Goal: Information Seeking & Learning: Check status

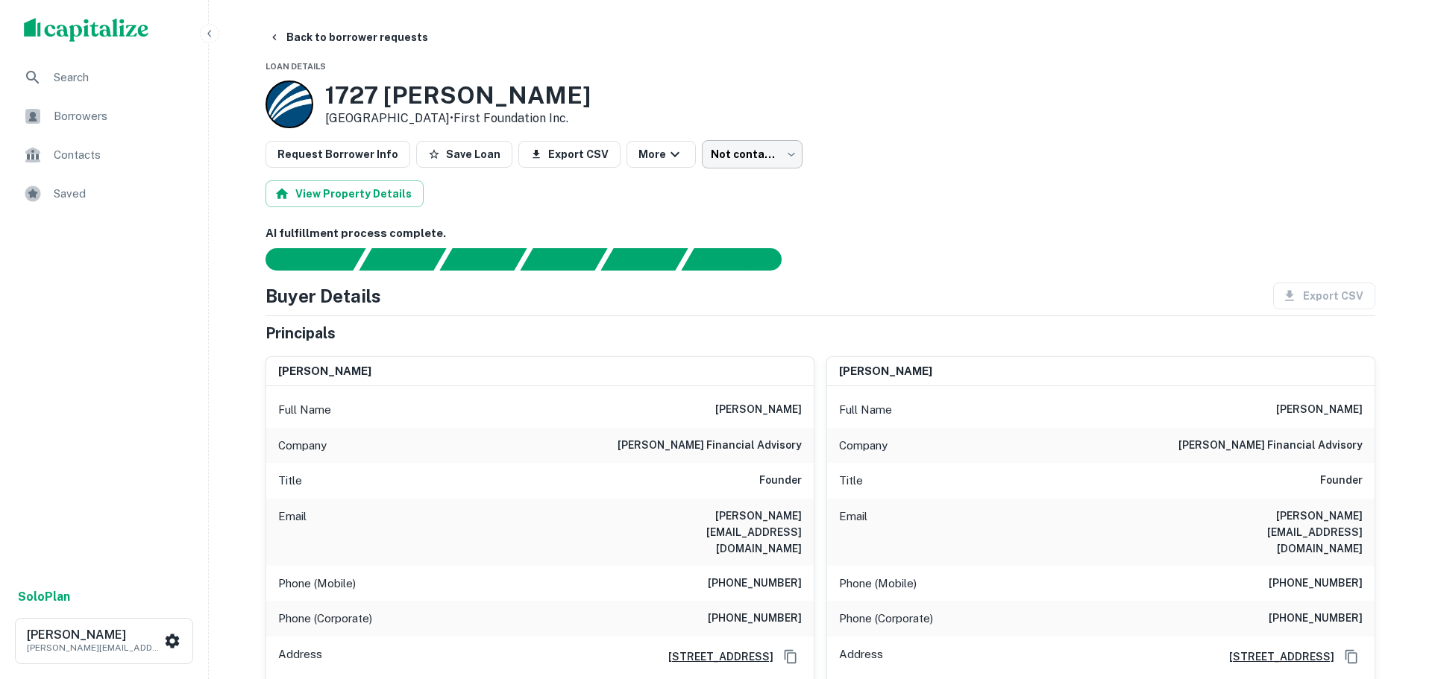
click at [738, 151] on body "Search Borrowers Contacts Saved Solo Plan [PERSON_NAME] [PERSON_NAME][EMAIL_ADD…" at bounding box center [716, 339] width 1432 height 679
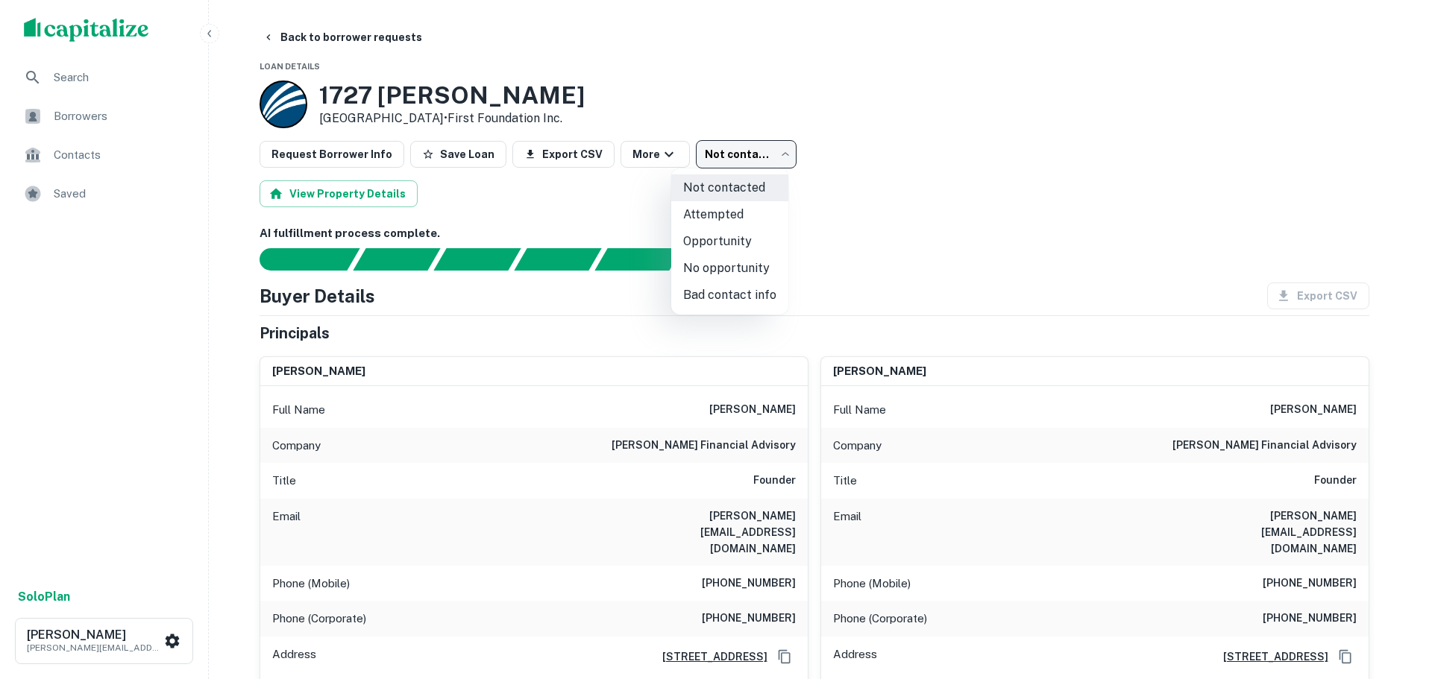
click at [721, 275] on li "No opportunity" at bounding box center [729, 268] width 117 height 27
type input "**********"
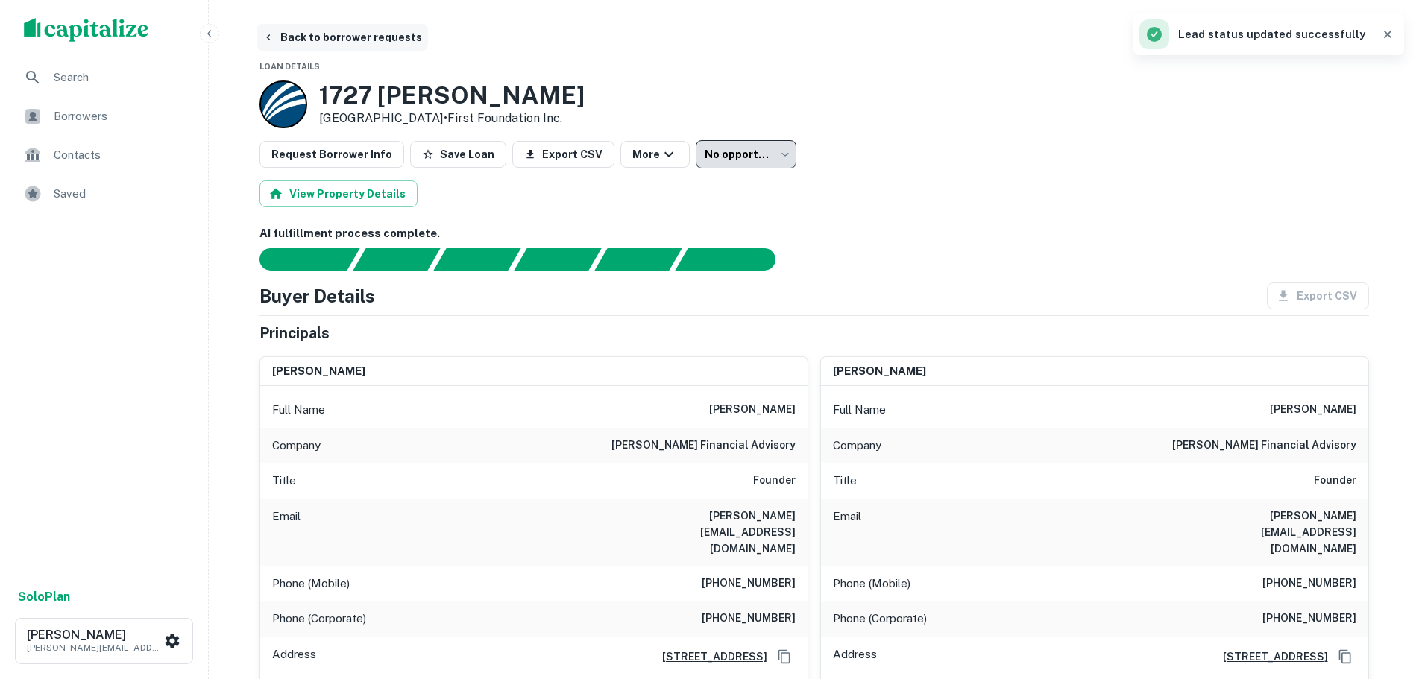
click at [368, 43] on button "Back to borrower requests" at bounding box center [343, 37] width 172 height 27
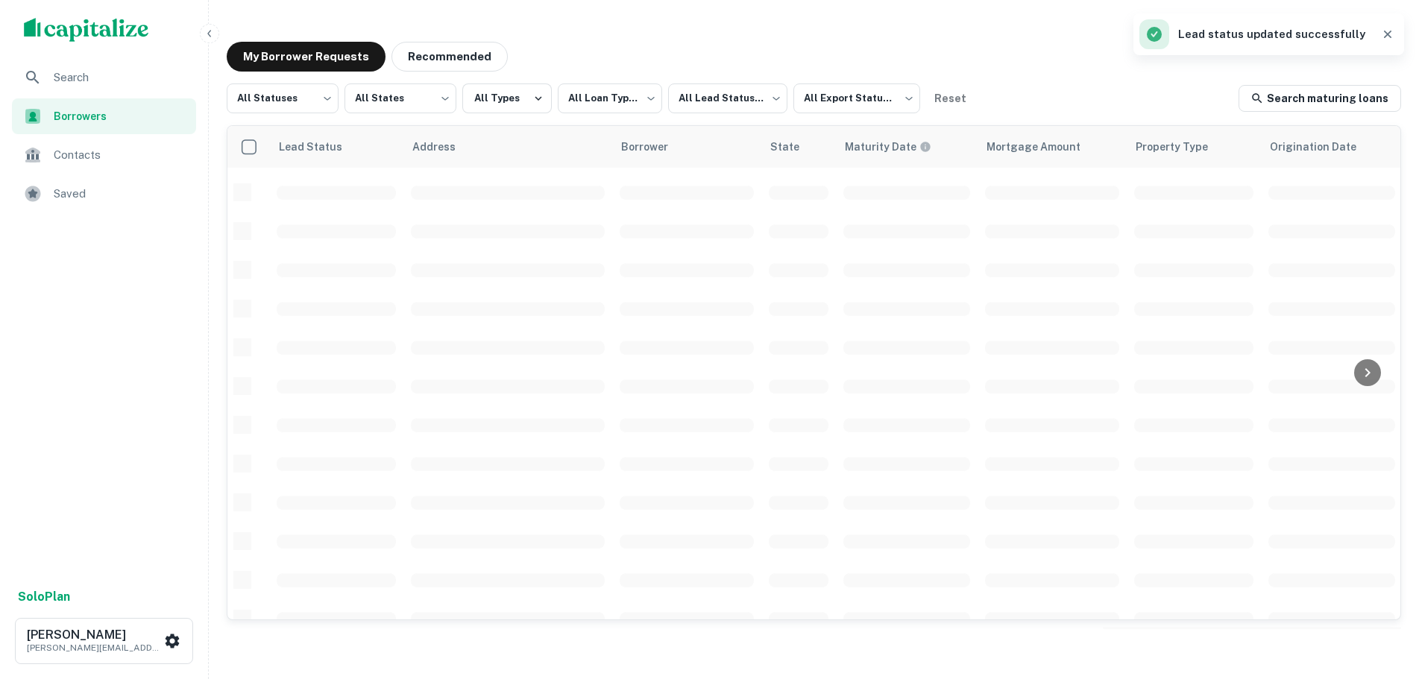
scroll to position [456, 0]
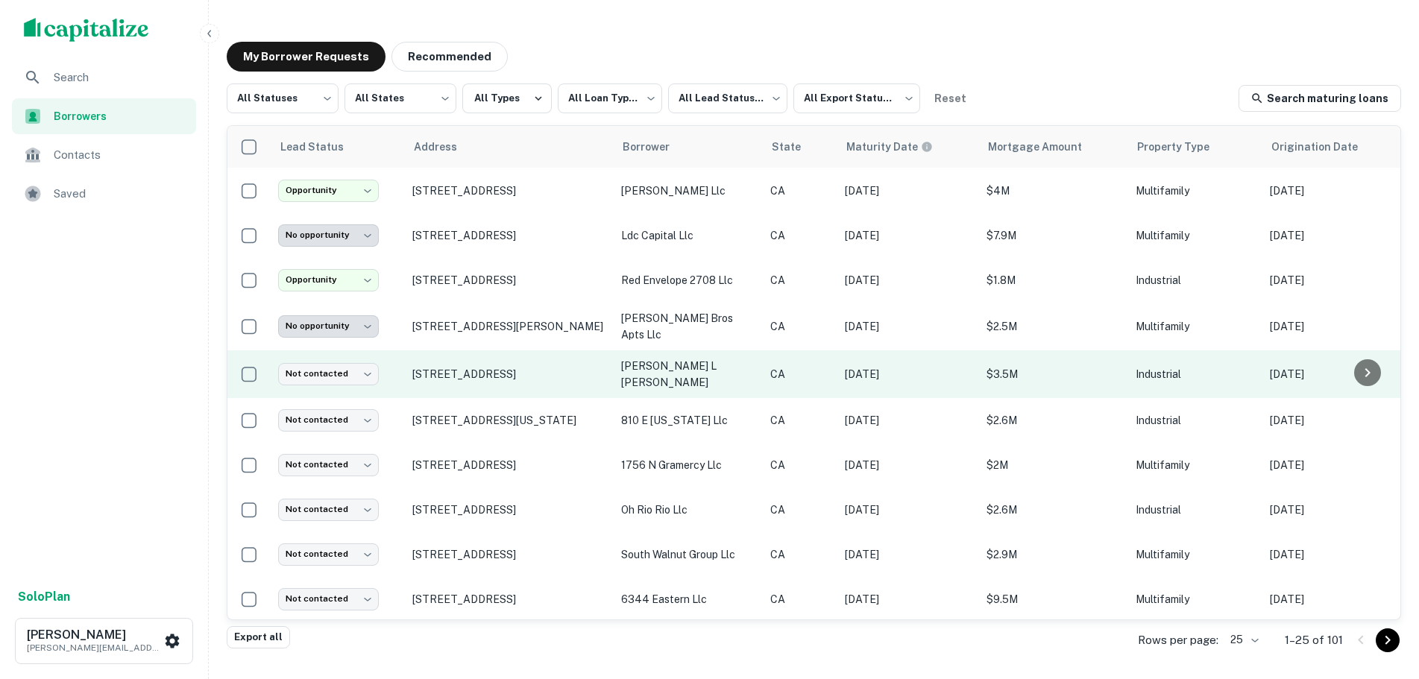
drag, startPoint x: 401, startPoint y: 368, endPoint x: 612, endPoint y: 365, distance: 211.1
click at [612, 365] on tr "Not contacted **** ​ [STREET_ADDRESS] [PERSON_NAME] l [PERSON_NAME] CA [DATE] $…" at bounding box center [1111, 375] width 1769 height 48
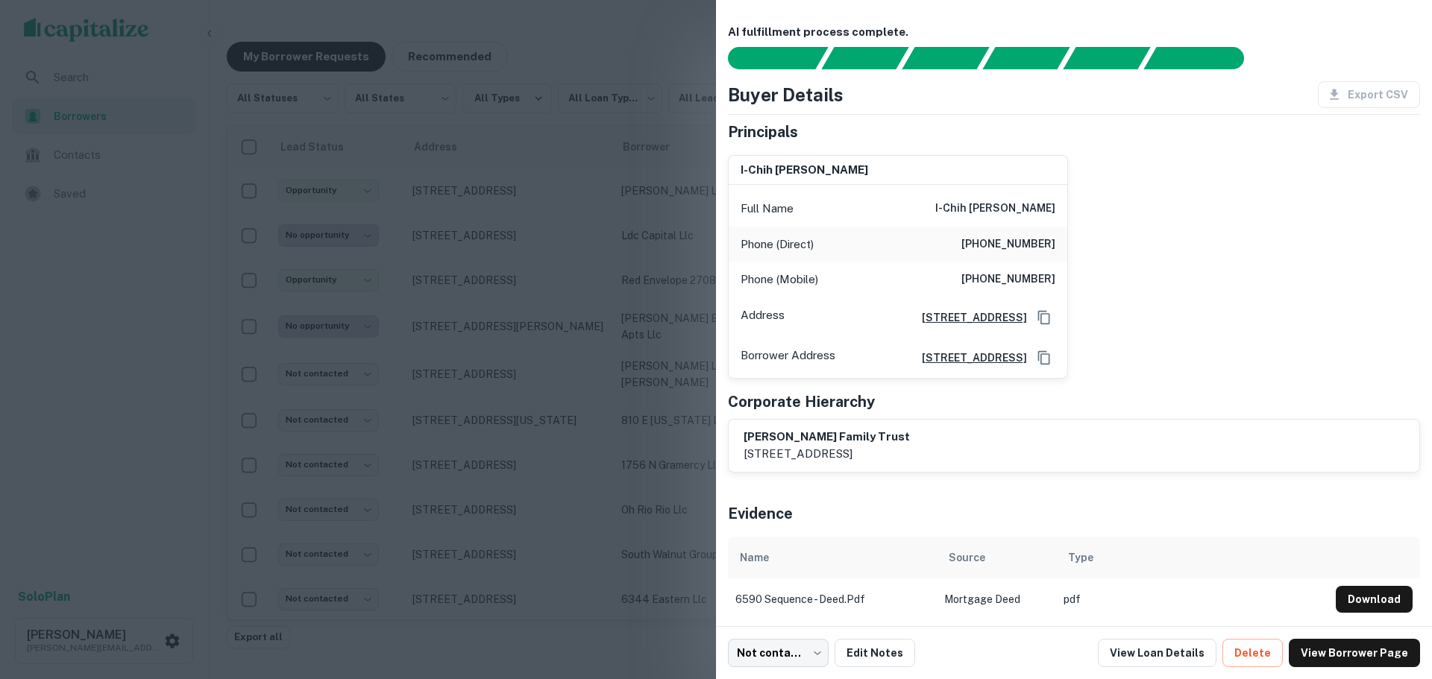
click at [470, 410] on div at bounding box center [716, 339] width 1432 height 679
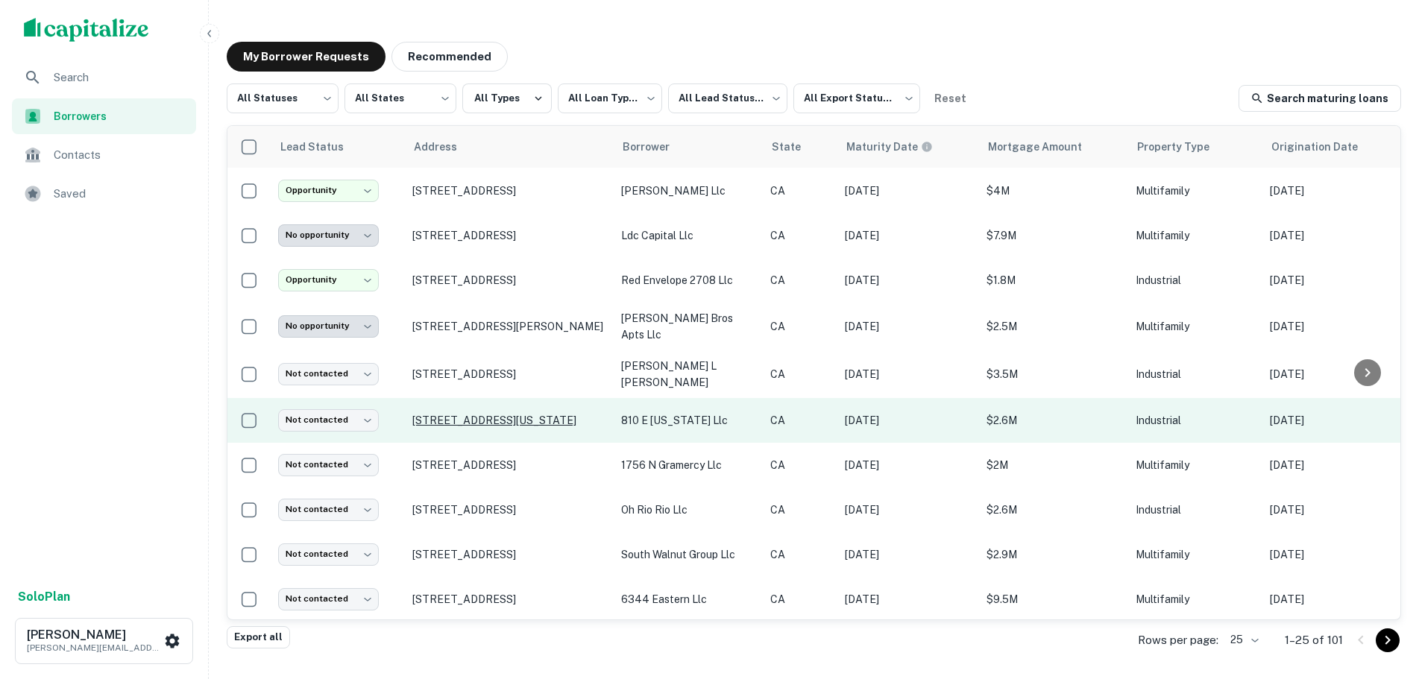
click at [491, 415] on p "[STREET_ADDRESS][US_STATE]" at bounding box center [509, 420] width 194 height 13
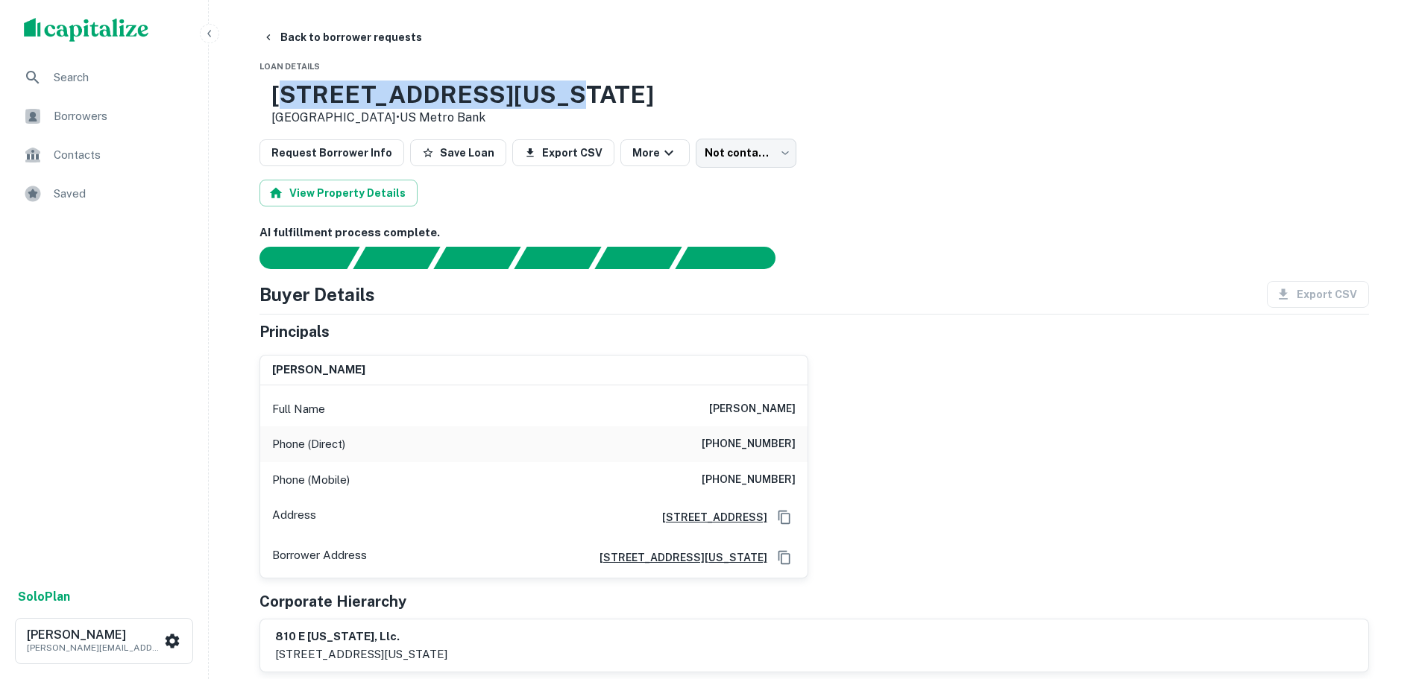
drag, startPoint x: 618, startPoint y: 95, endPoint x: 327, endPoint y: 101, distance: 291.7
click at [327, 101] on div "[STREET_ADDRESS][US_STATE] • US Metro Bank" at bounding box center [815, 104] width 1110 height 46
copy h3 "[STREET_ADDRESS][US_STATE]"
click at [647, 84] on div "[STREET_ADDRESS][US_STATE] • US Metro Bank" at bounding box center [815, 104] width 1110 height 46
click at [715, 155] on body "Search Borrowers Contacts Saved Solo Plan [PERSON_NAME] [PERSON_NAME][EMAIL_ADD…" at bounding box center [709, 339] width 1419 height 679
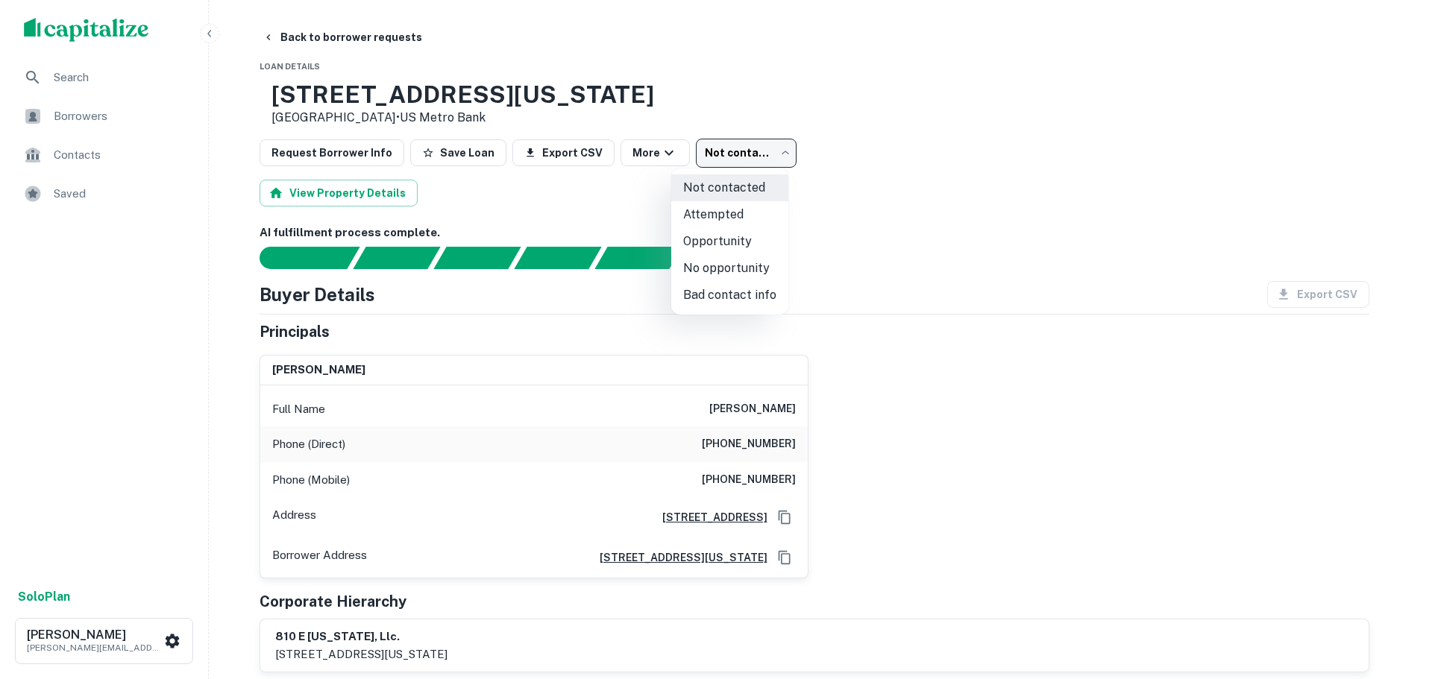
click at [735, 241] on li "Opportunity" at bounding box center [729, 241] width 117 height 27
type input "**********"
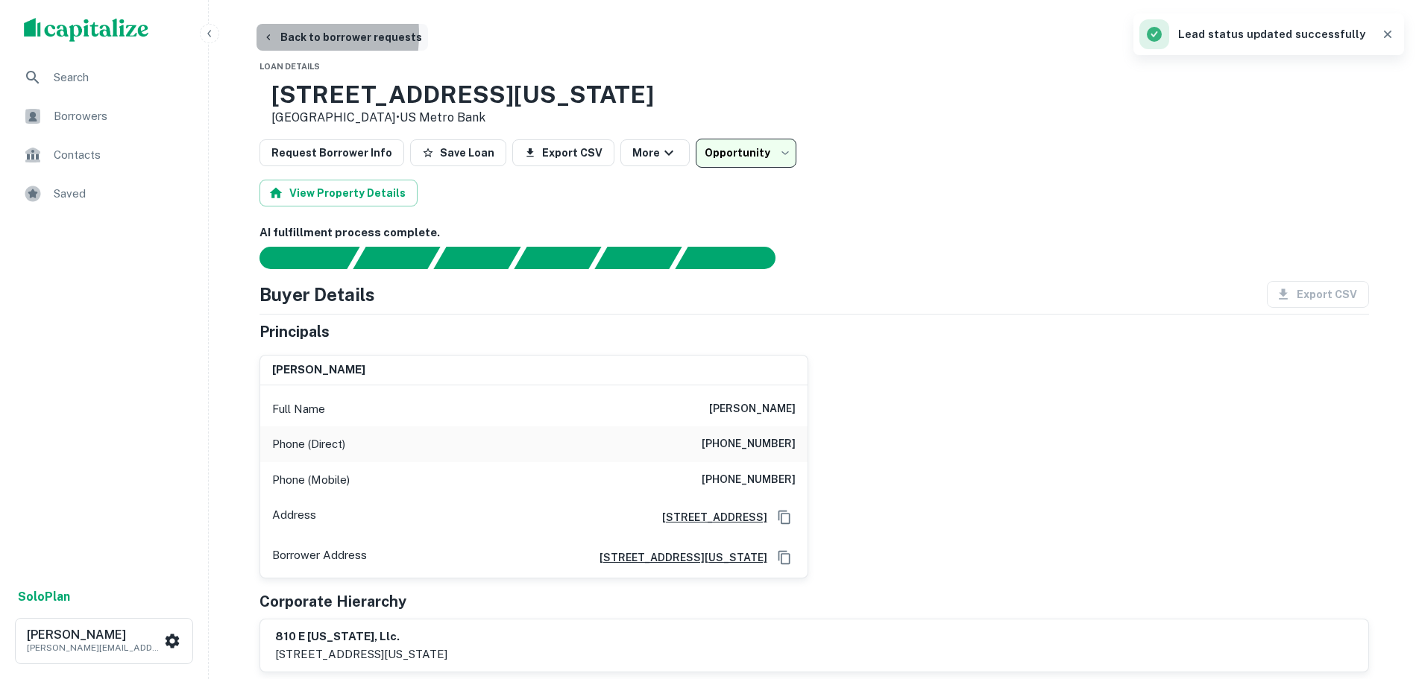
click at [270, 34] on icon "button" at bounding box center [269, 37] width 12 height 12
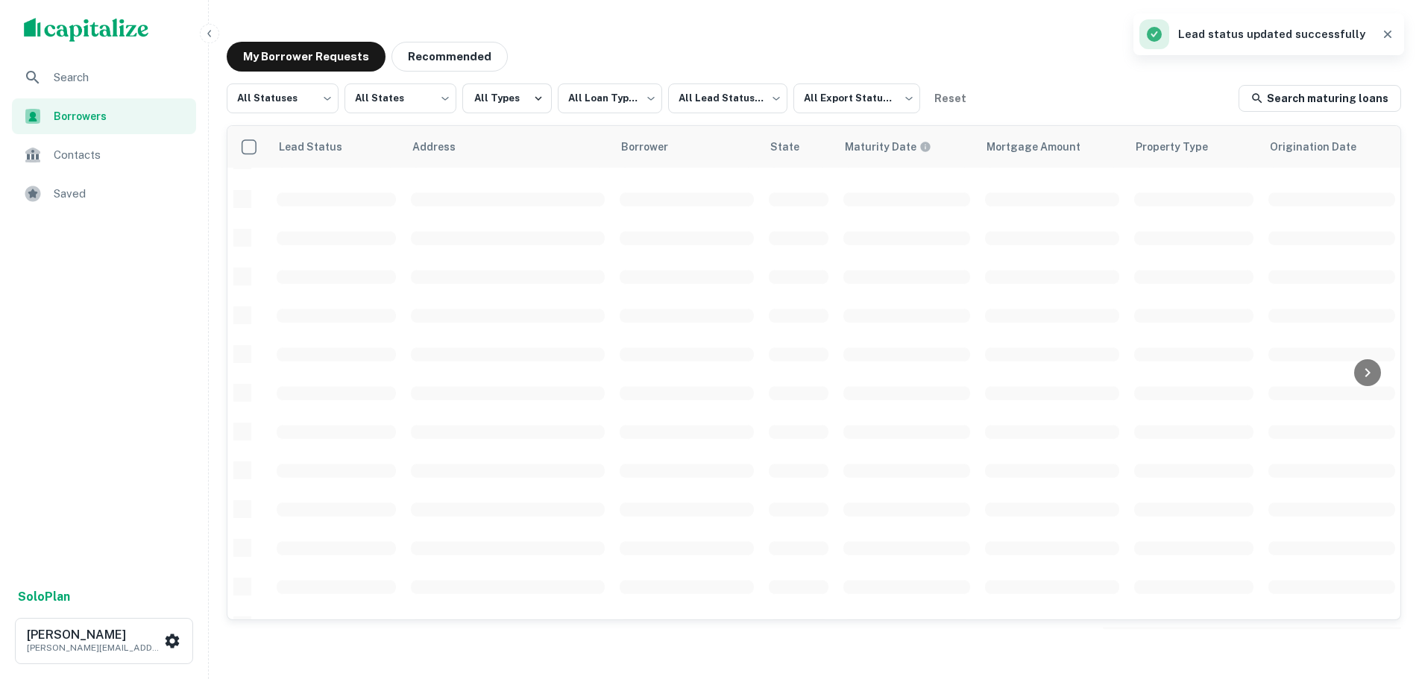
scroll to position [456, 0]
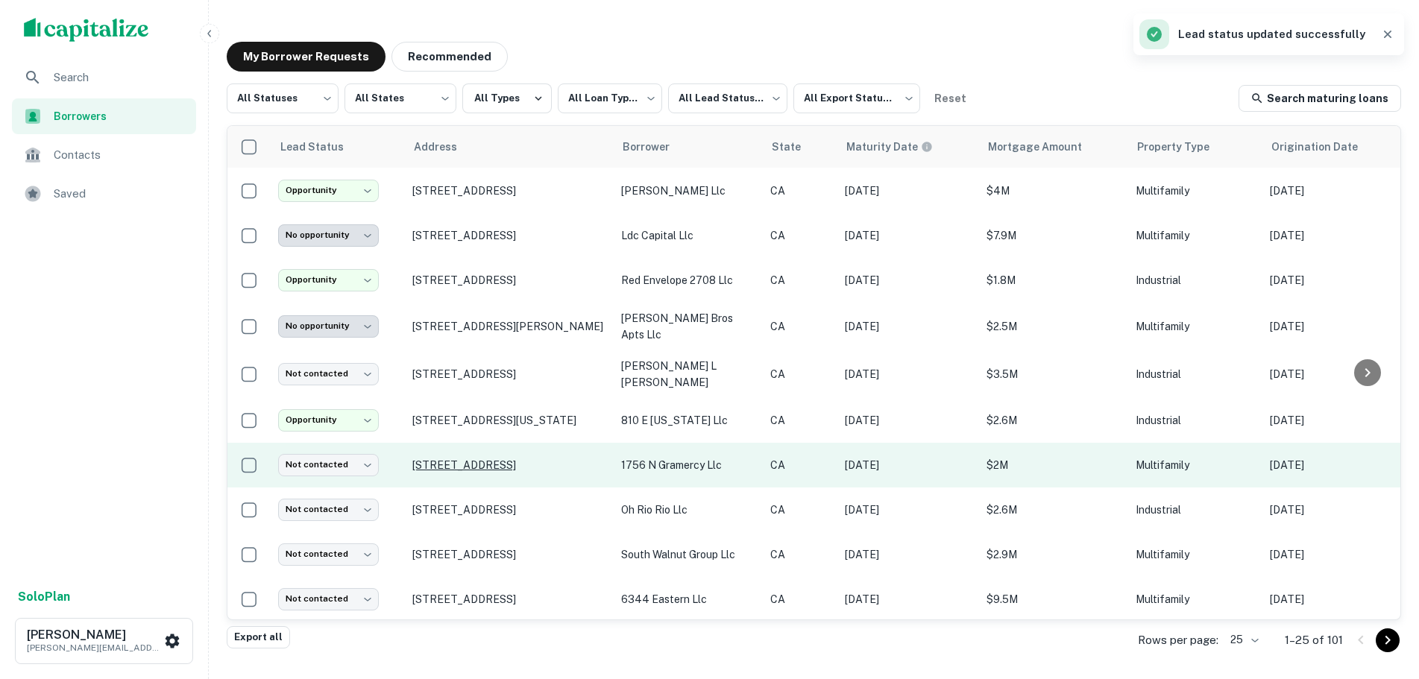
click at [464, 459] on p "[STREET_ADDRESS]" at bounding box center [509, 465] width 194 height 13
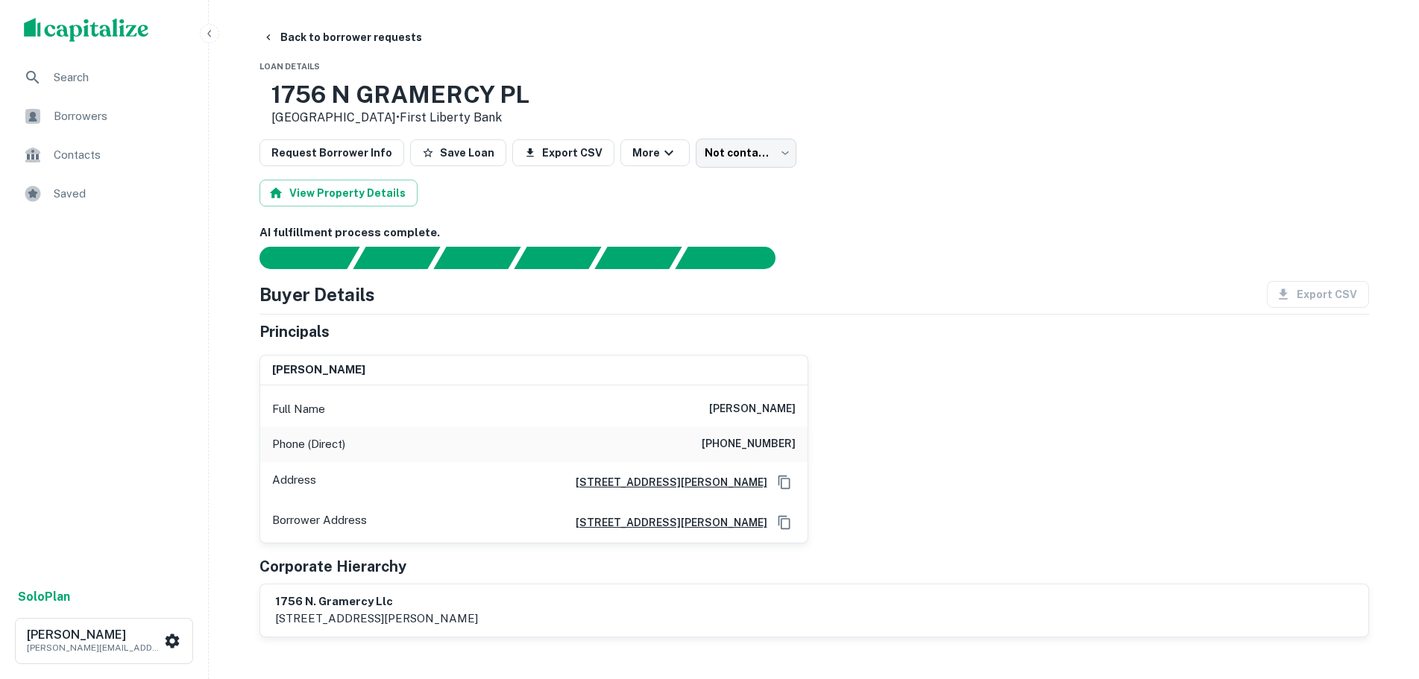
click at [284, 34] on button "Back to borrower requests" at bounding box center [343, 37] width 172 height 27
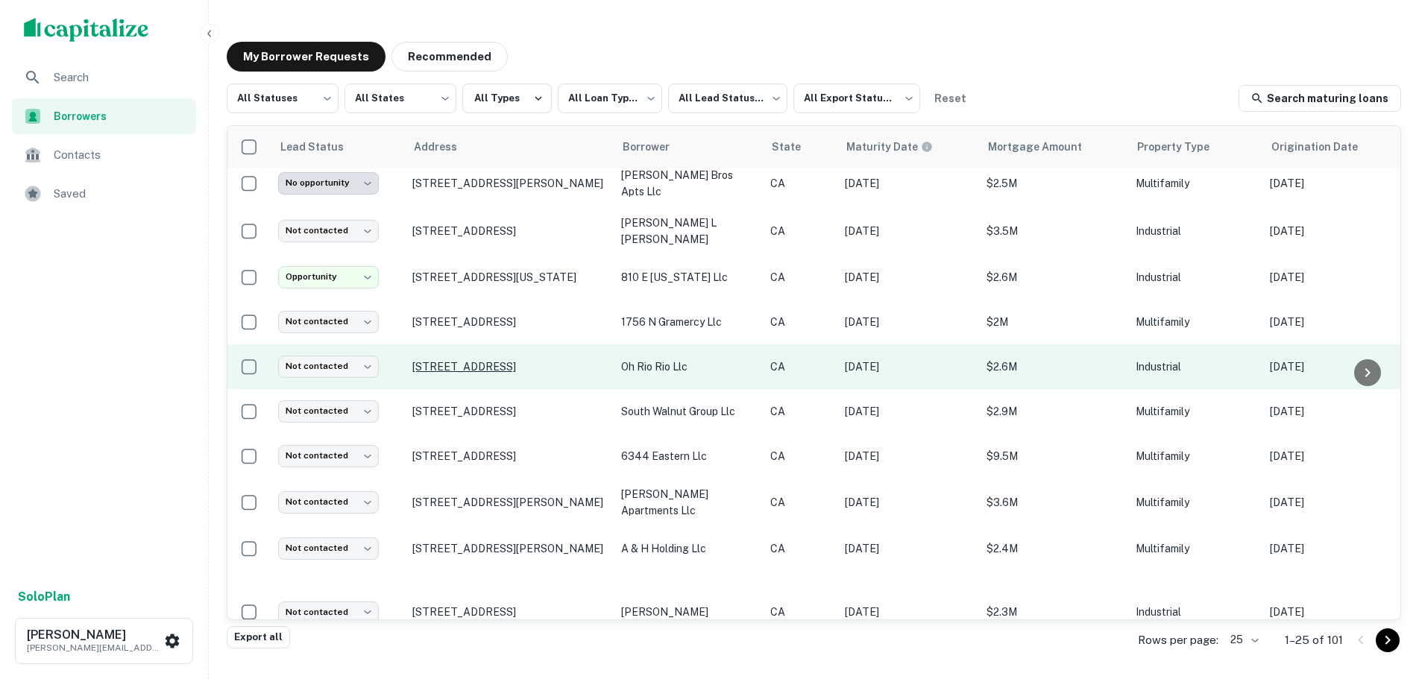
scroll to position [605, 0]
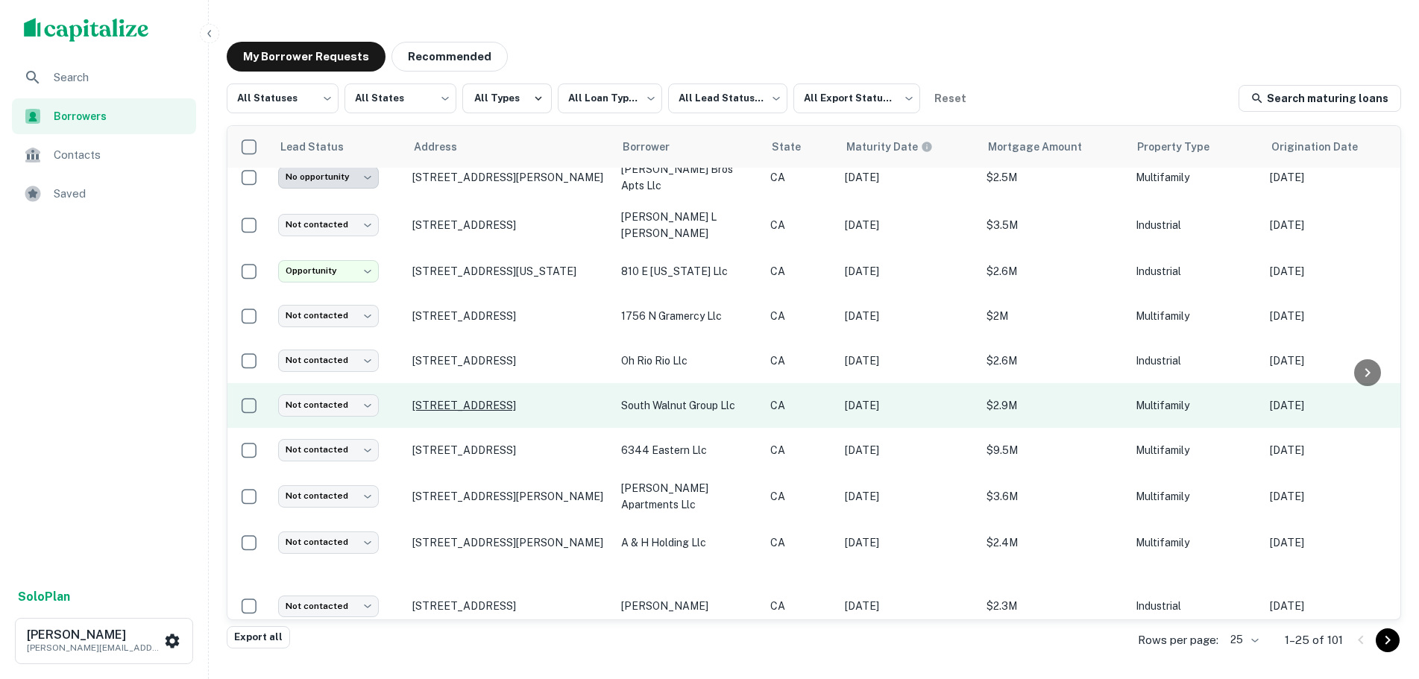
click at [569, 399] on p "[STREET_ADDRESS]" at bounding box center [509, 405] width 194 height 13
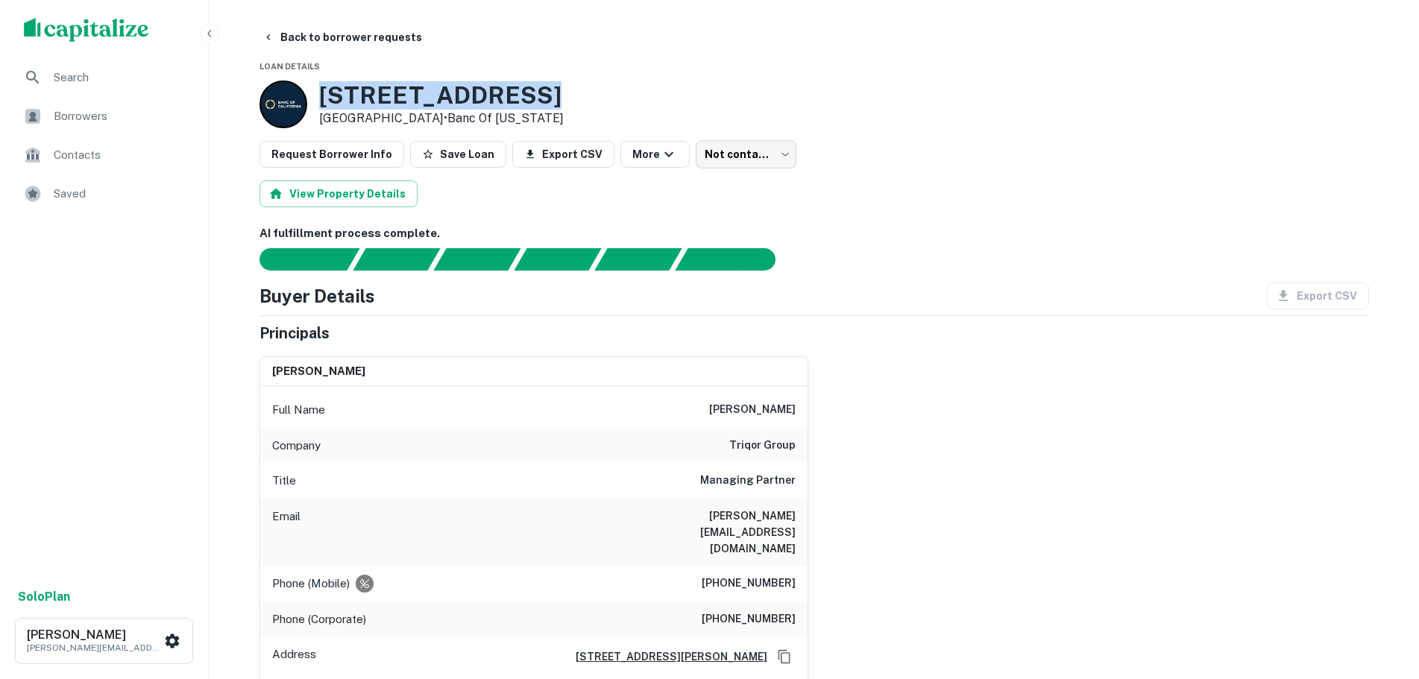
drag, startPoint x: 601, startPoint y: 92, endPoint x: 317, endPoint y: 94, distance: 284.2
click at [317, 94] on div "[STREET_ADDRESS] • Banc Of [US_STATE]" at bounding box center [815, 105] width 1110 height 48
copy h3 "[STREET_ADDRESS]"
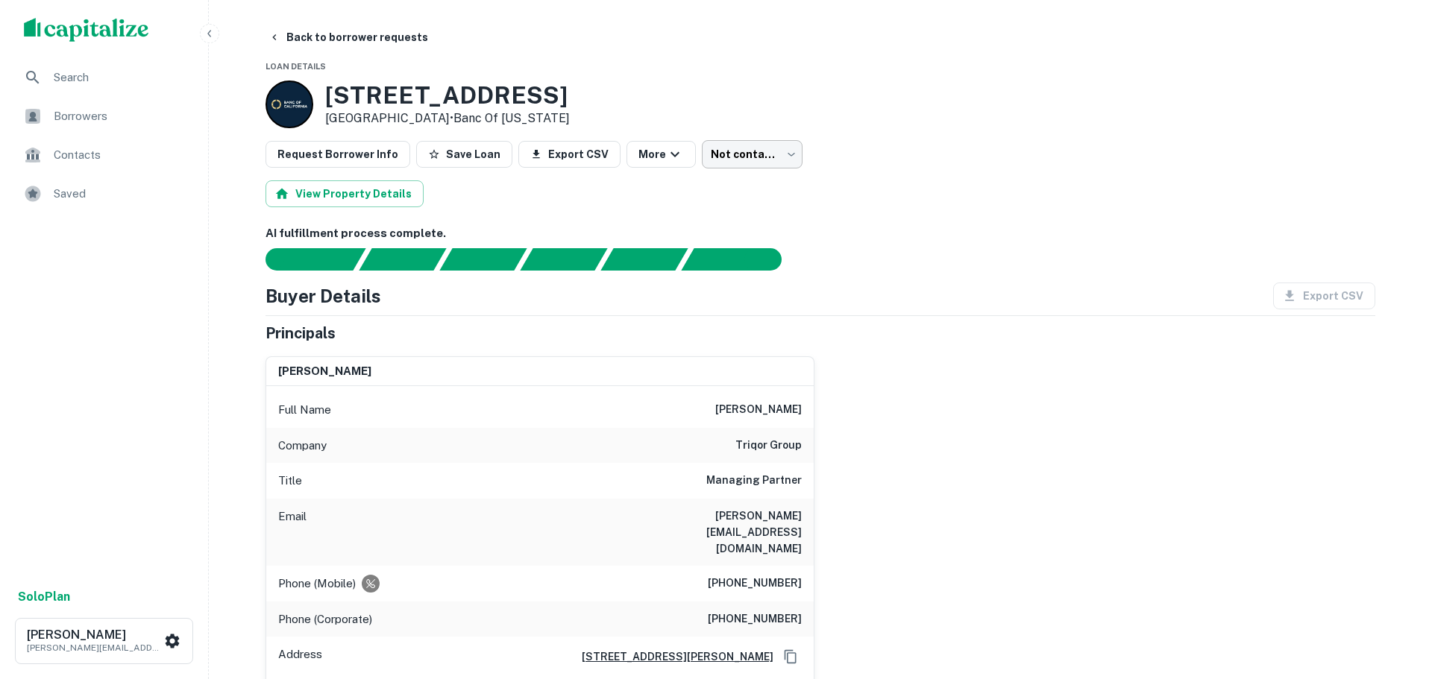
click at [726, 155] on body "Search Borrowers Contacts Saved Solo Plan [PERSON_NAME] [PERSON_NAME][EMAIL_ADD…" at bounding box center [716, 339] width 1432 height 679
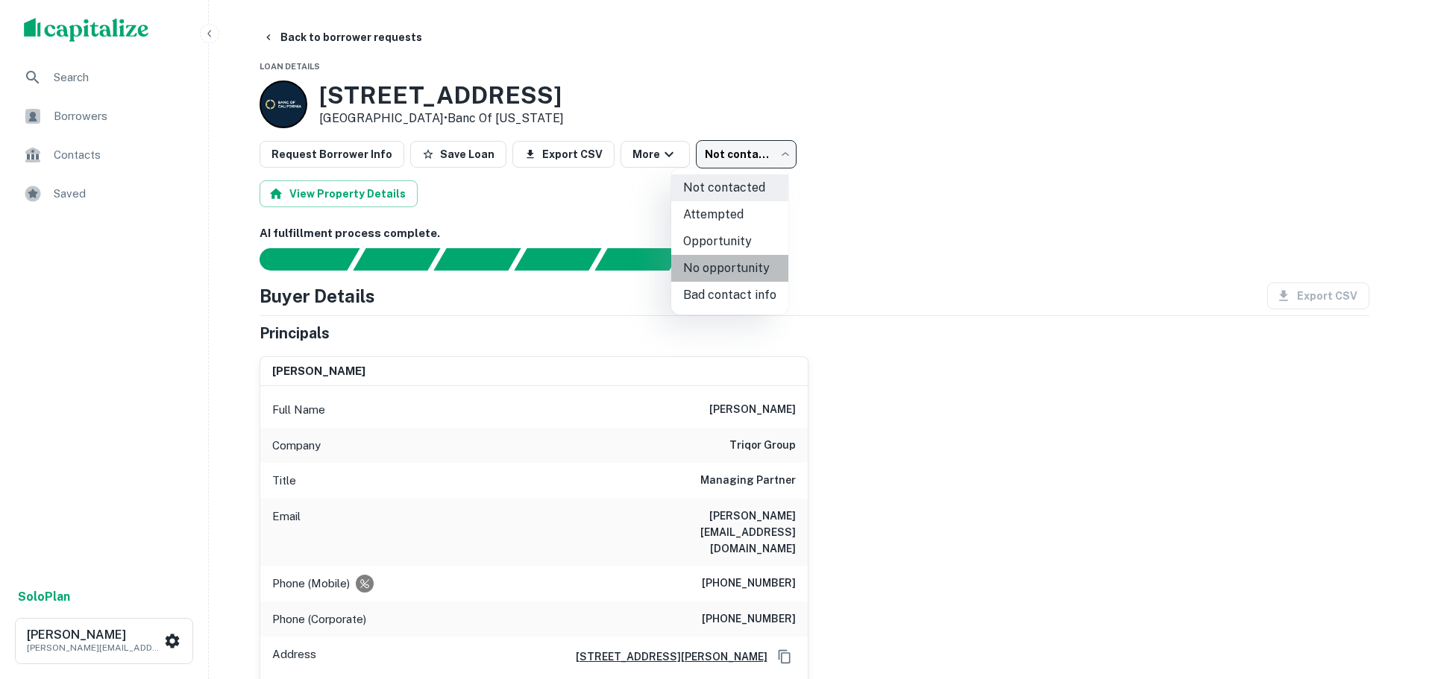
click at [730, 268] on li "No opportunity" at bounding box center [729, 268] width 117 height 27
type input "**********"
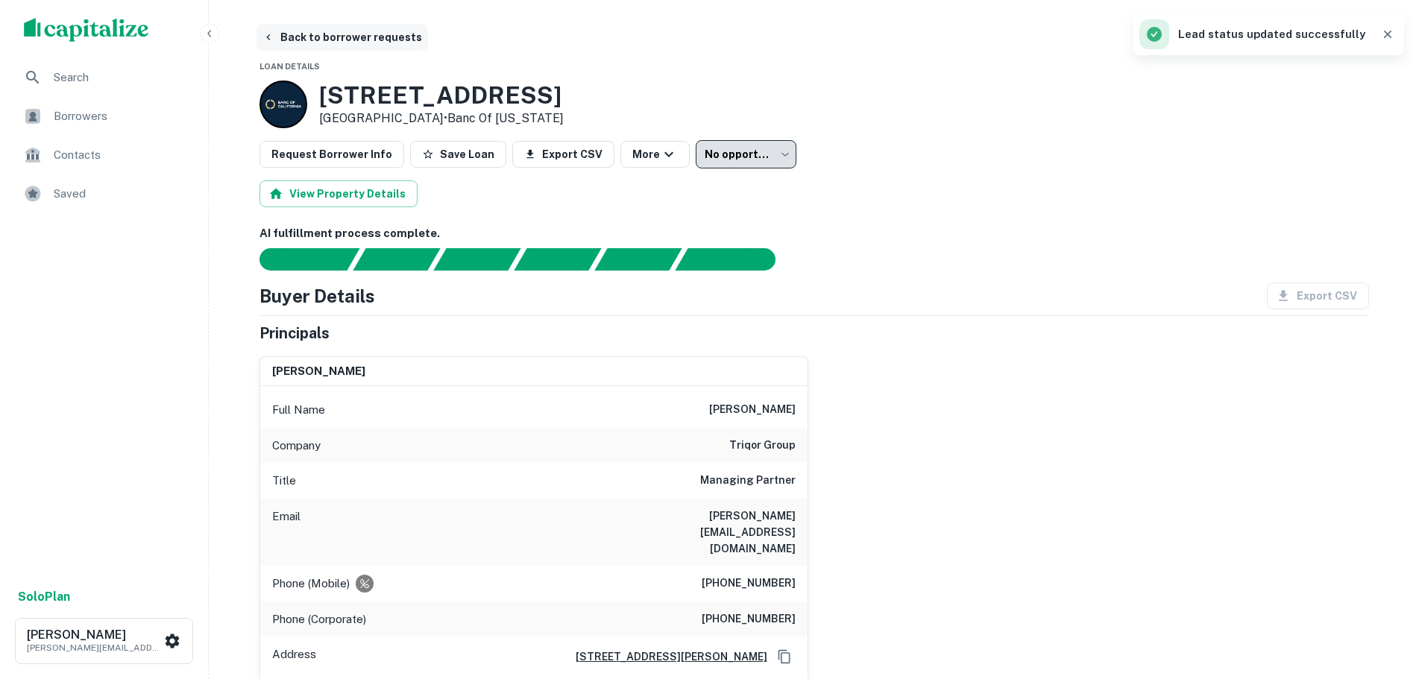
click at [303, 35] on button "Back to borrower requests" at bounding box center [343, 37] width 172 height 27
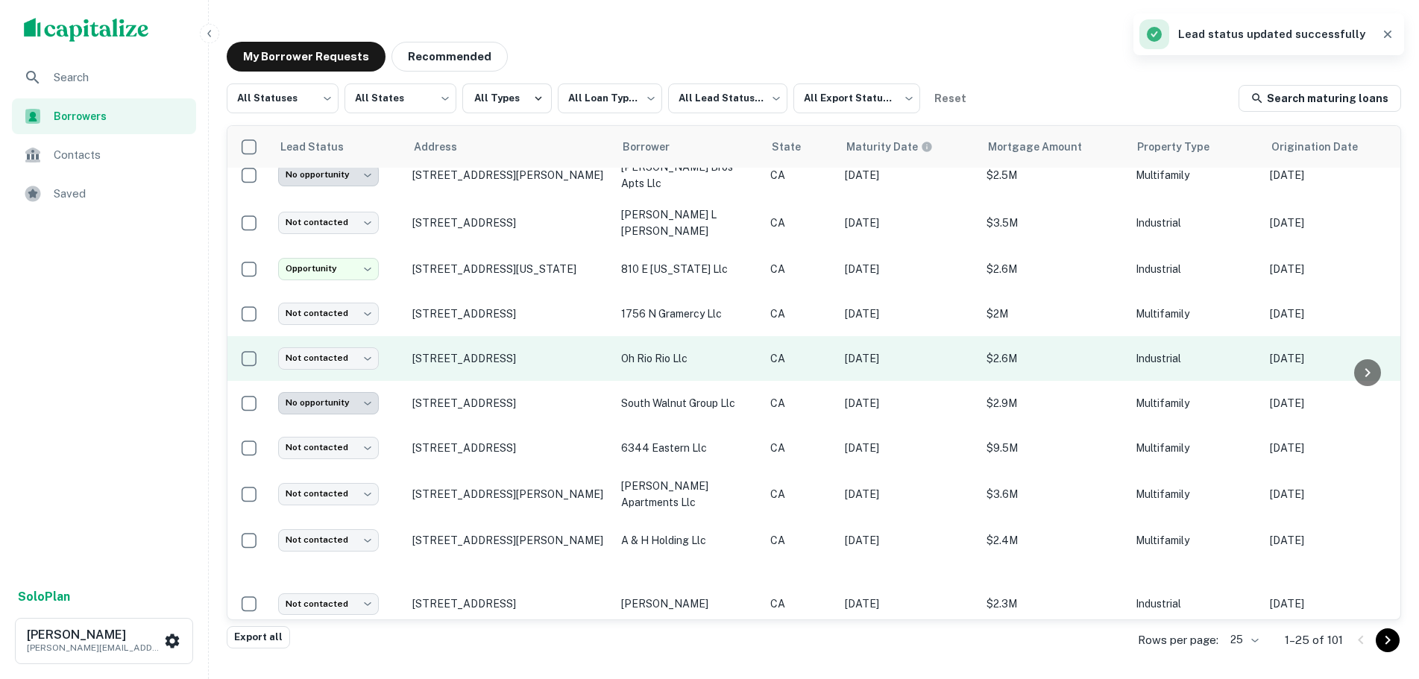
scroll to position [723, 0]
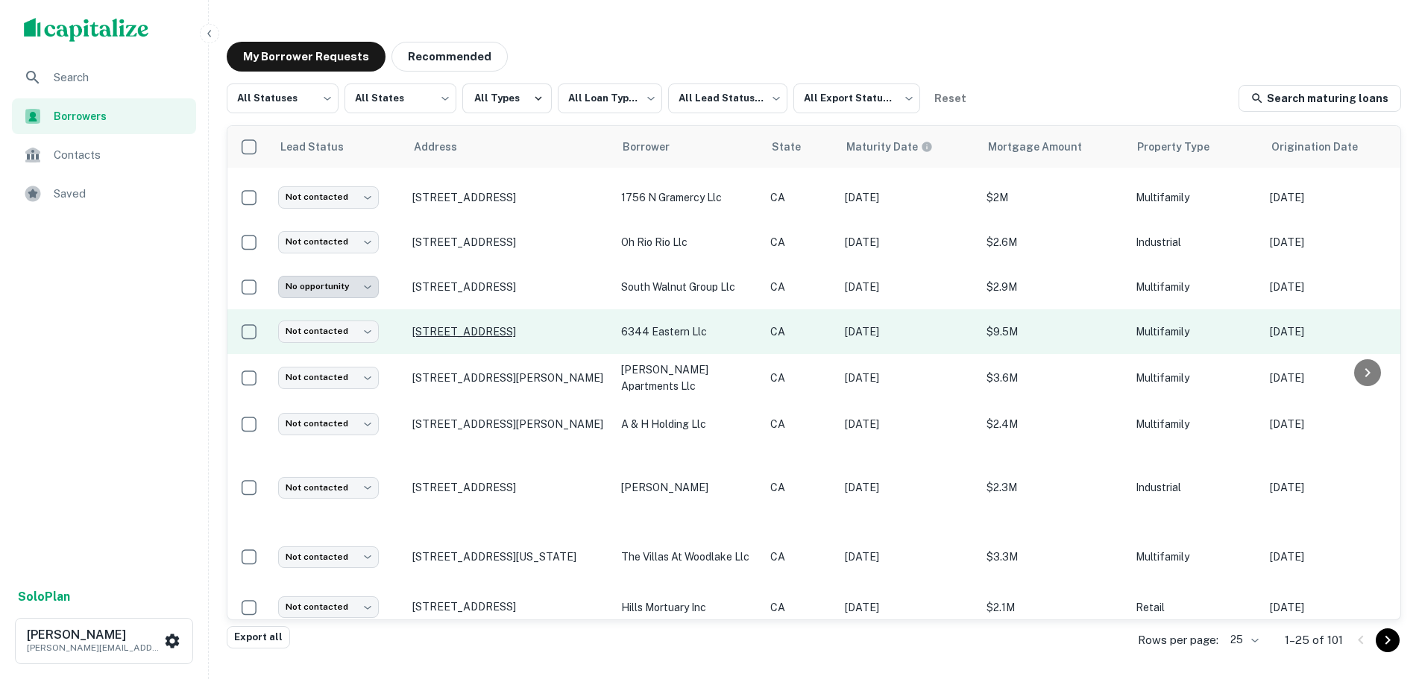
click at [505, 325] on p "[STREET_ADDRESS]" at bounding box center [509, 331] width 194 height 13
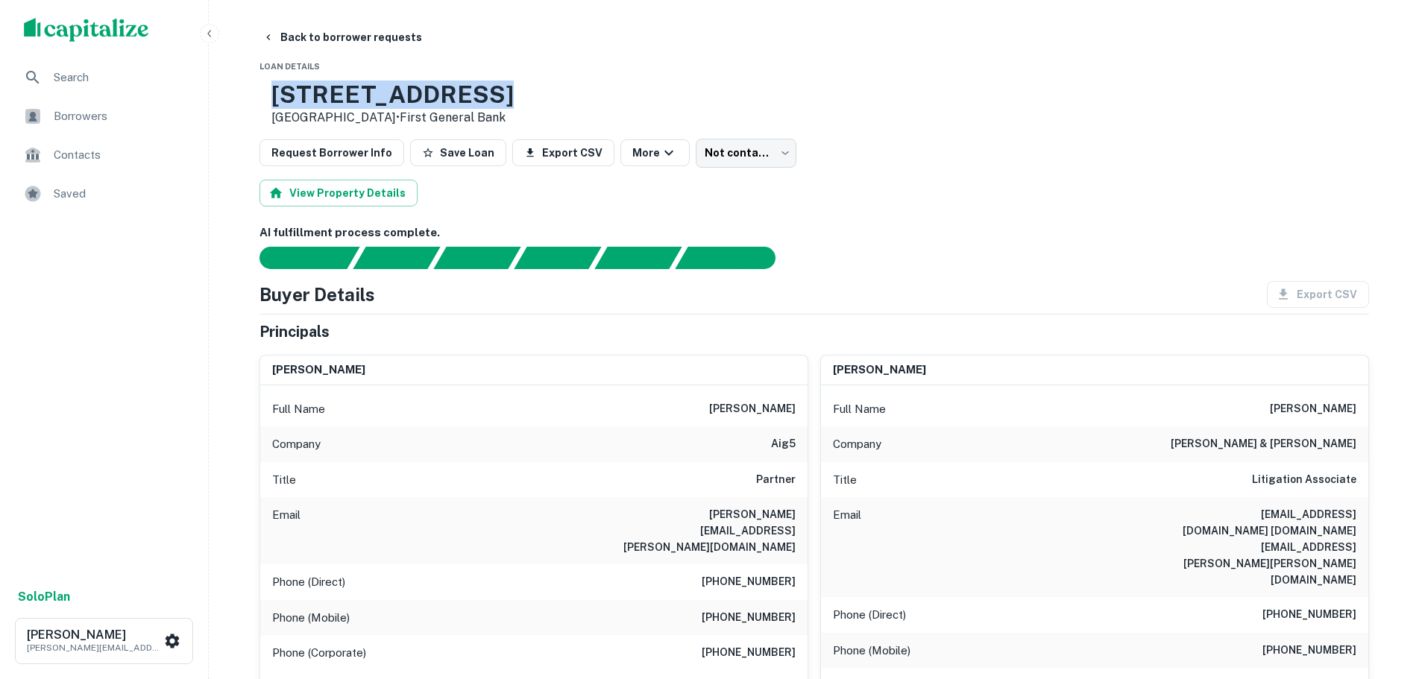
drag, startPoint x: 519, startPoint y: 93, endPoint x: 323, endPoint y: 104, distance: 196.4
click at [323, 104] on div "[STREET_ADDRESS] • First General Bank" at bounding box center [815, 104] width 1110 height 46
copy h3 "[STREET_ADDRESS]"
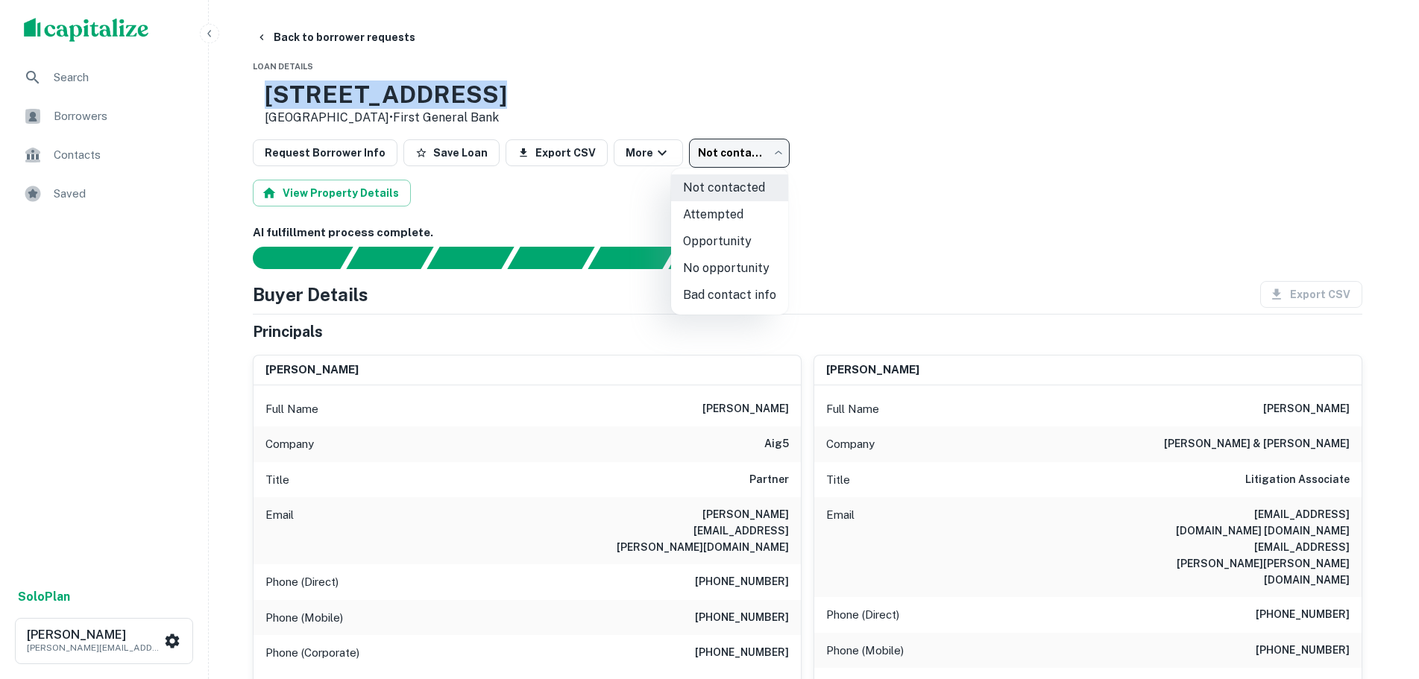
click at [726, 150] on body "Search Borrowers Contacts Saved Solo Plan [PERSON_NAME] [PERSON_NAME][EMAIL_ADD…" at bounding box center [709, 339] width 1419 height 679
click at [727, 236] on li "Opportunity" at bounding box center [729, 241] width 117 height 27
type input "**********"
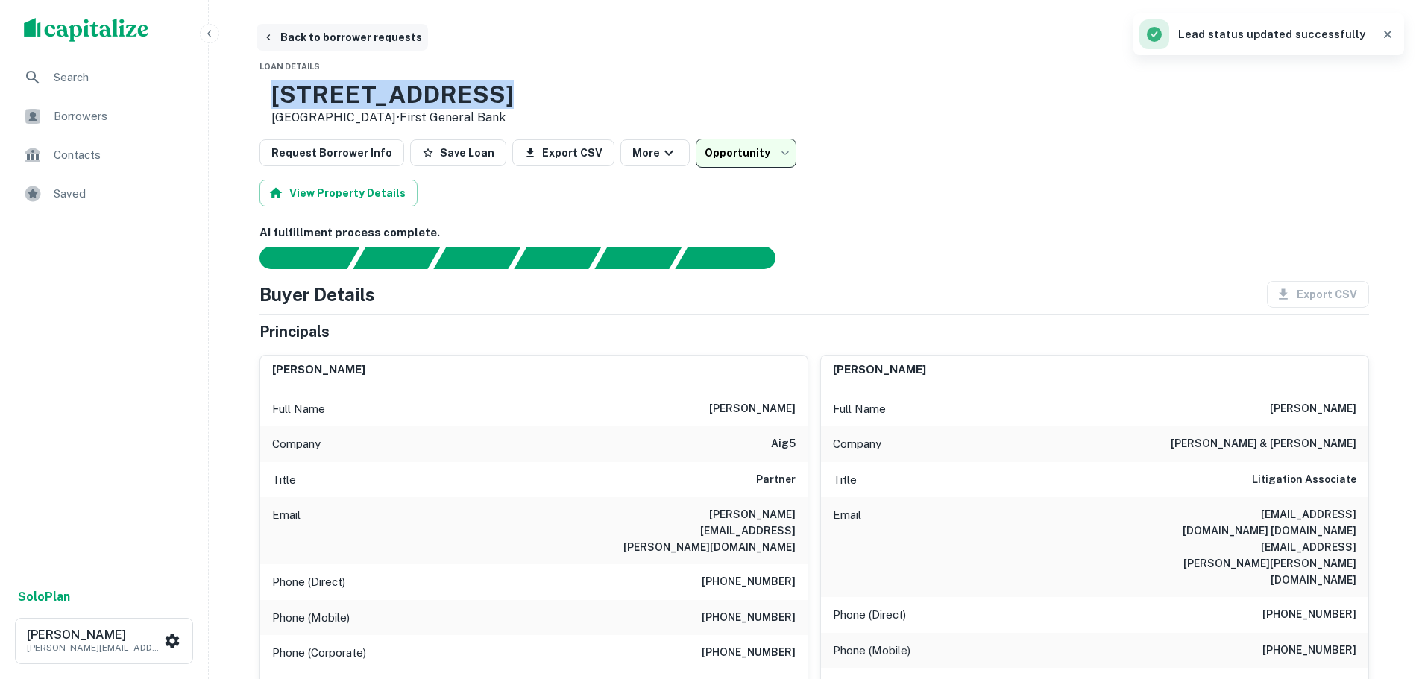
click at [284, 35] on button "Back to borrower requests" at bounding box center [343, 37] width 172 height 27
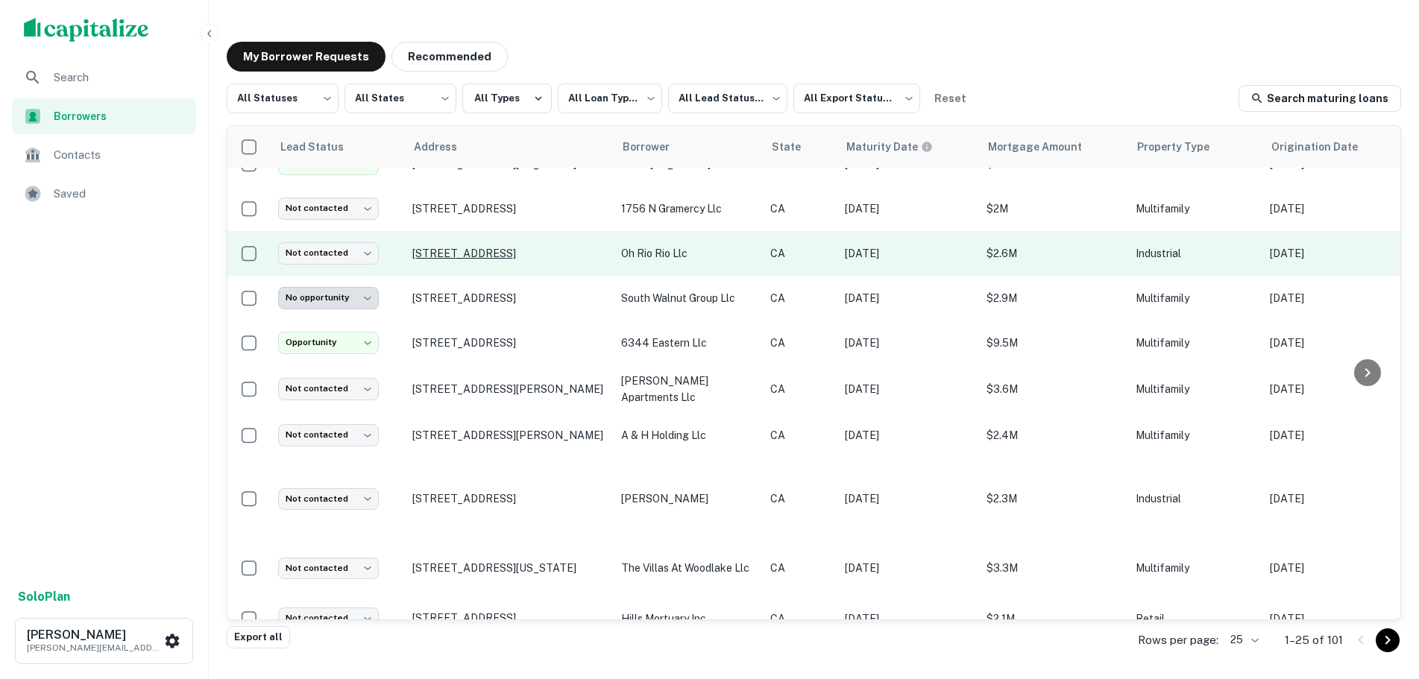
scroll to position [723, 0]
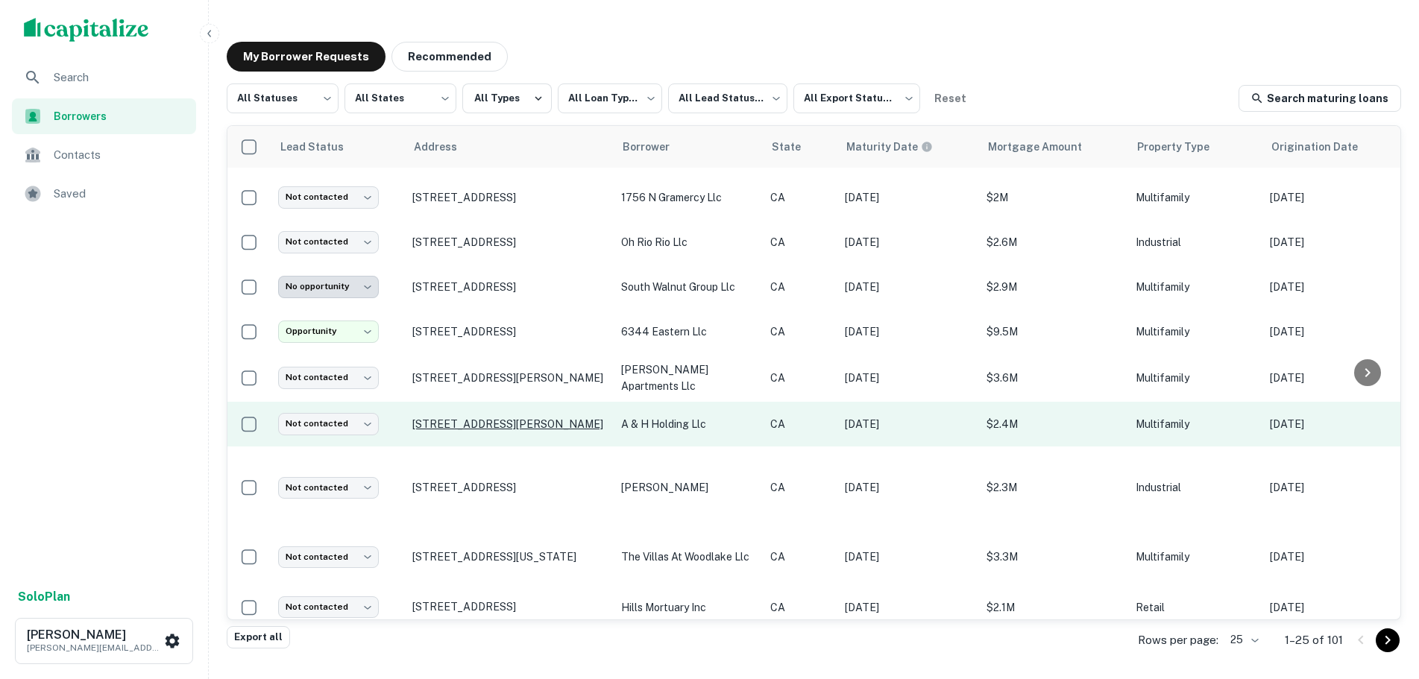
click at [449, 418] on p "[STREET_ADDRESS][PERSON_NAME]" at bounding box center [509, 424] width 194 height 13
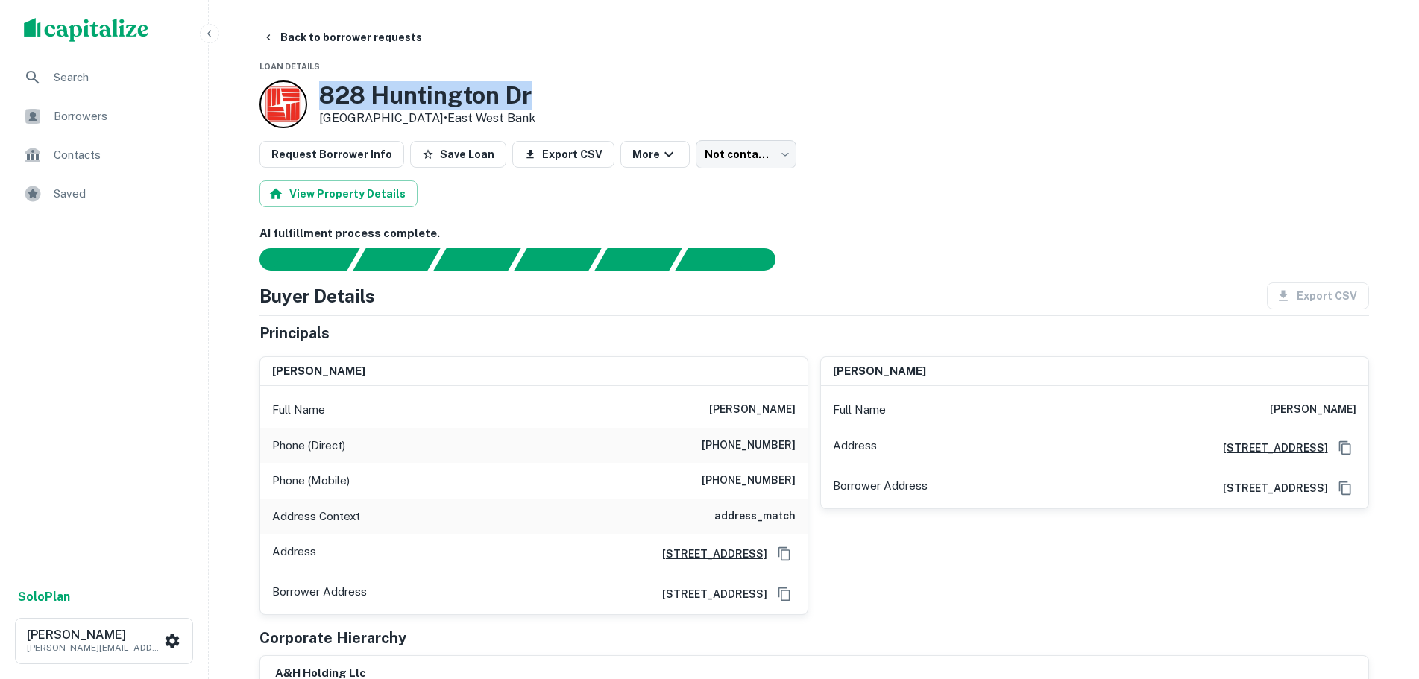
drag, startPoint x: 612, startPoint y: 78, endPoint x: 321, endPoint y: 95, distance: 291.4
copy h3 "828 Huntington Dr"
click at [650, 90] on div "[STREET_ADDRESS][PERSON_NAME] • [GEOGRAPHIC_DATA]" at bounding box center [815, 105] width 1110 height 48
click at [757, 146] on body "Search Borrowers Contacts Saved Solo Plan [PERSON_NAME] [PERSON_NAME][EMAIL_ADD…" at bounding box center [709, 339] width 1419 height 679
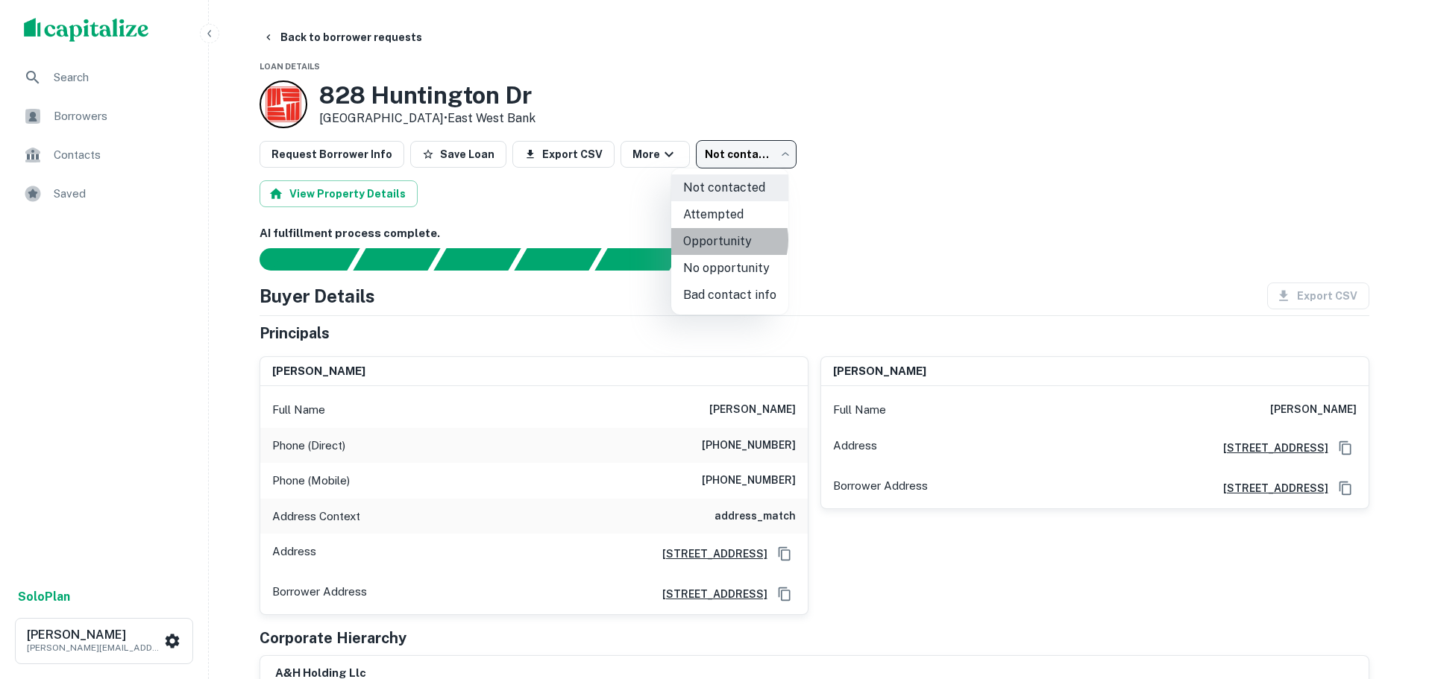
click at [723, 239] on li "Opportunity" at bounding box center [729, 241] width 117 height 27
type input "**********"
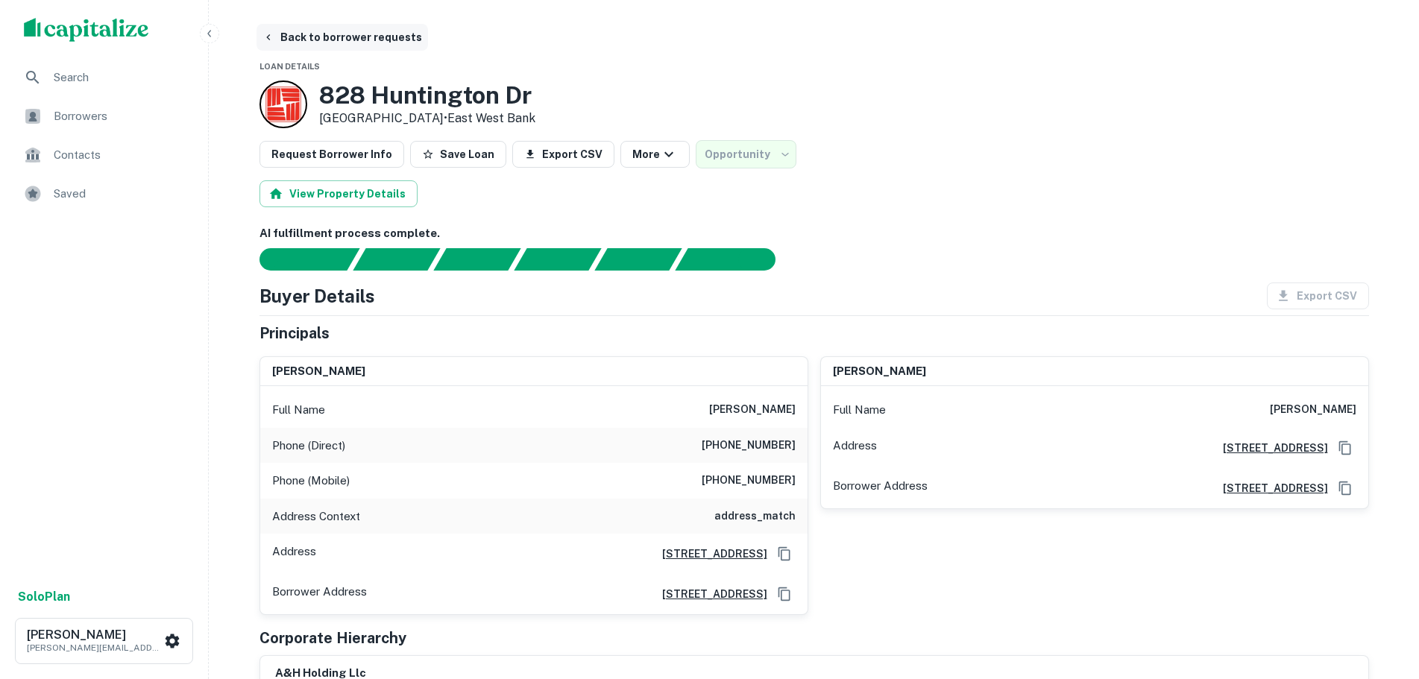
click at [269, 36] on icon "button" at bounding box center [268, 37] width 4 height 6
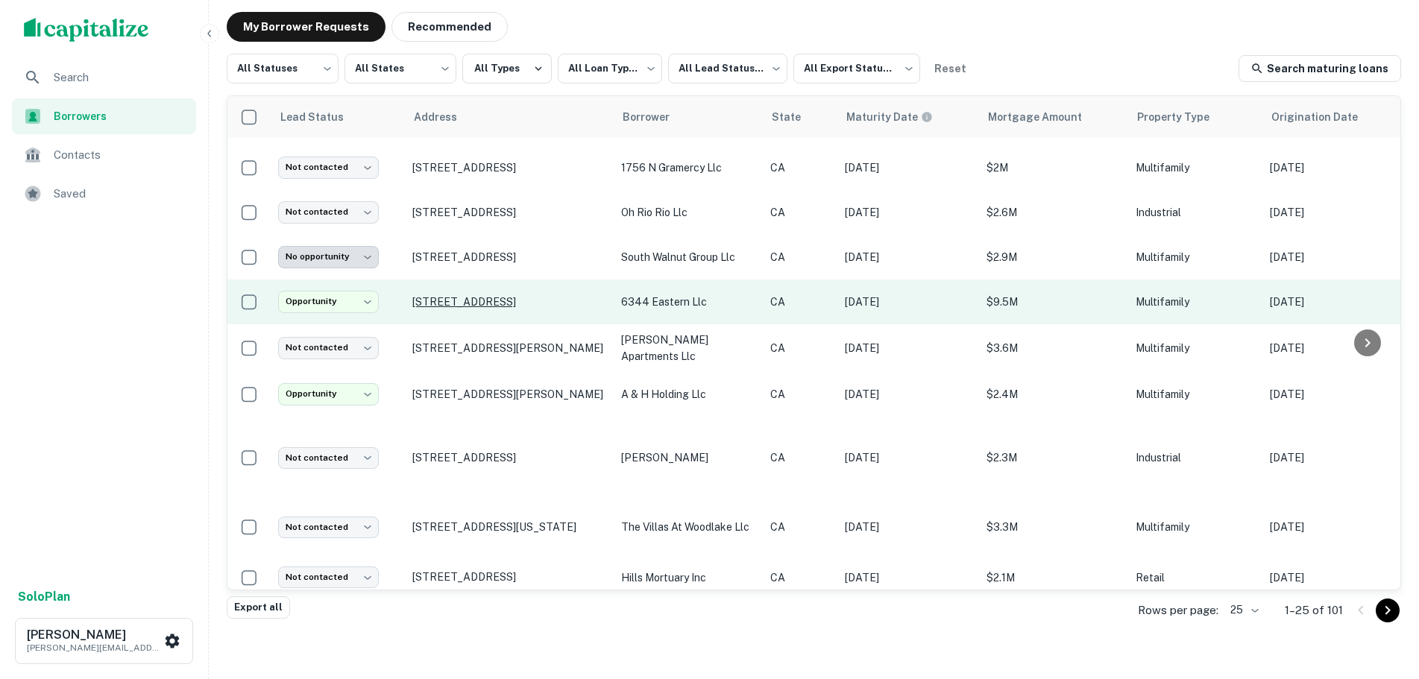
scroll to position [45, 0]
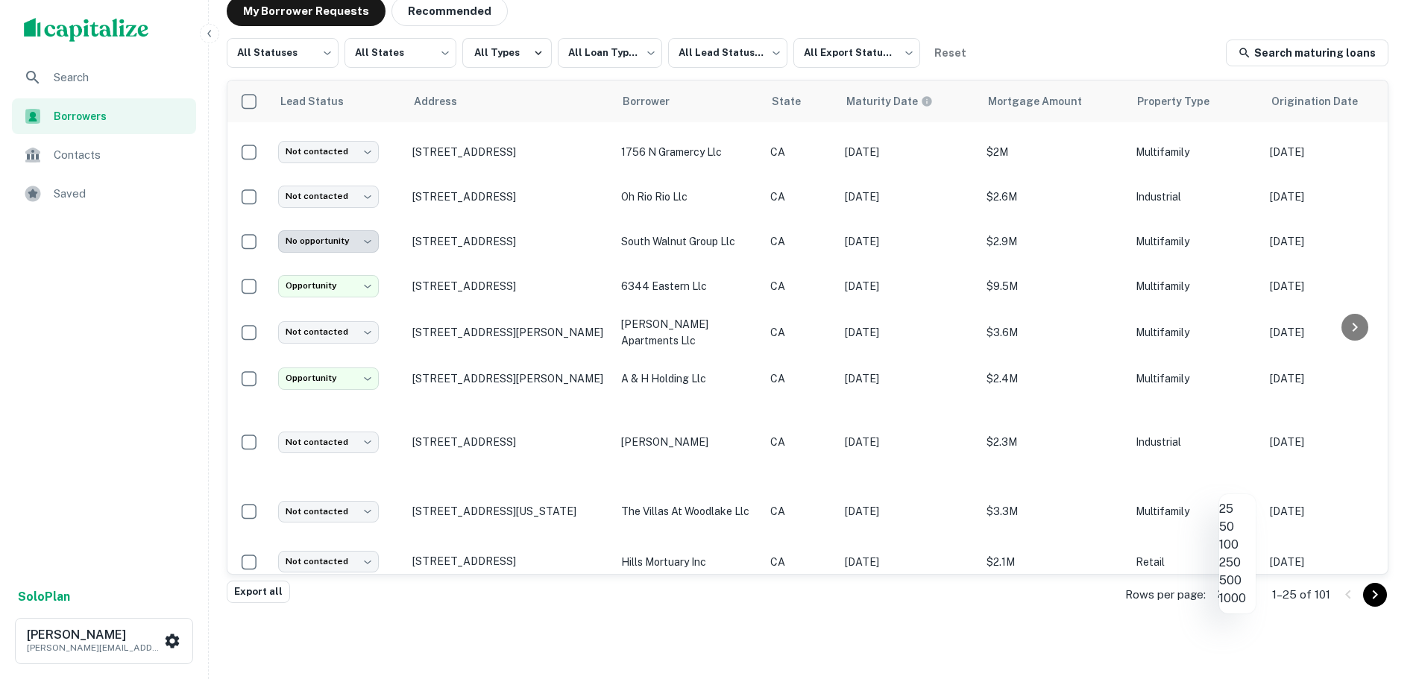
click at [1245, 601] on body "**********" at bounding box center [709, 294] width 1419 height 679
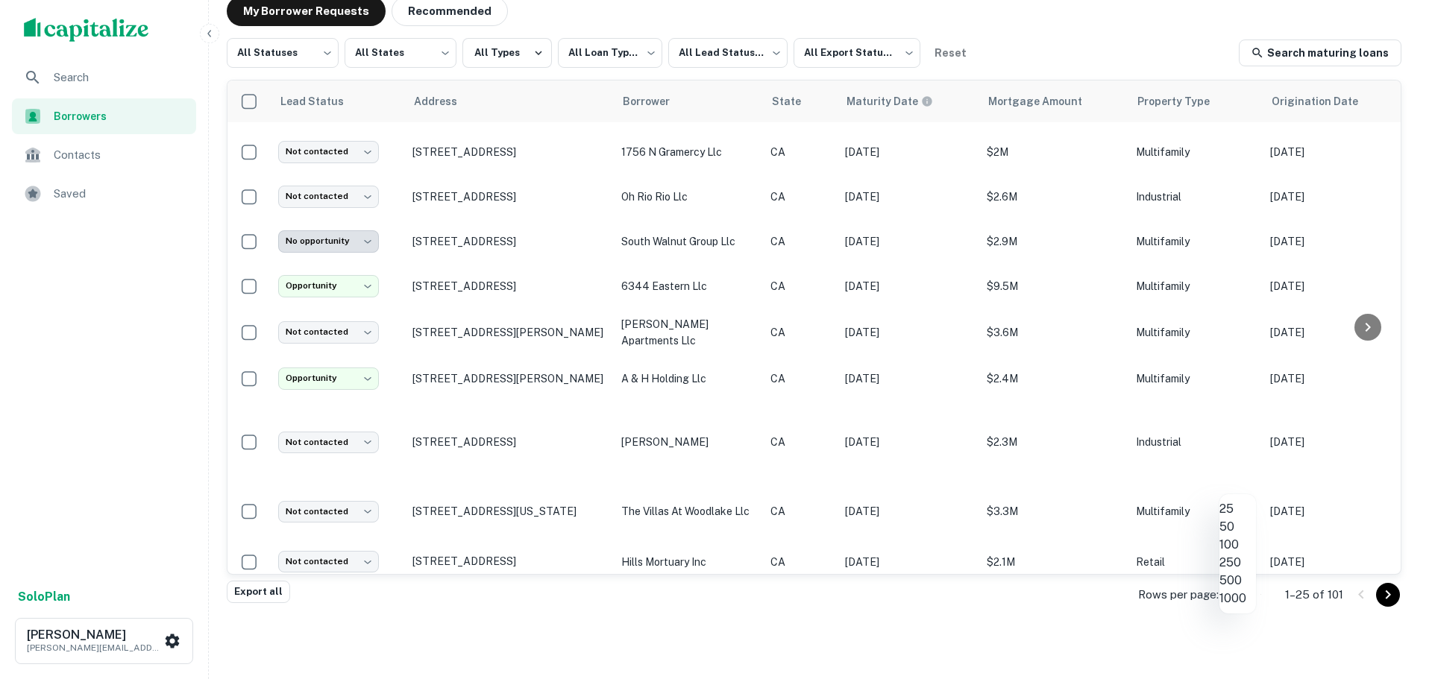
click at [1242, 554] on li "100" at bounding box center [1237, 545] width 37 height 18
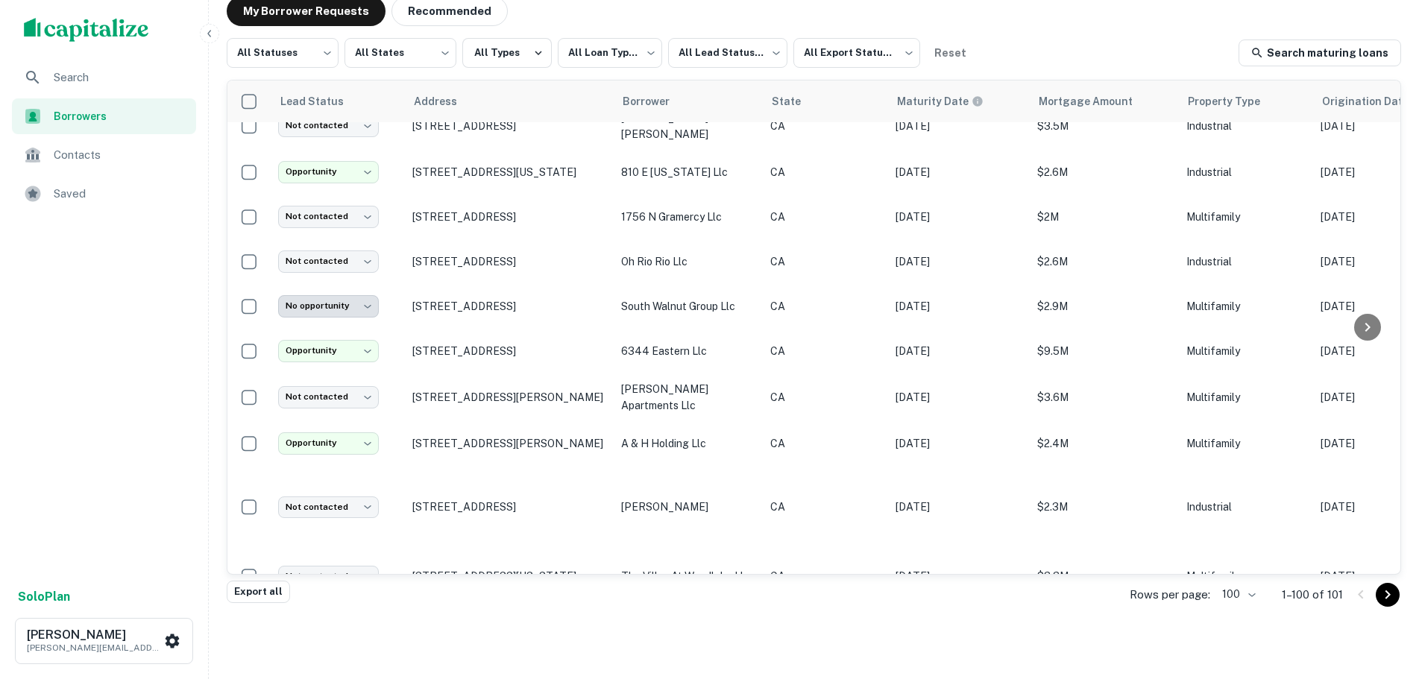
scroll to position [947, 0]
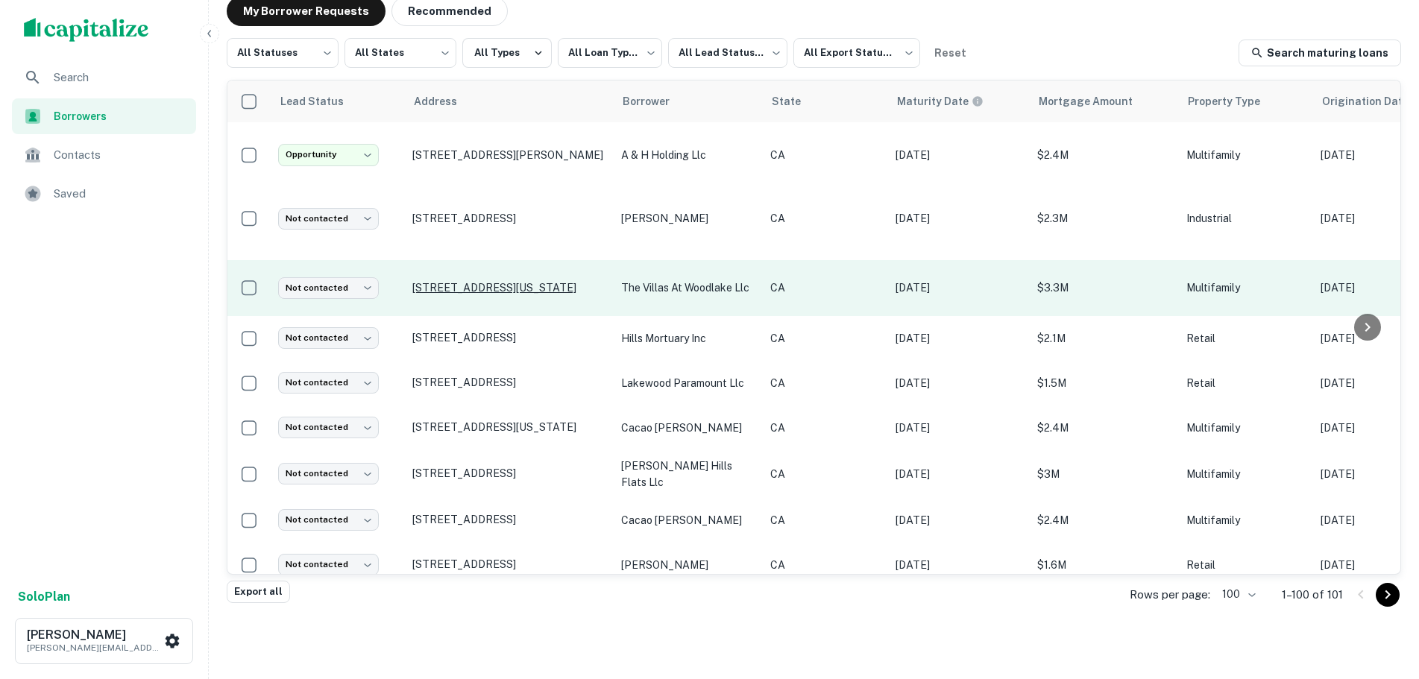
click at [442, 281] on p "[STREET_ADDRESS][US_STATE]" at bounding box center [509, 287] width 194 height 13
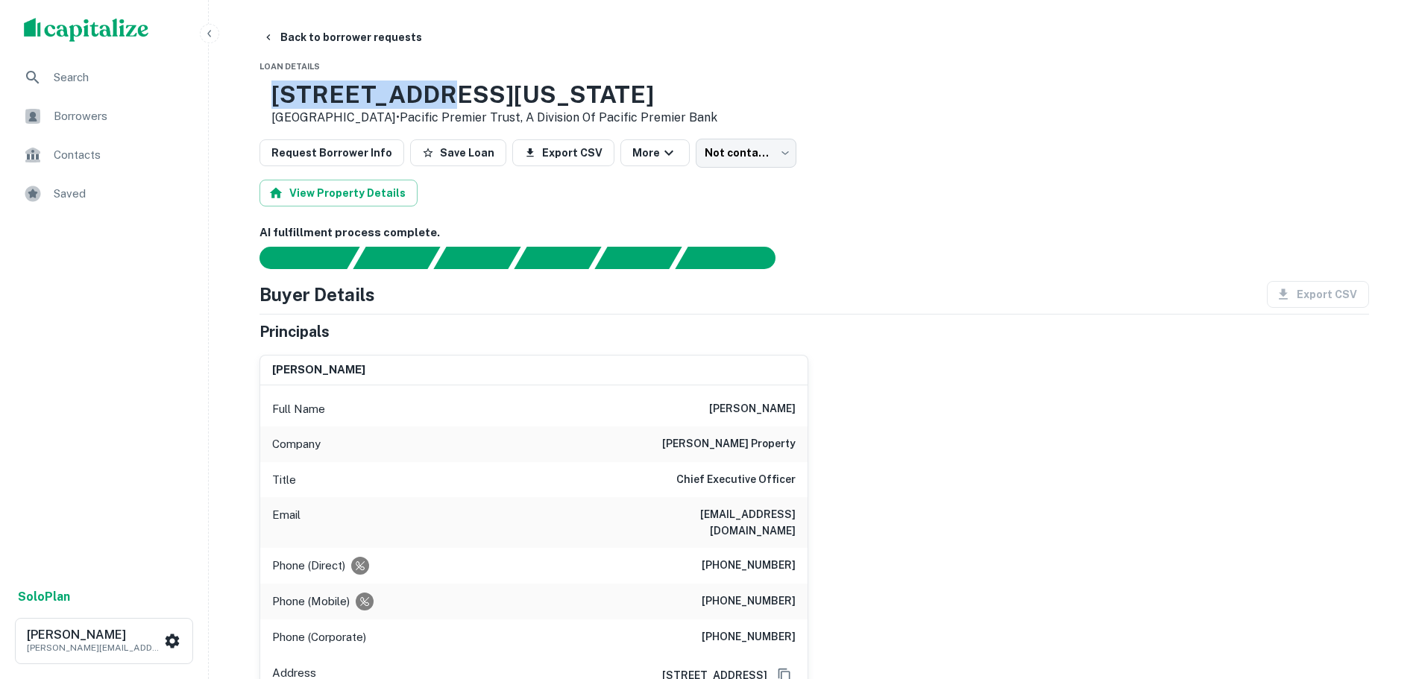
drag, startPoint x: 413, startPoint y: 95, endPoint x: 320, endPoint y: 101, distance: 93.4
click at [320, 101] on h3 "[STREET_ADDRESS][US_STATE]" at bounding box center [494, 95] width 446 height 28
copy h3 "[STREET_ADDRESS][US_STATE]"
click at [732, 151] on body "Search Borrowers Contacts Saved Solo Plan [PERSON_NAME] [PERSON_NAME][EMAIL_ADD…" at bounding box center [709, 339] width 1419 height 679
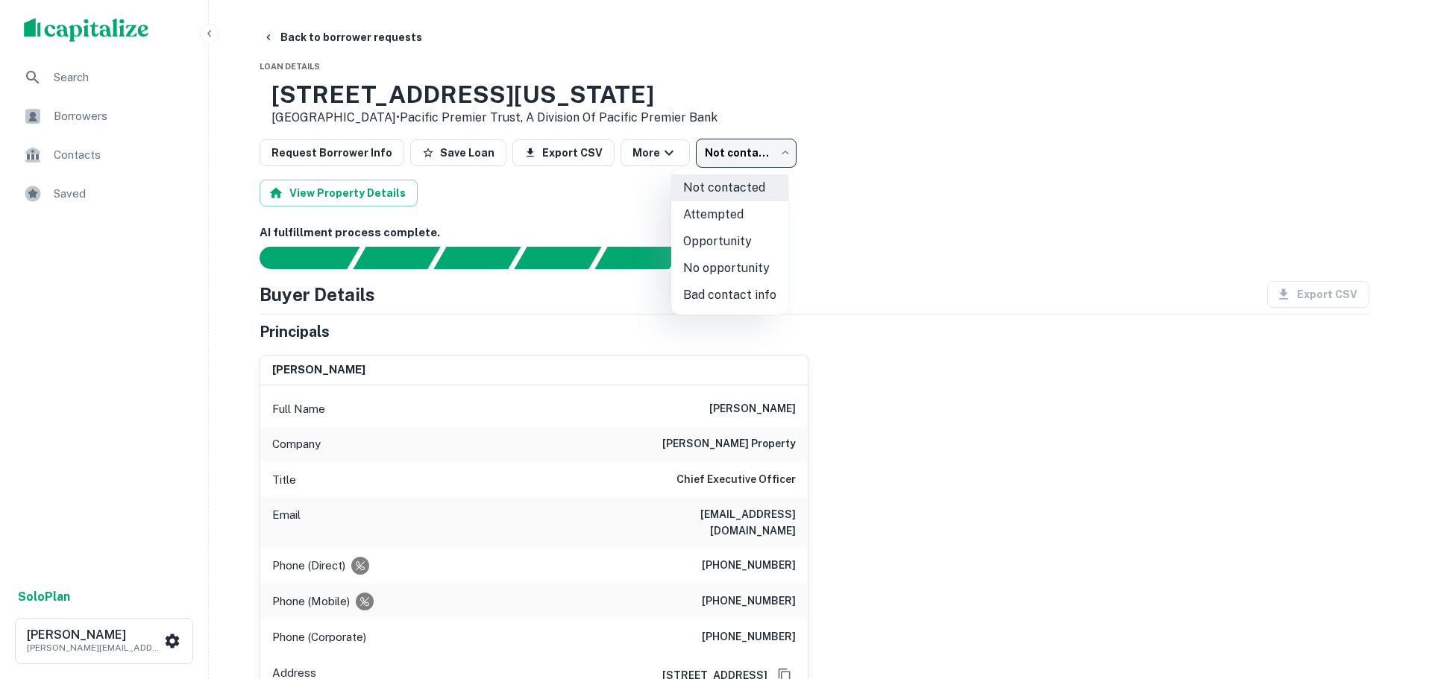
click at [713, 268] on li "No opportunity" at bounding box center [729, 268] width 117 height 27
type input "**********"
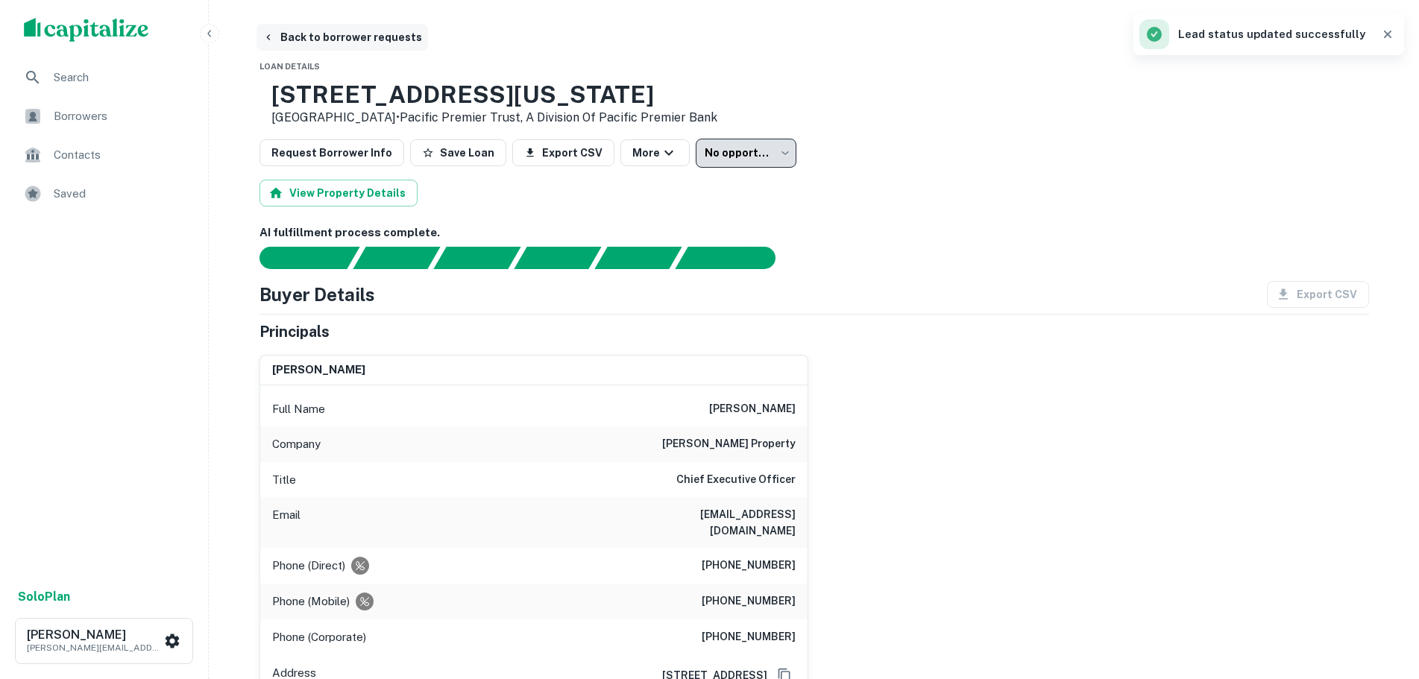
click at [274, 36] on icon "button" at bounding box center [269, 37] width 12 height 12
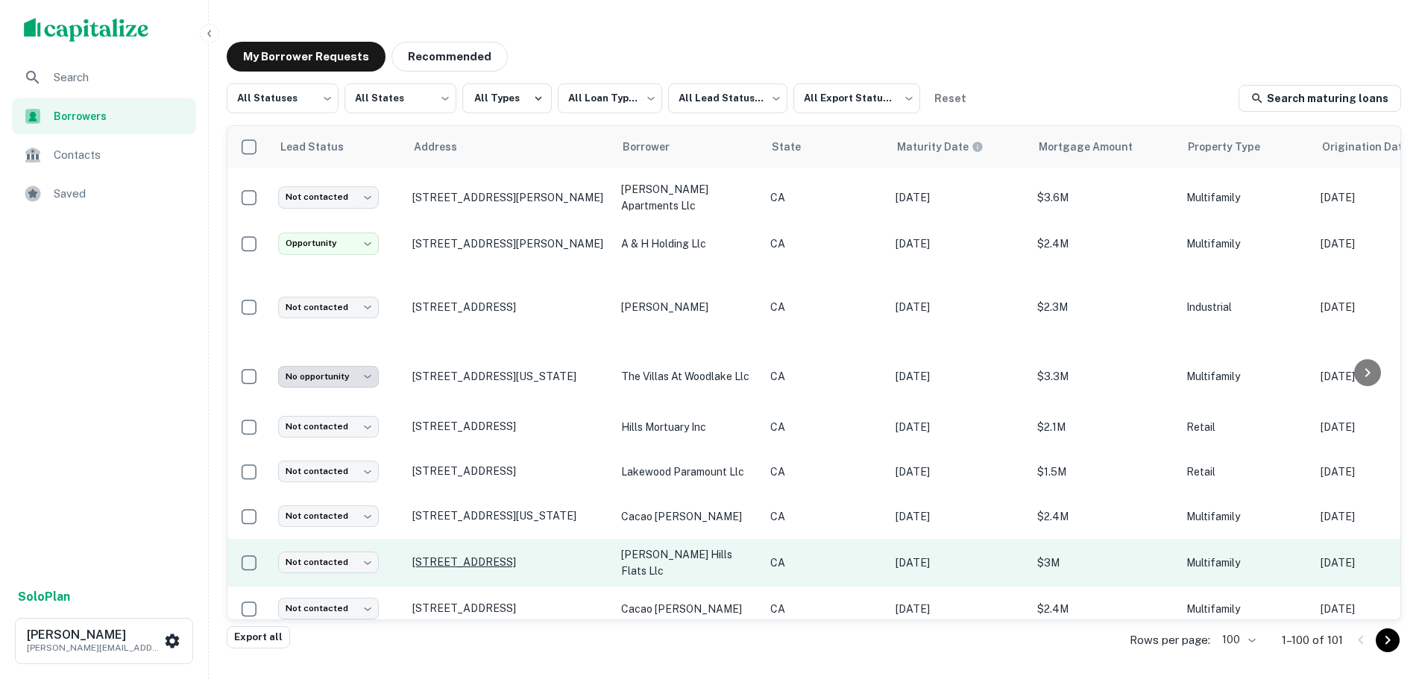
scroll to position [903, 0]
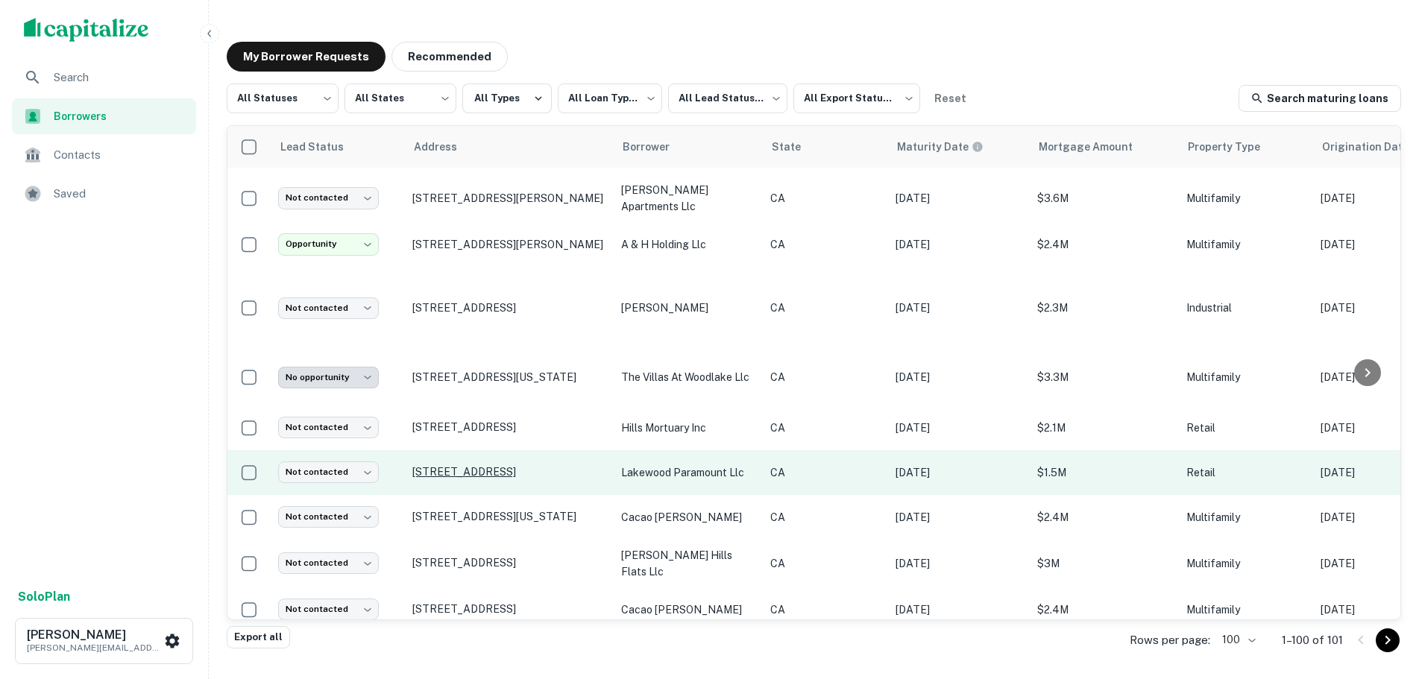
click at [447, 465] on p "[STREET_ADDRESS]" at bounding box center [509, 471] width 194 height 13
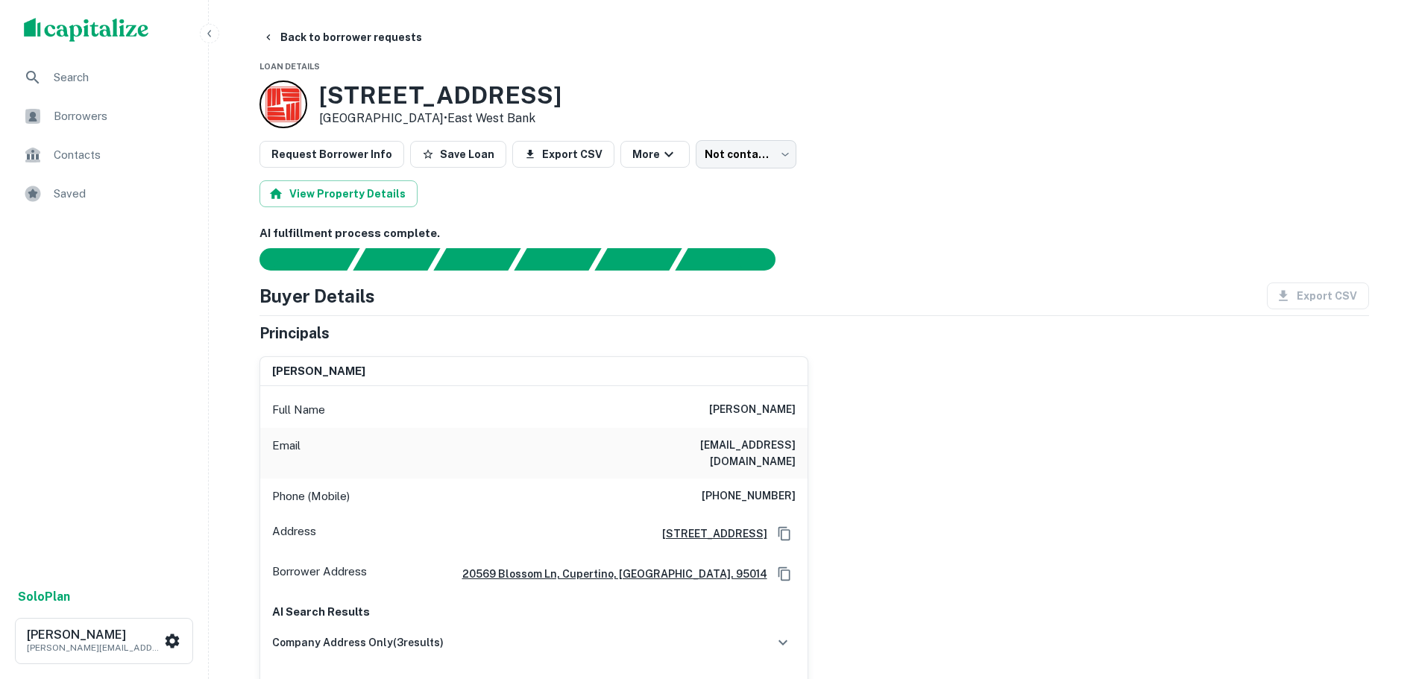
drag, startPoint x: 606, startPoint y: 102, endPoint x: 321, endPoint y: 100, distance: 284.2
click at [321, 100] on div "[STREET_ADDRESS] • [GEOGRAPHIC_DATA]" at bounding box center [815, 105] width 1110 height 48
copy h3 "[STREET_ADDRESS]"
click at [721, 151] on body "Search Borrowers Contacts Saved Solo Plan [PERSON_NAME] [PERSON_NAME][EMAIL_ADD…" at bounding box center [709, 339] width 1419 height 679
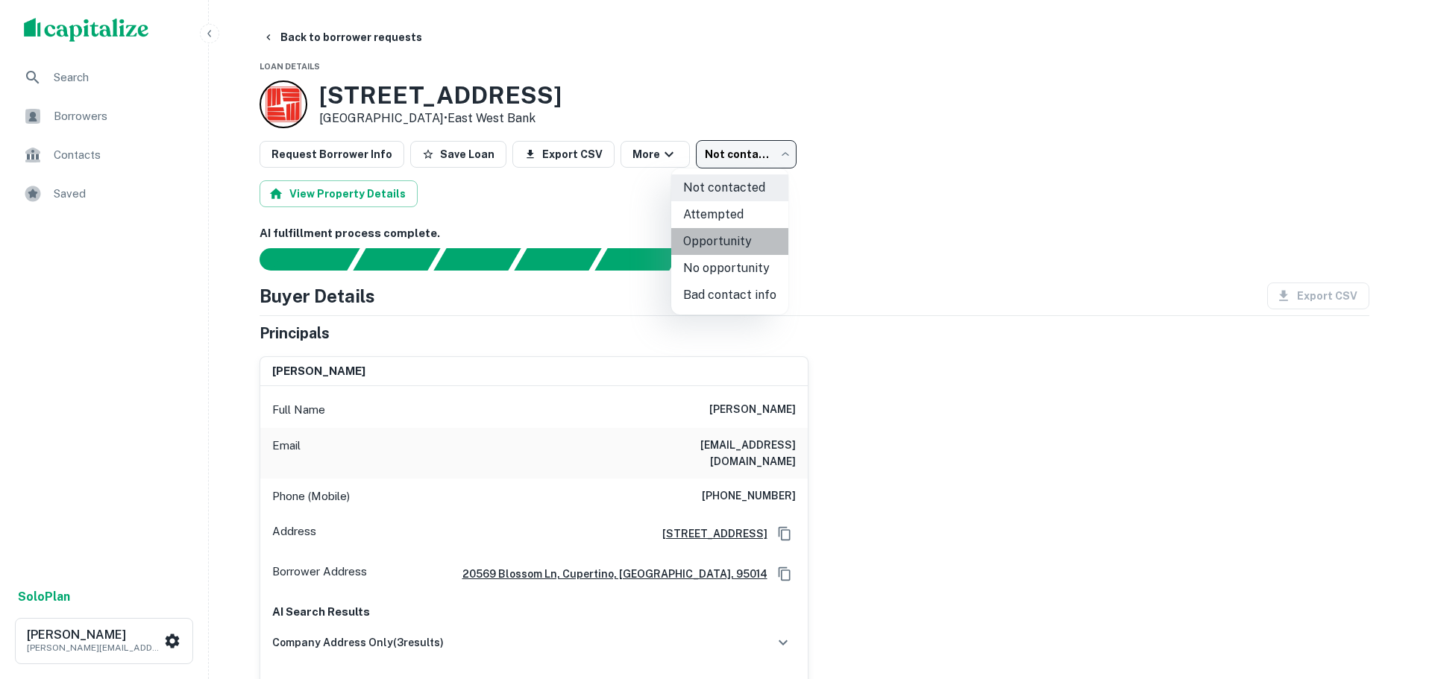
click at [729, 245] on li "Opportunity" at bounding box center [729, 241] width 117 height 27
type input "**********"
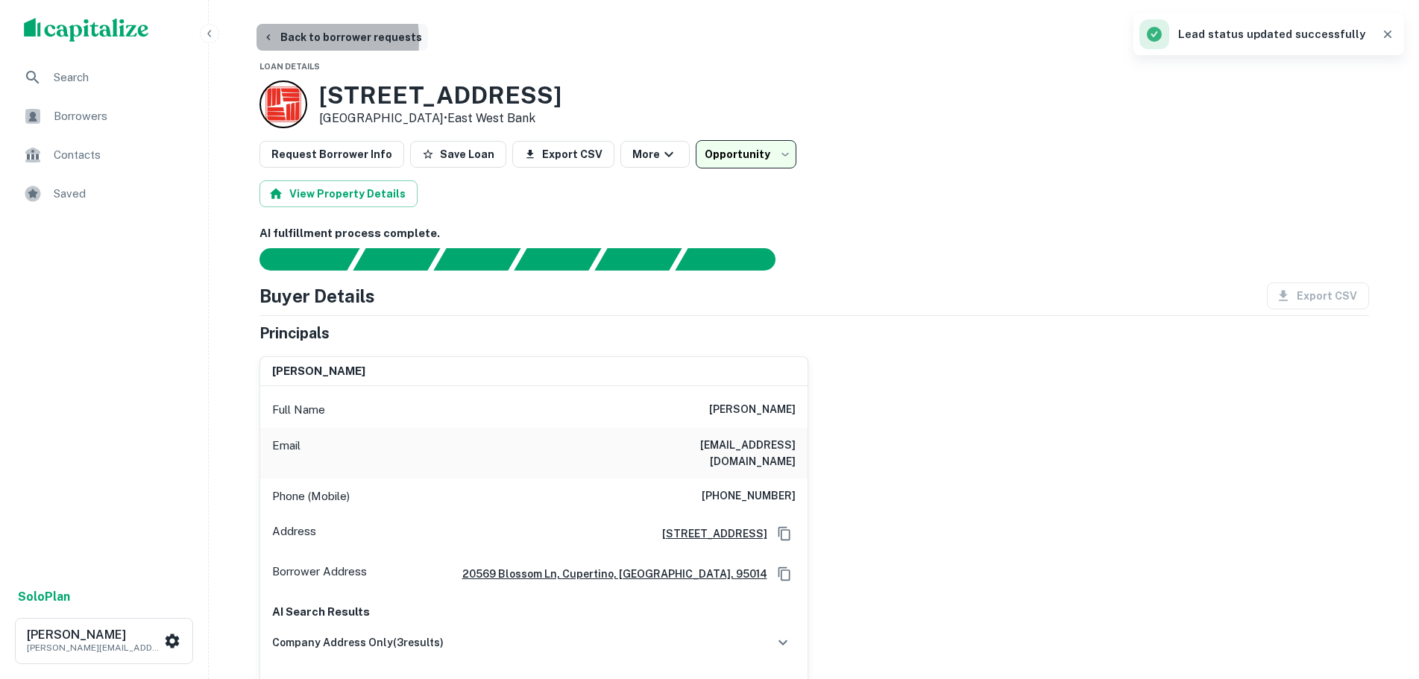
click at [274, 40] on button "Back to borrower requests" at bounding box center [343, 37] width 172 height 27
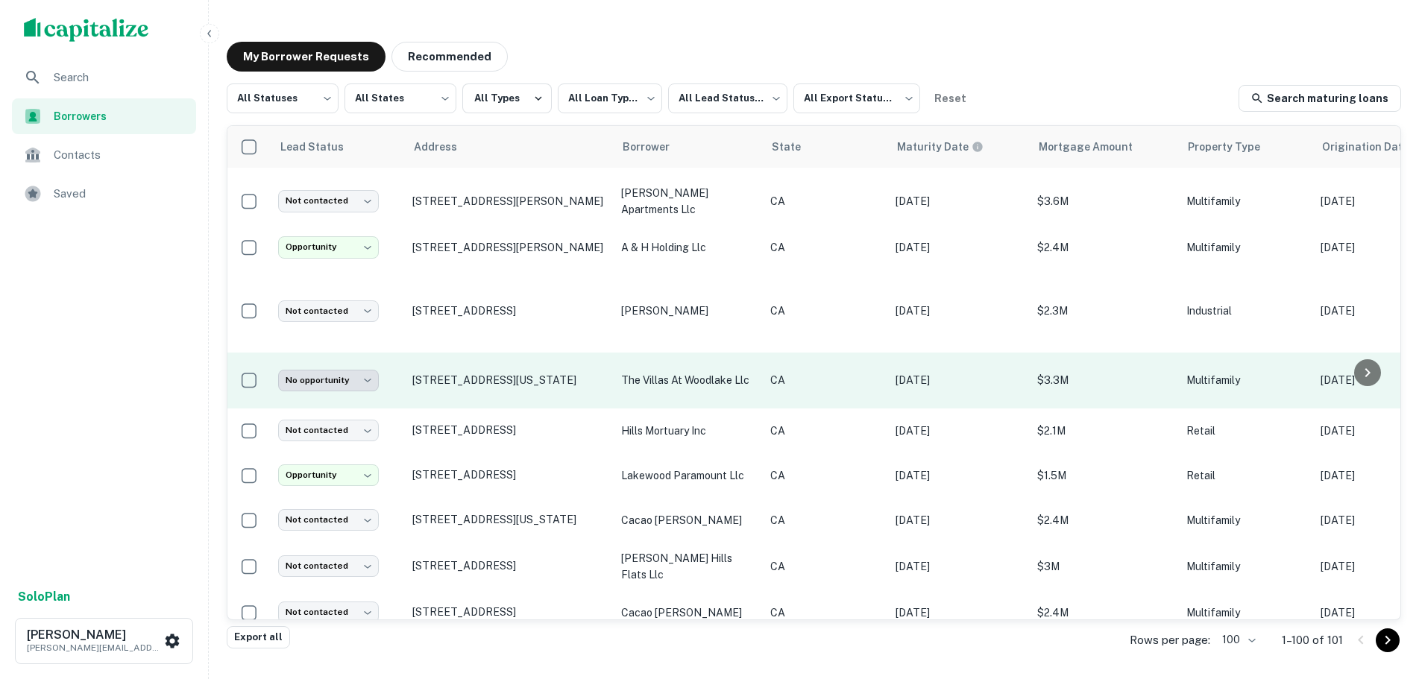
scroll to position [978, 0]
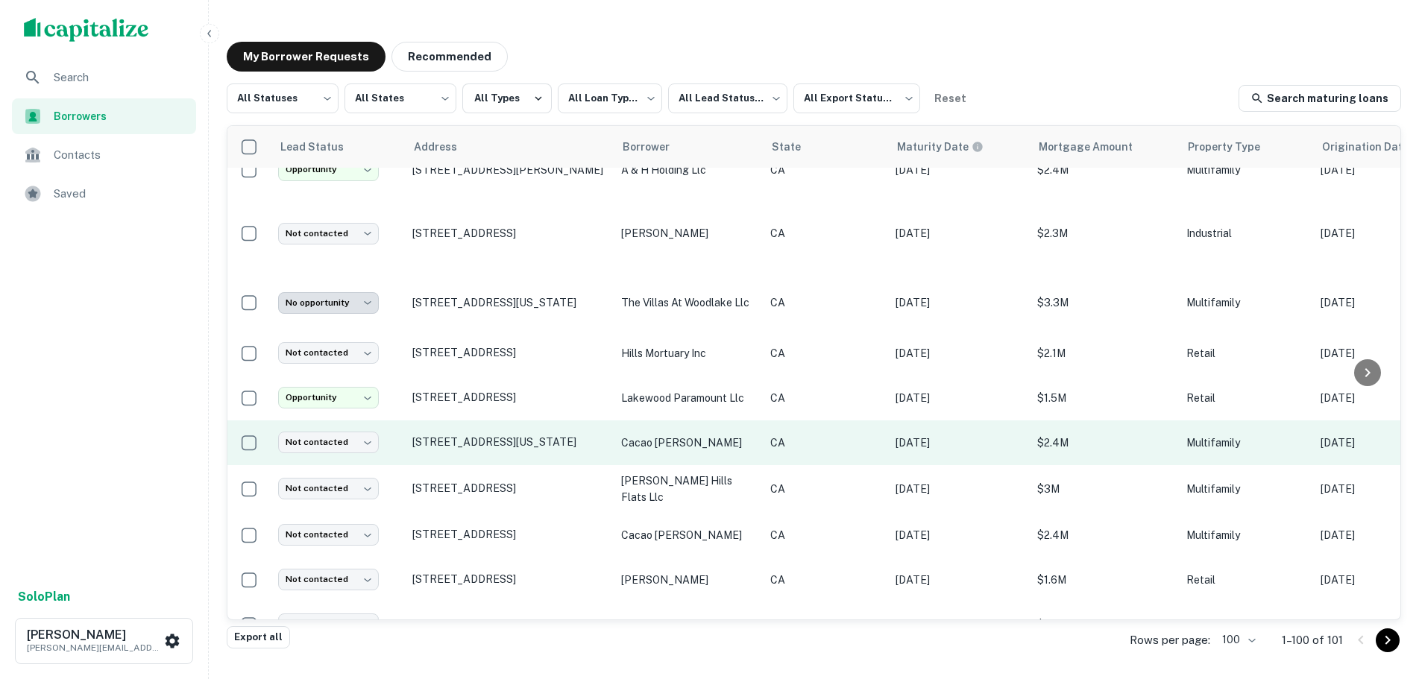
click at [506, 429] on td "[STREET_ADDRESS][US_STATE]" at bounding box center [509, 443] width 209 height 45
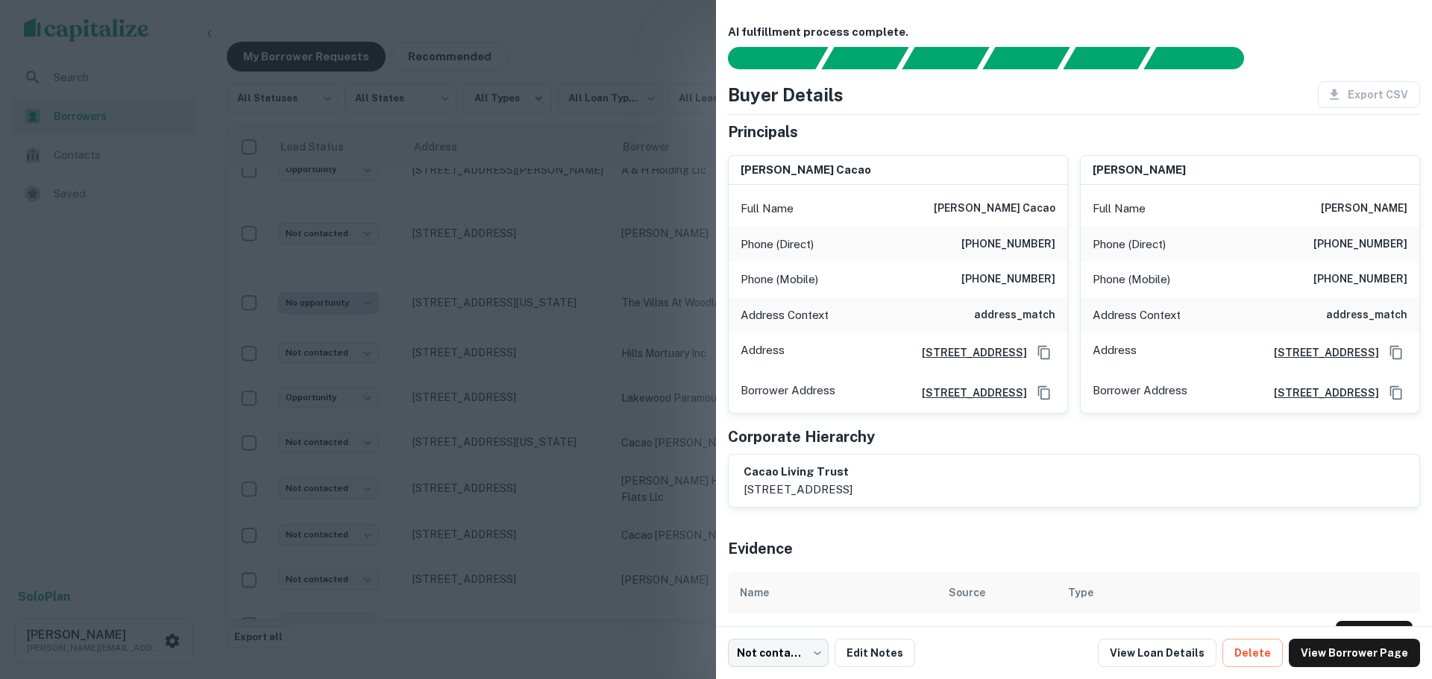
click at [518, 530] on div at bounding box center [716, 339] width 1432 height 679
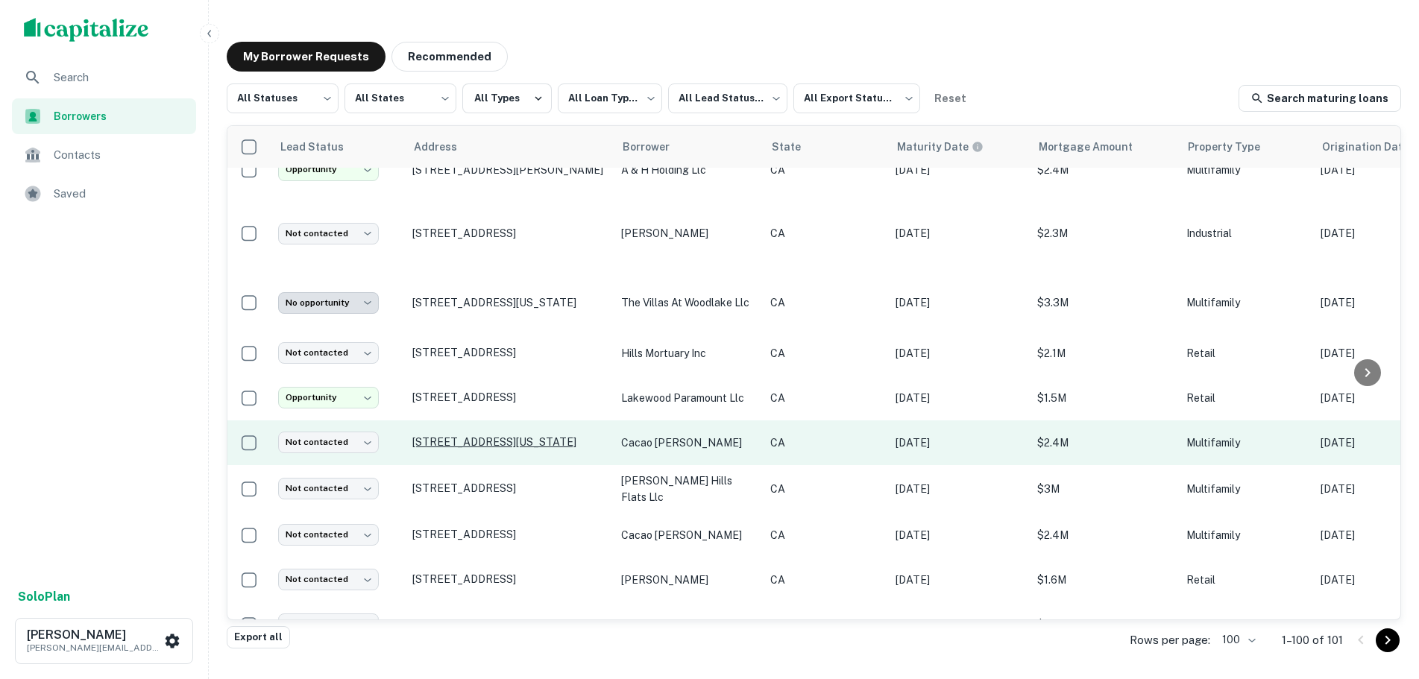
click at [501, 436] on p "[STREET_ADDRESS][US_STATE]" at bounding box center [509, 442] width 194 height 13
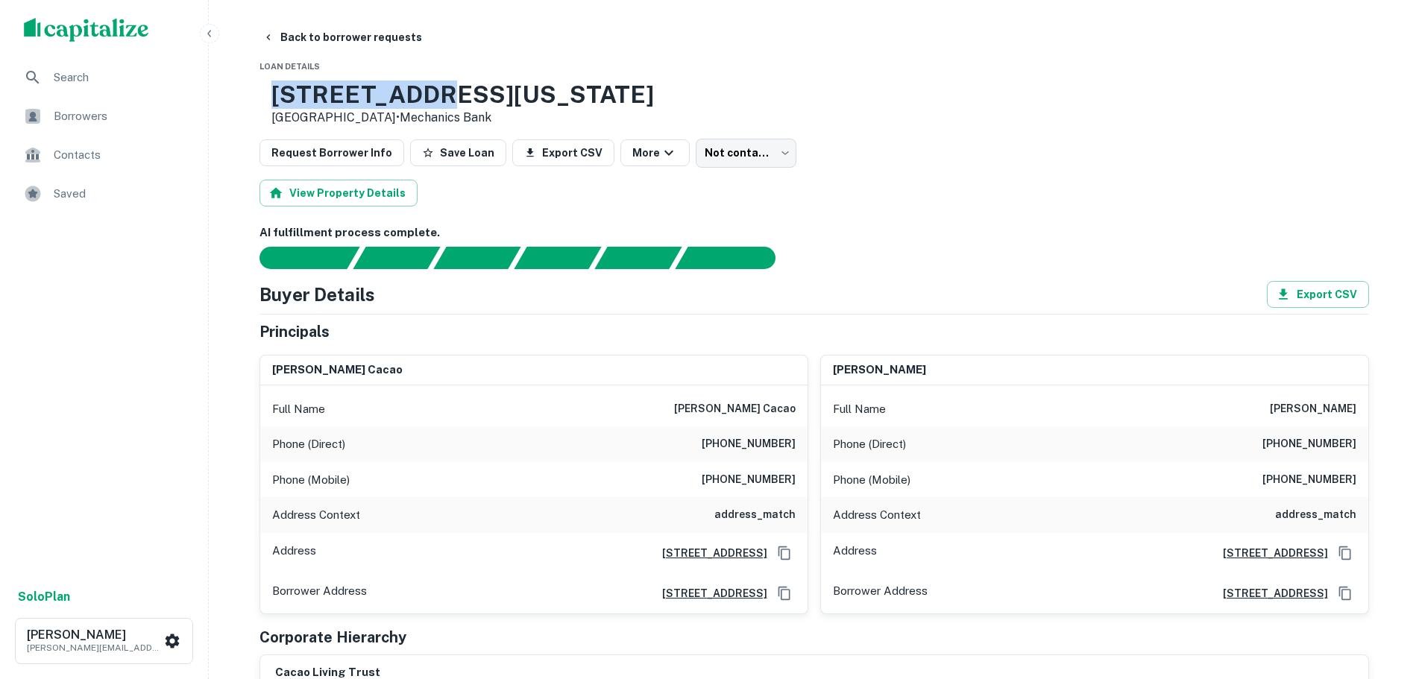
drag, startPoint x: 519, startPoint y: 89, endPoint x: 316, endPoint y: 92, distance: 202.9
click at [316, 92] on div "[STREET_ADDRESS][US_STATE] • Mechanics Bank" at bounding box center [457, 104] width 395 height 46
copy h3 "[STREET_ADDRESS][US_STATE]"
click at [1014, 247] on div "AI fulfillment process complete." at bounding box center [815, 247] width 1110 height 45
click at [273, 42] on icon "button" at bounding box center [269, 37] width 12 height 12
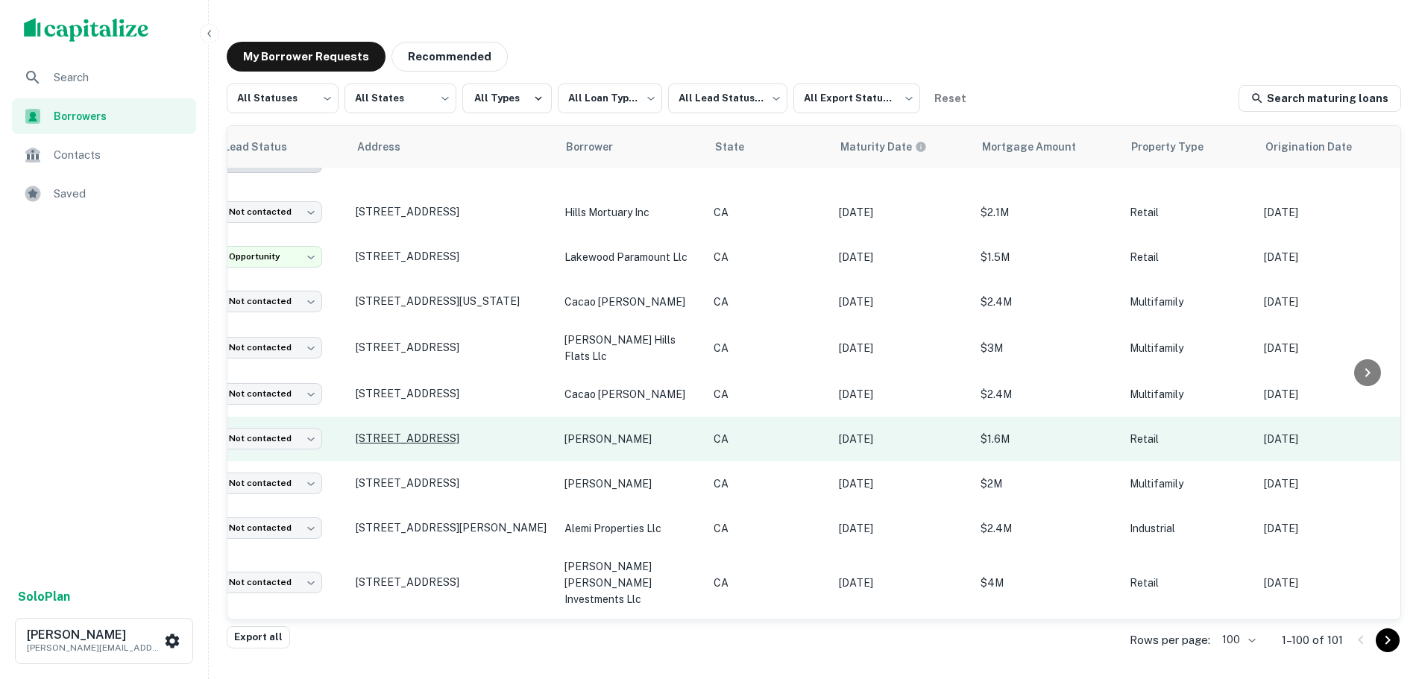
scroll to position [1119, 53]
click at [451, 432] on p "[STREET_ADDRESS]" at bounding box center [457, 438] width 194 height 13
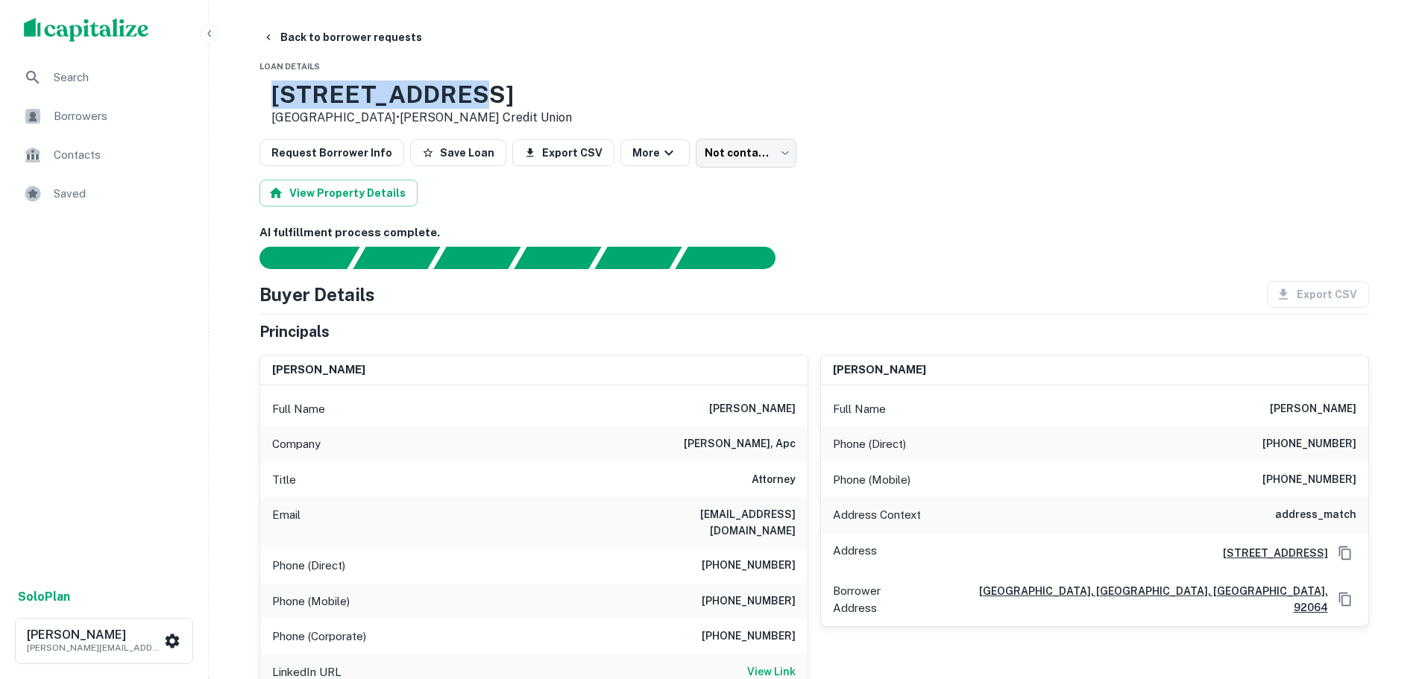
drag, startPoint x: 523, startPoint y: 91, endPoint x: 283, endPoint y: 96, distance: 239.5
click at [283, 96] on div "[STREET_ADDRESS] • [PERSON_NAME] Credit Union" at bounding box center [416, 104] width 313 height 46
copy div "[STREET_ADDRESS]"
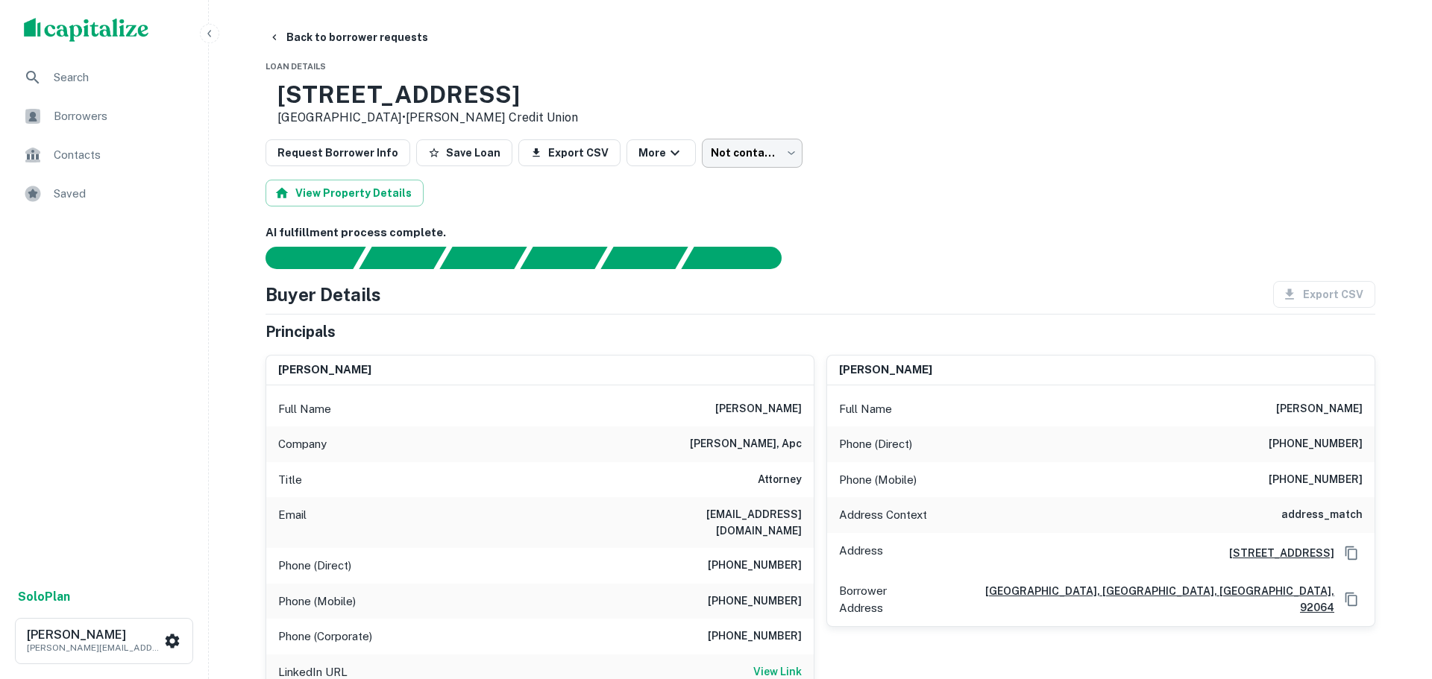
click at [714, 157] on body "Search Borrowers Contacts Saved Solo Plan [PERSON_NAME] [PERSON_NAME][EMAIL_ADD…" at bounding box center [716, 339] width 1432 height 679
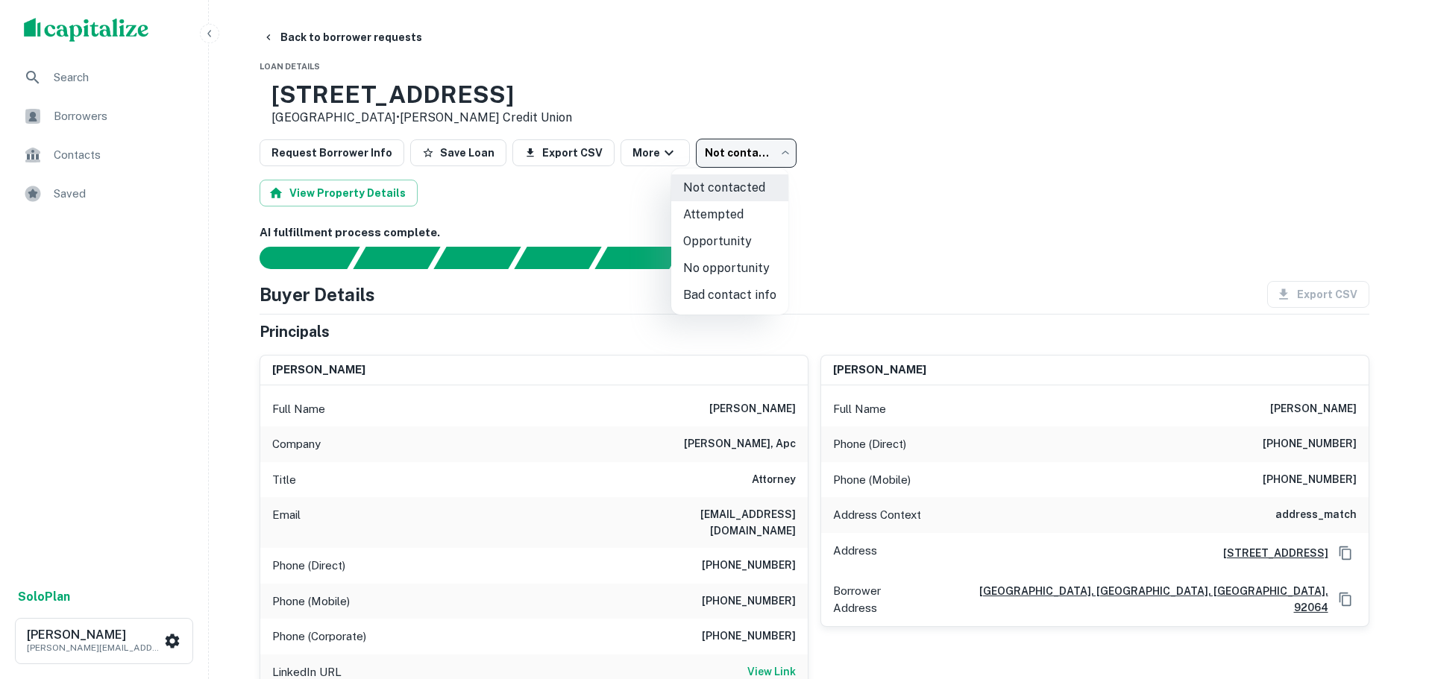
click at [730, 239] on li "Opportunity" at bounding box center [729, 241] width 117 height 27
type input "**********"
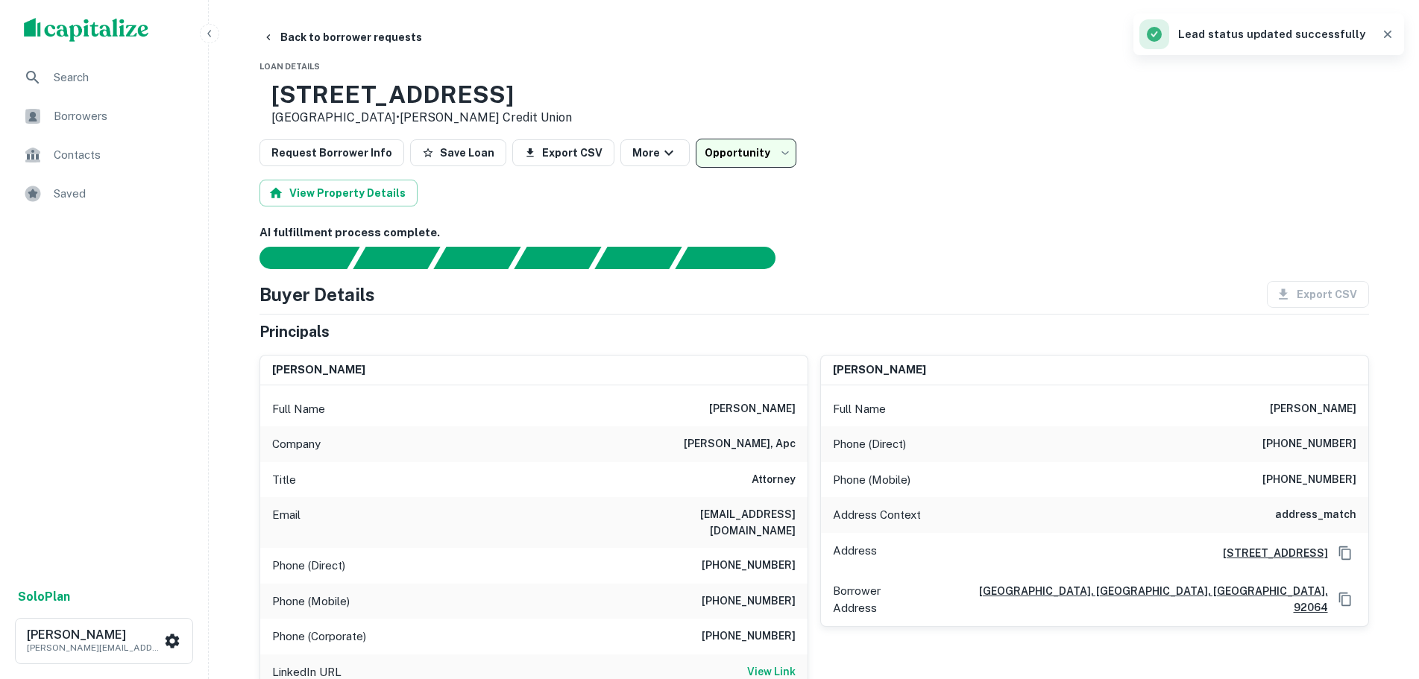
click at [317, 38] on button "Back to borrower requests" at bounding box center [343, 37] width 172 height 27
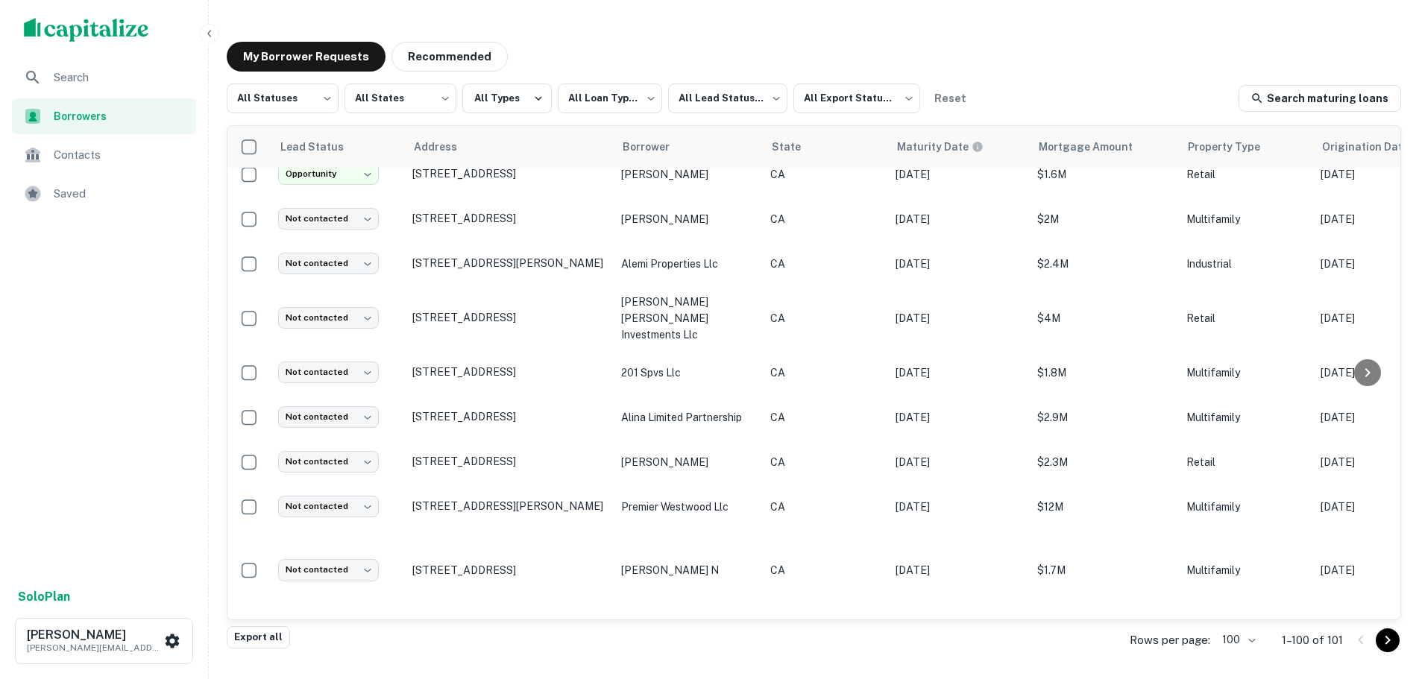
scroll to position [1351, 0]
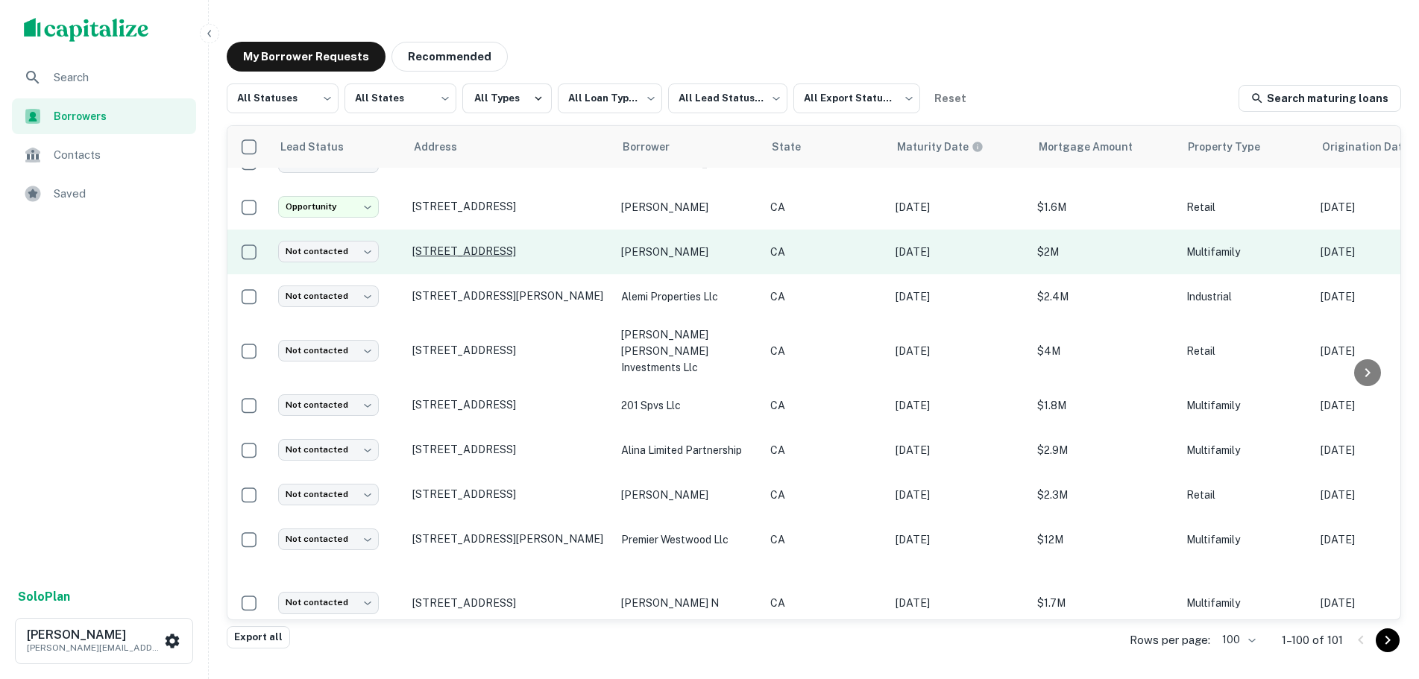
click at [485, 245] on p "[STREET_ADDRESS]" at bounding box center [509, 251] width 194 height 13
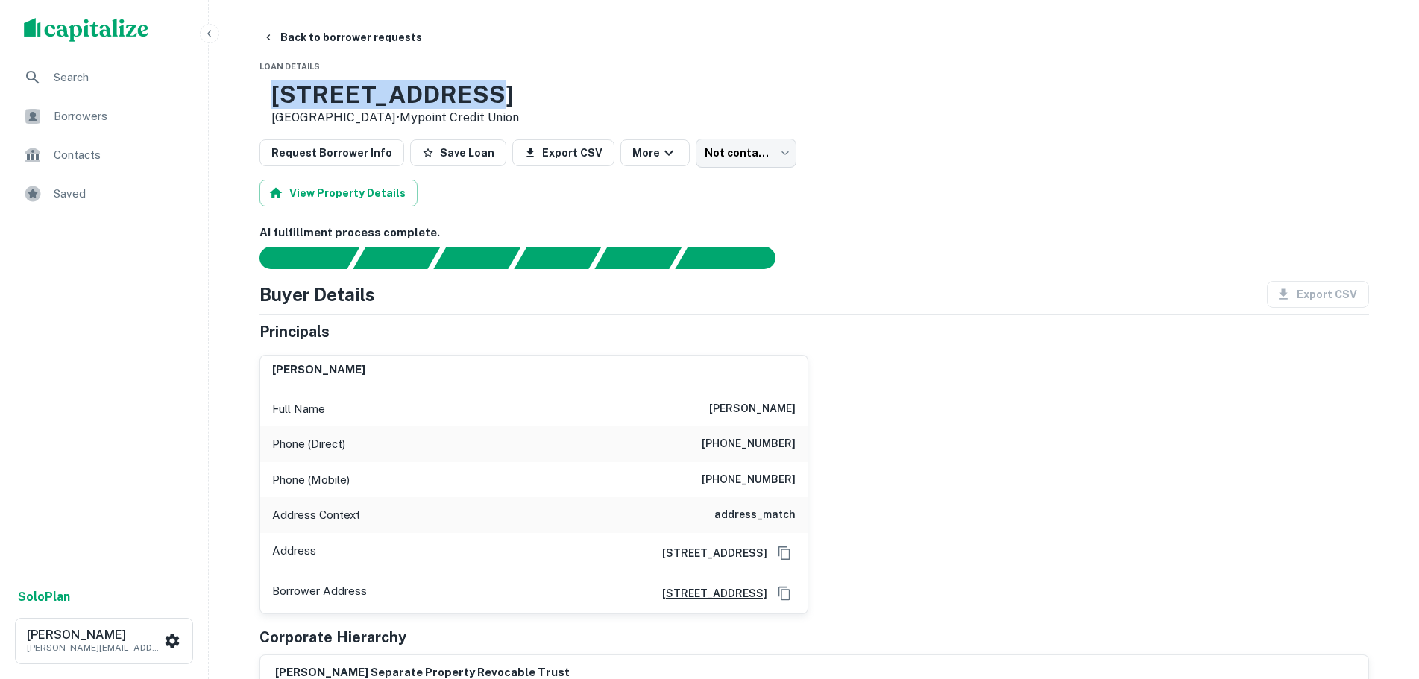
drag, startPoint x: 539, startPoint y: 83, endPoint x: 308, endPoint y: 95, distance: 230.8
click at [308, 95] on div "[STREET_ADDRESS] • Mypoint Credit Union" at bounding box center [390, 104] width 260 height 46
copy div "[STREET_ADDRESS]"
click at [739, 148] on body "Search Borrowers Contacts Saved Solo Plan [PERSON_NAME] [PERSON_NAME][EMAIL_ADD…" at bounding box center [709, 339] width 1419 height 679
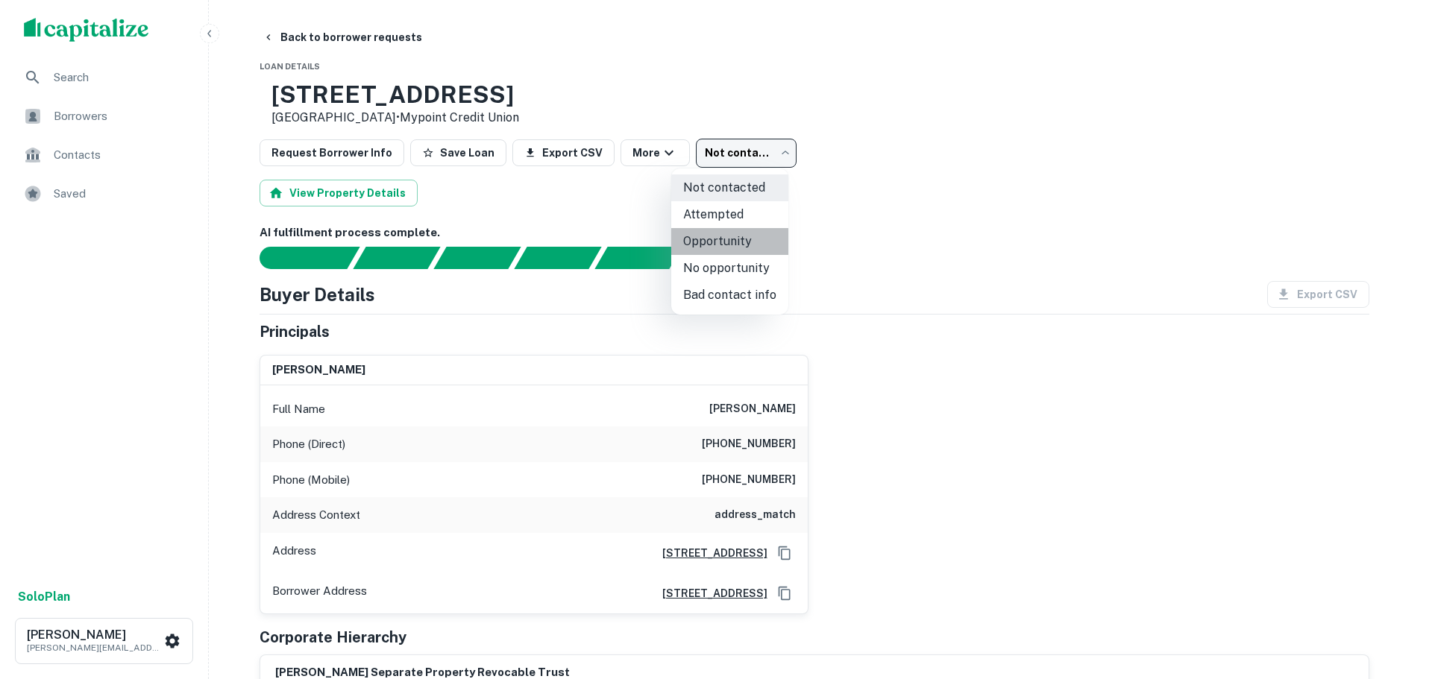
click at [729, 247] on li "Opportunity" at bounding box center [729, 241] width 117 height 27
type input "**********"
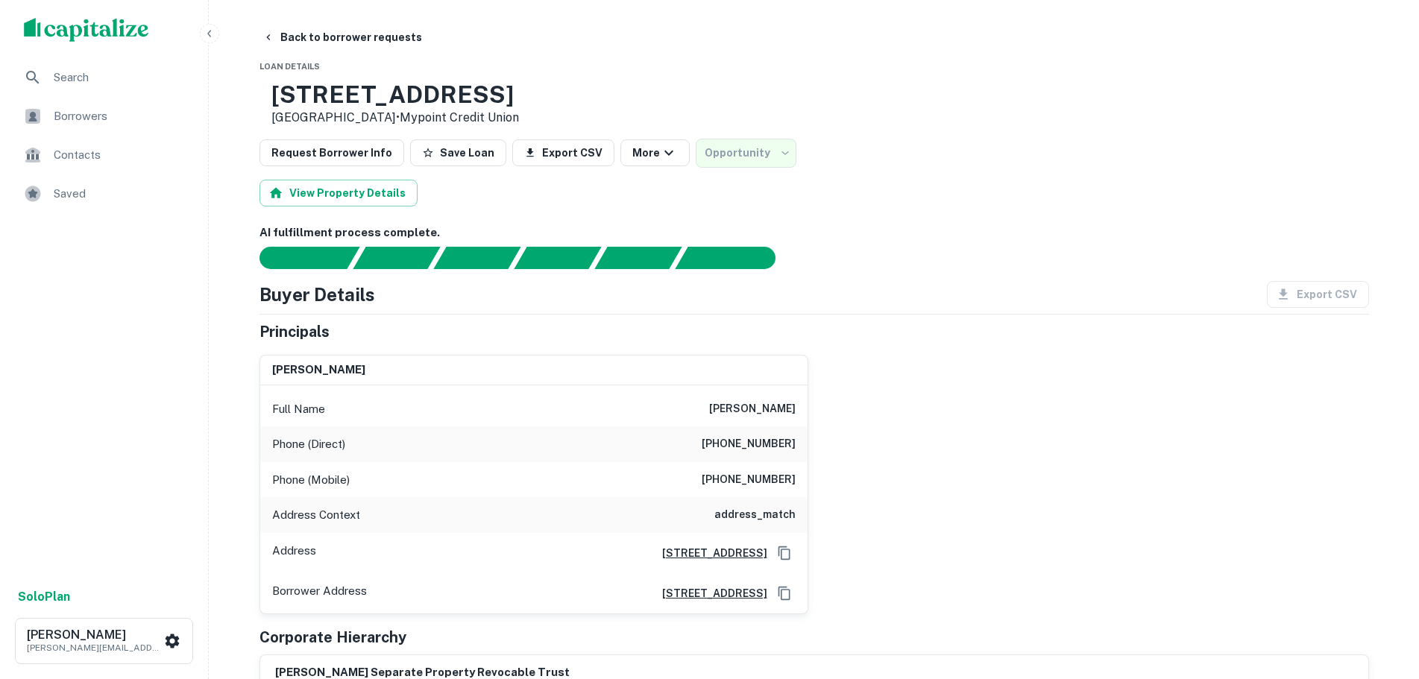
click at [660, 86] on div "[STREET_ADDRESS] • Mypoint Credit Union" at bounding box center [815, 104] width 1110 height 46
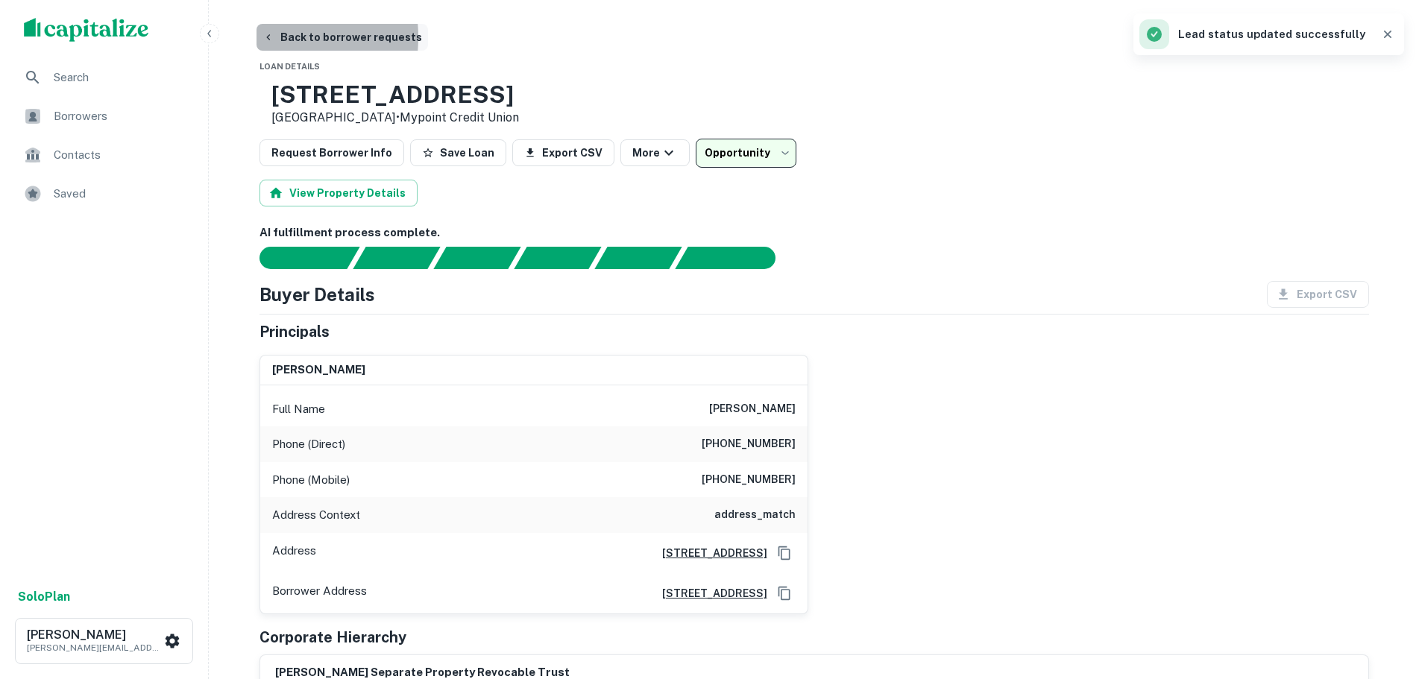
click at [269, 37] on icon "button" at bounding box center [269, 37] width 12 height 12
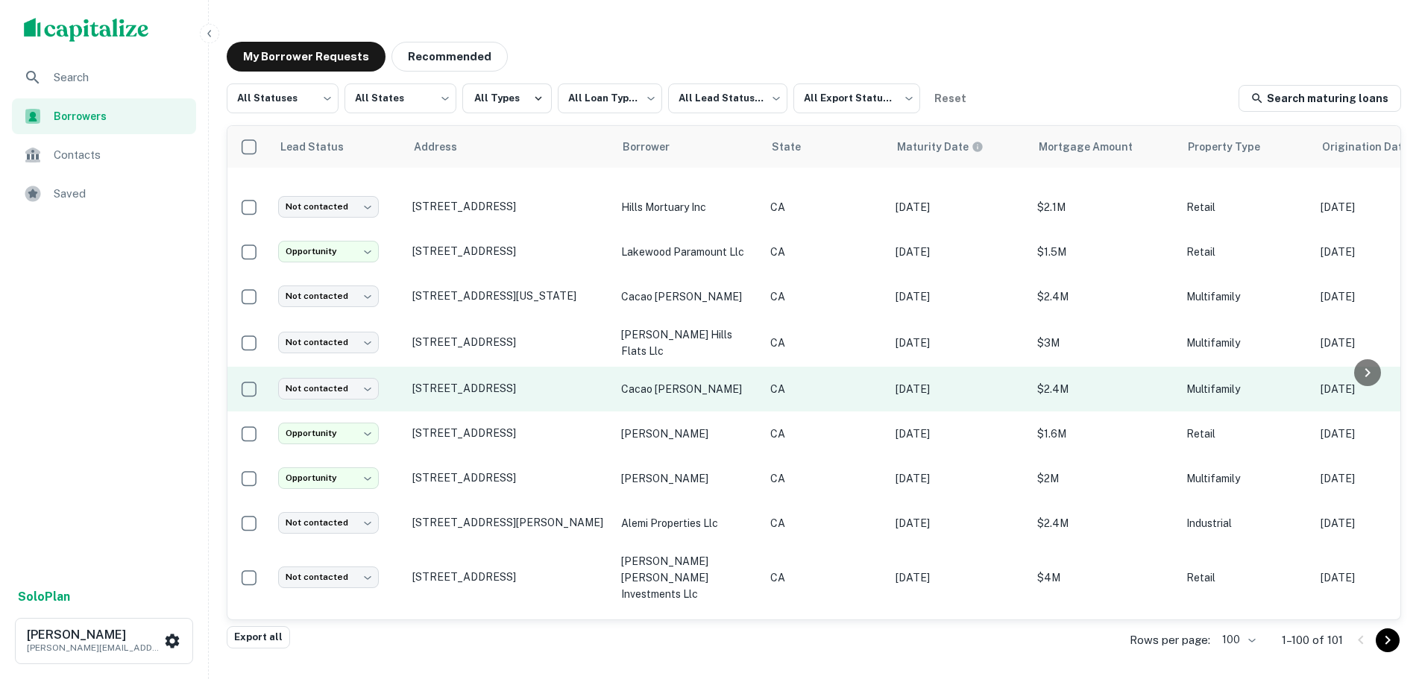
scroll to position [1202, 0]
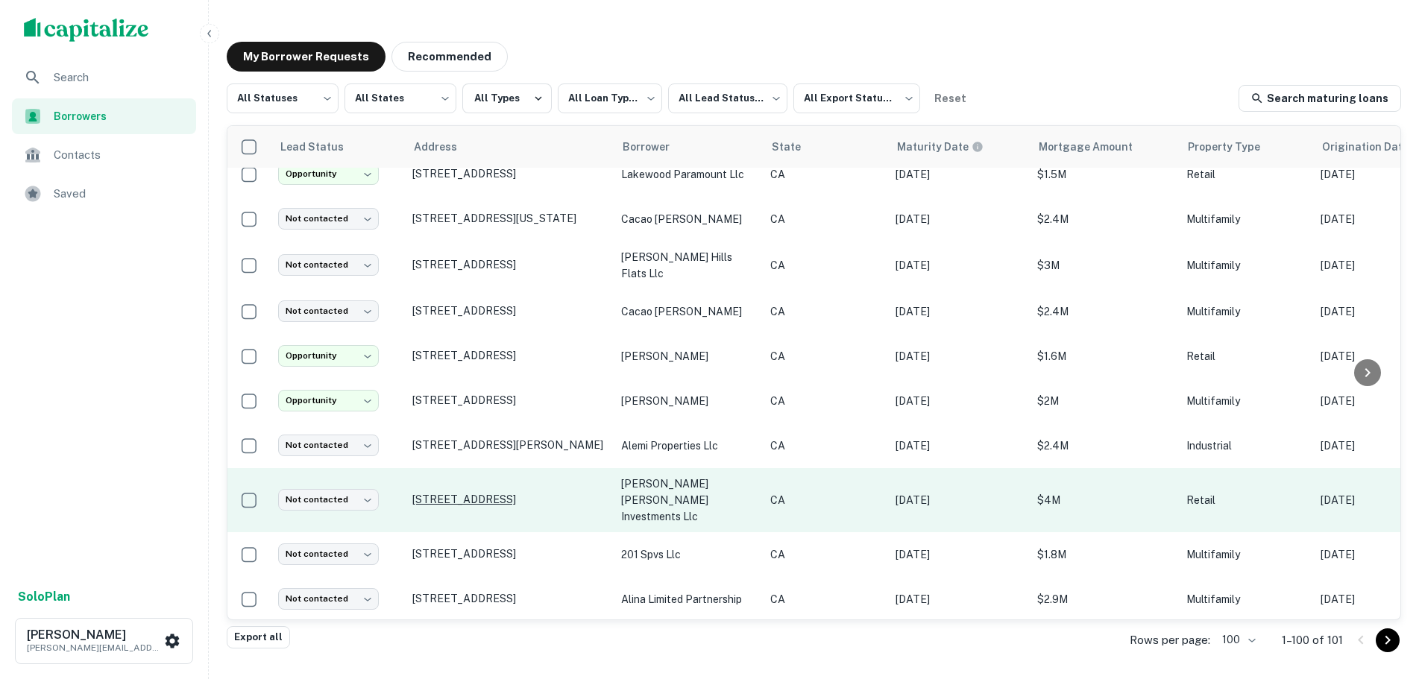
click at [501, 493] on p "[STREET_ADDRESS]" at bounding box center [509, 499] width 194 height 13
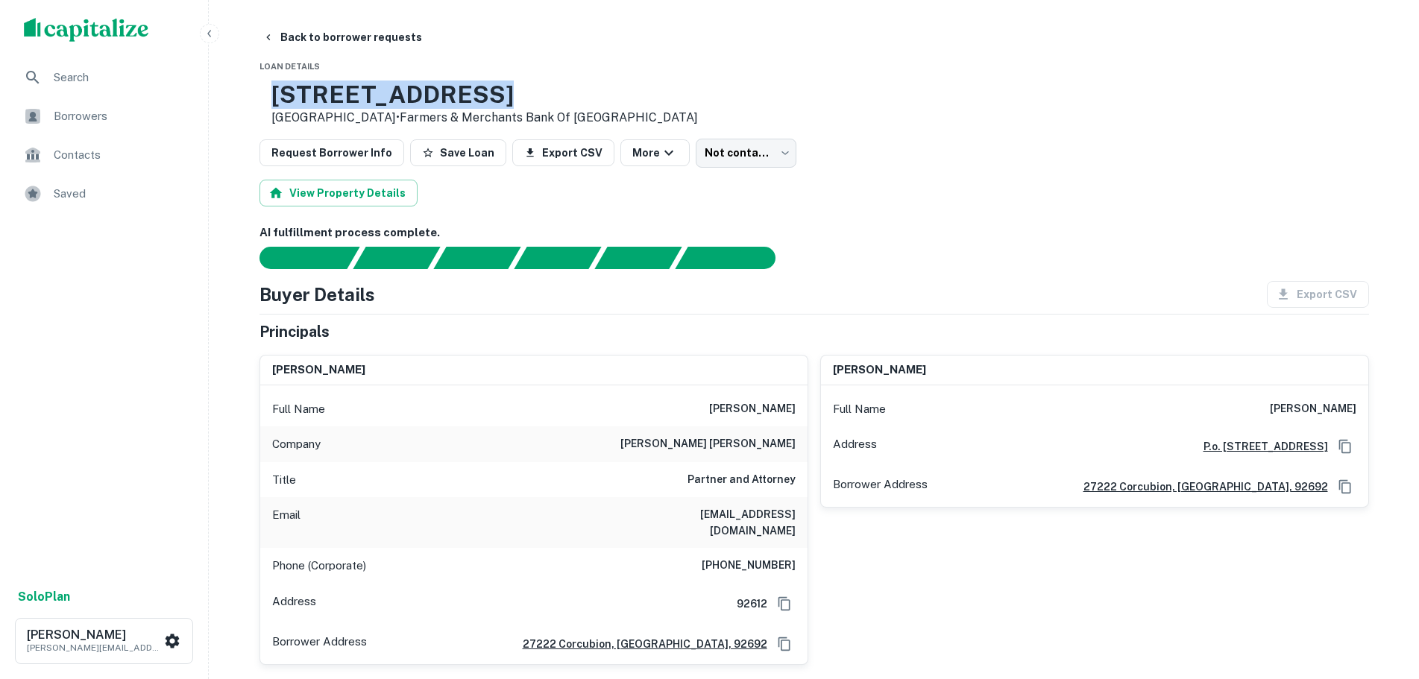
drag, startPoint x: 602, startPoint y: 85, endPoint x: 324, endPoint y: 92, distance: 277.6
click at [324, 92] on h3 "[STREET_ADDRESS]" at bounding box center [484, 95] width 427 height 28
copy h3 "[STREET_ADDRESS]"
click at [722, 148] on body "Search Borrowers Contacts Saved Solo Plan [PERSON_NAME] [PERSON_NAME][EMAIL_ADD…" at bounding box center [709, 339] width 1419 height 679
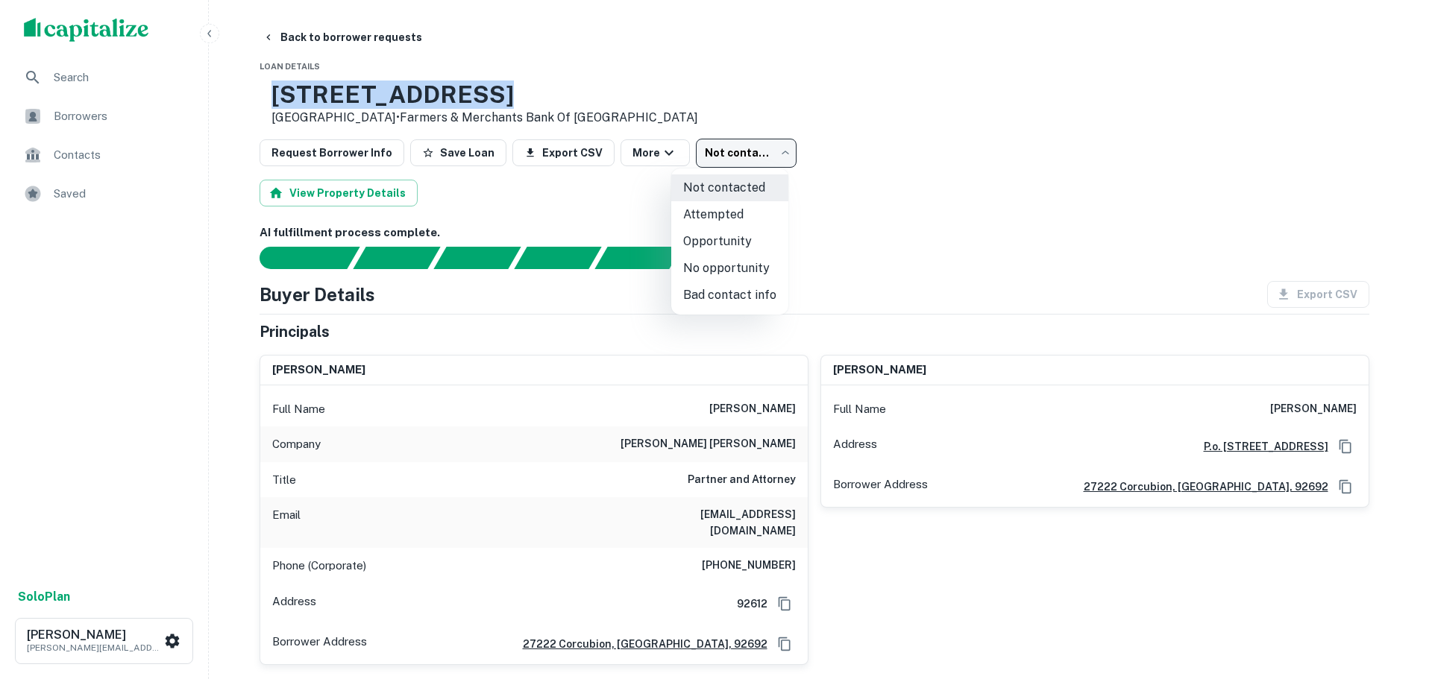
click at [728, 261] on li "No opportunity" at bounding box center [729, 268] width 117 height 27
type input "**********"
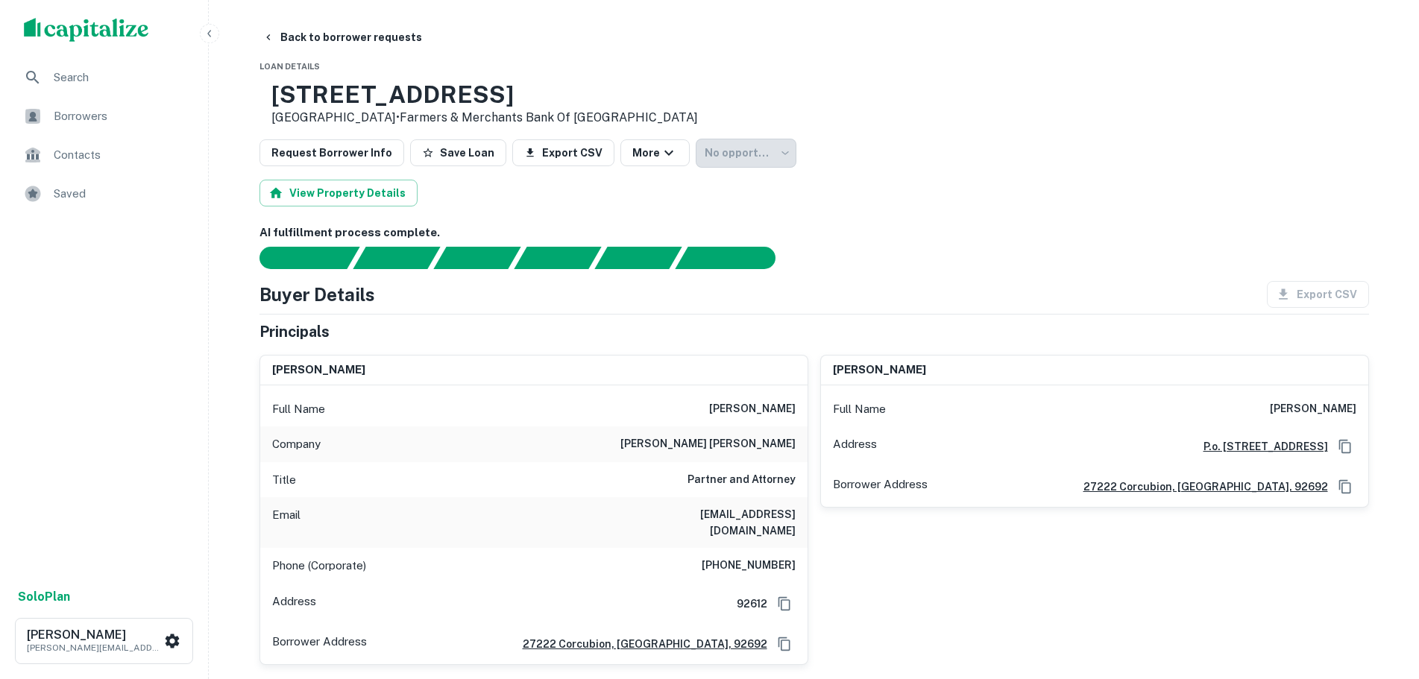
click at [280, 35] on button "Back to borrower requests" at bounding box center [343, 37] width 172 height 27
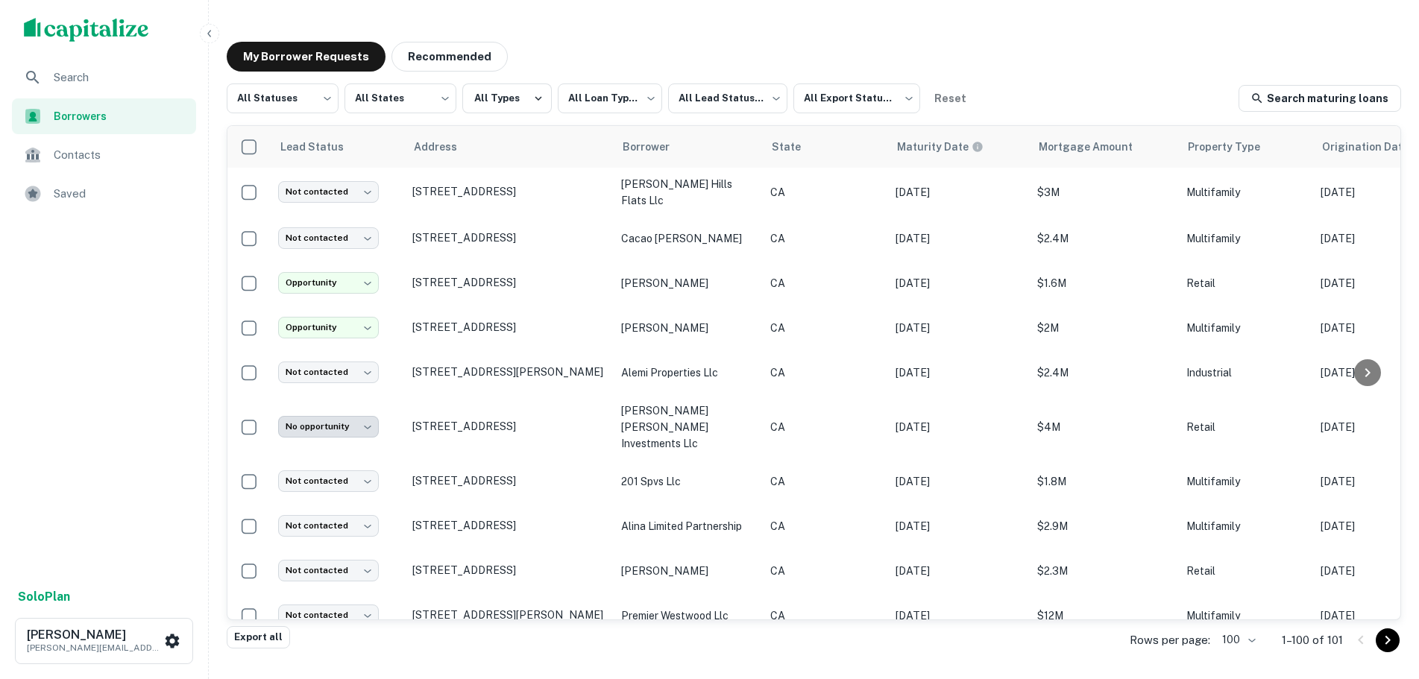
scroll to position [1276, 0]
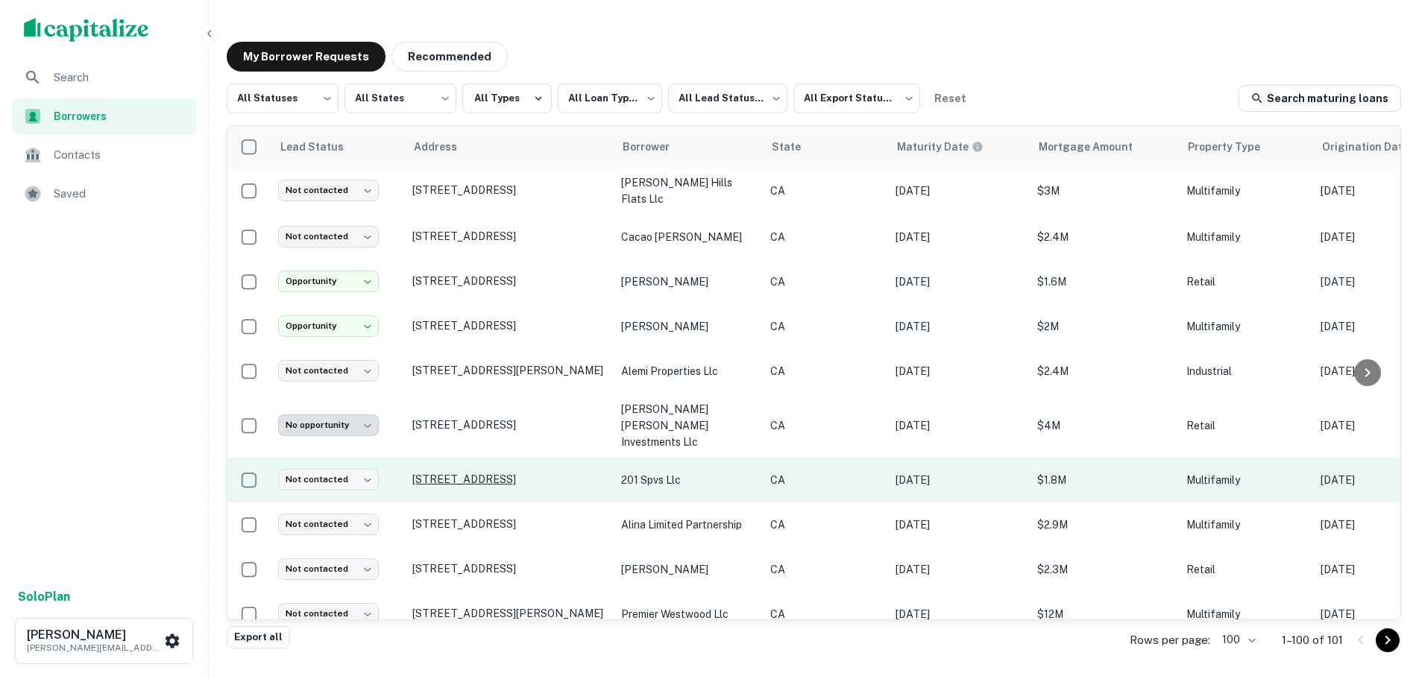
click at [427, 473] on p "[STREET_ADDRESS]" at bounding box center [509, 479] width 194 height 13
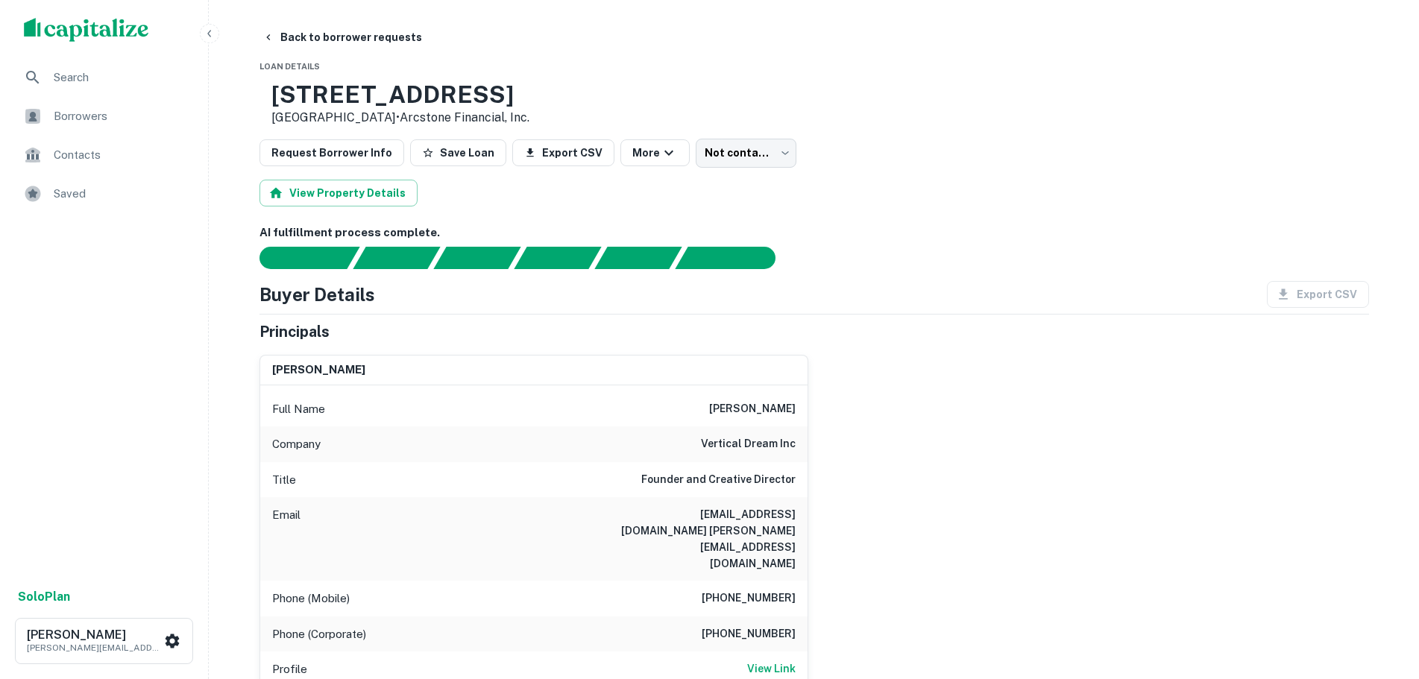
drag, startPoint x: 615, startPoint y: 91, endPoint x: 319, endPoint y: 95, distance: 295.4
click at [319, 95] on div "[STREET_ADDRESS] • Arcstone Financial, Inc." at bounding box center [815, 104] width 1110 height 46
click at [730, 147] on body "Search Borrowers Contacts Saved Solo Plan [PERSON_NAME] [PERSON_NAME][EMAIL_ADD…" at bounding box center [709, 339] width 1419 height 679
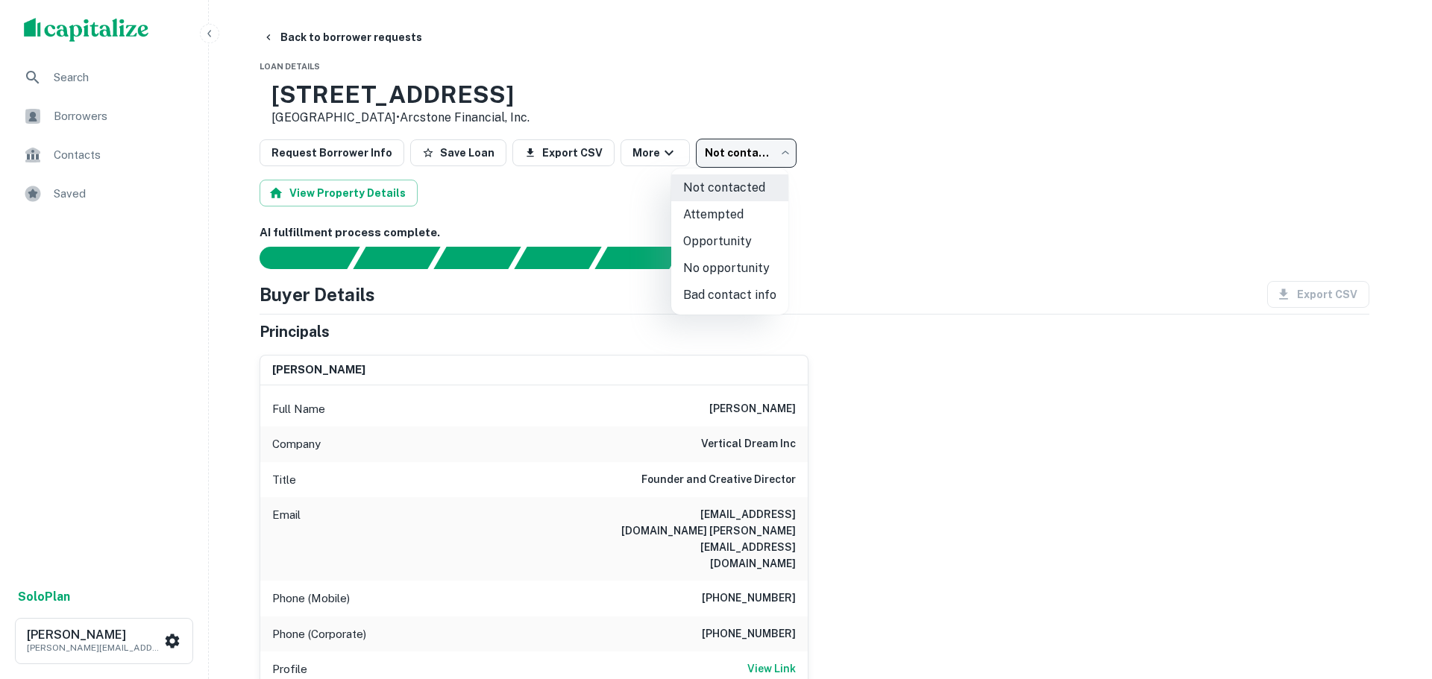
click at [744, 266] on li "No opportunity" at bounding box center [729, 268] width 117 height 27
type input "**********"
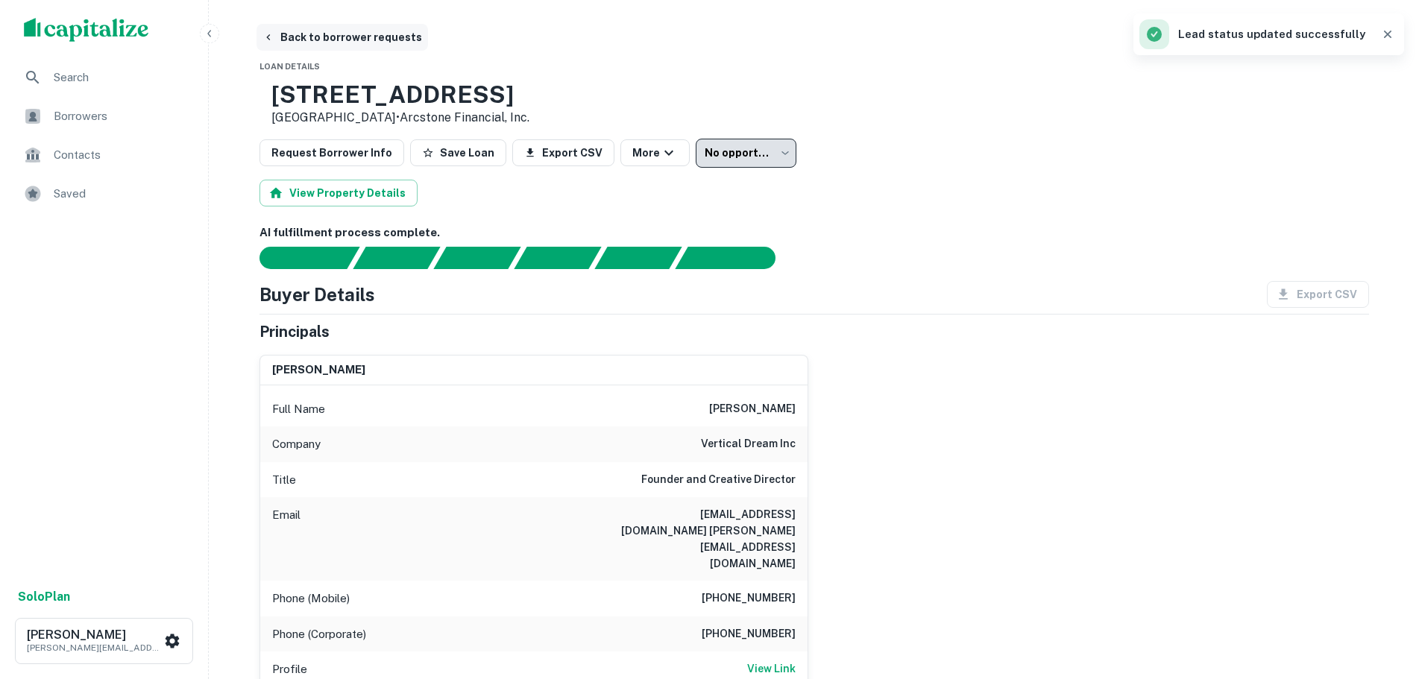
click at [283, 38] on button "Back to borrower requests" at bounding box center [343, 37] width 172 height 27
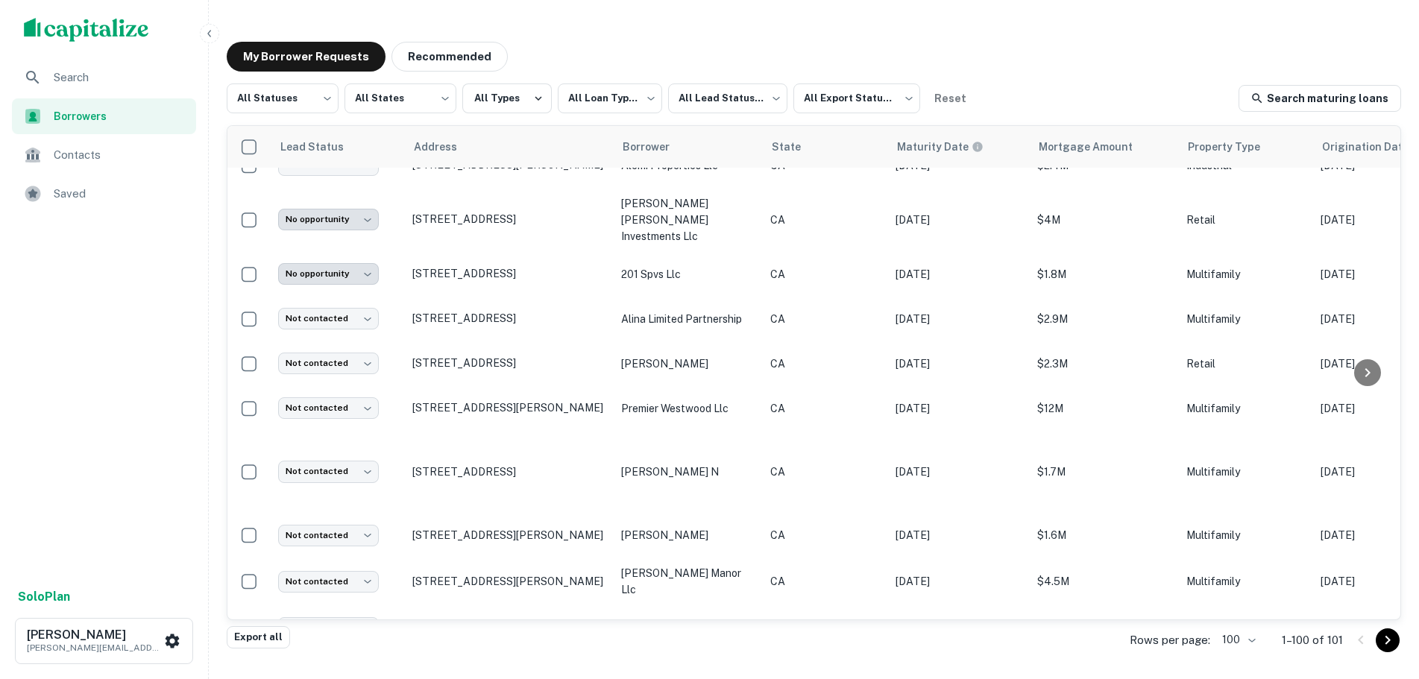
scroll to position [1500, 0]
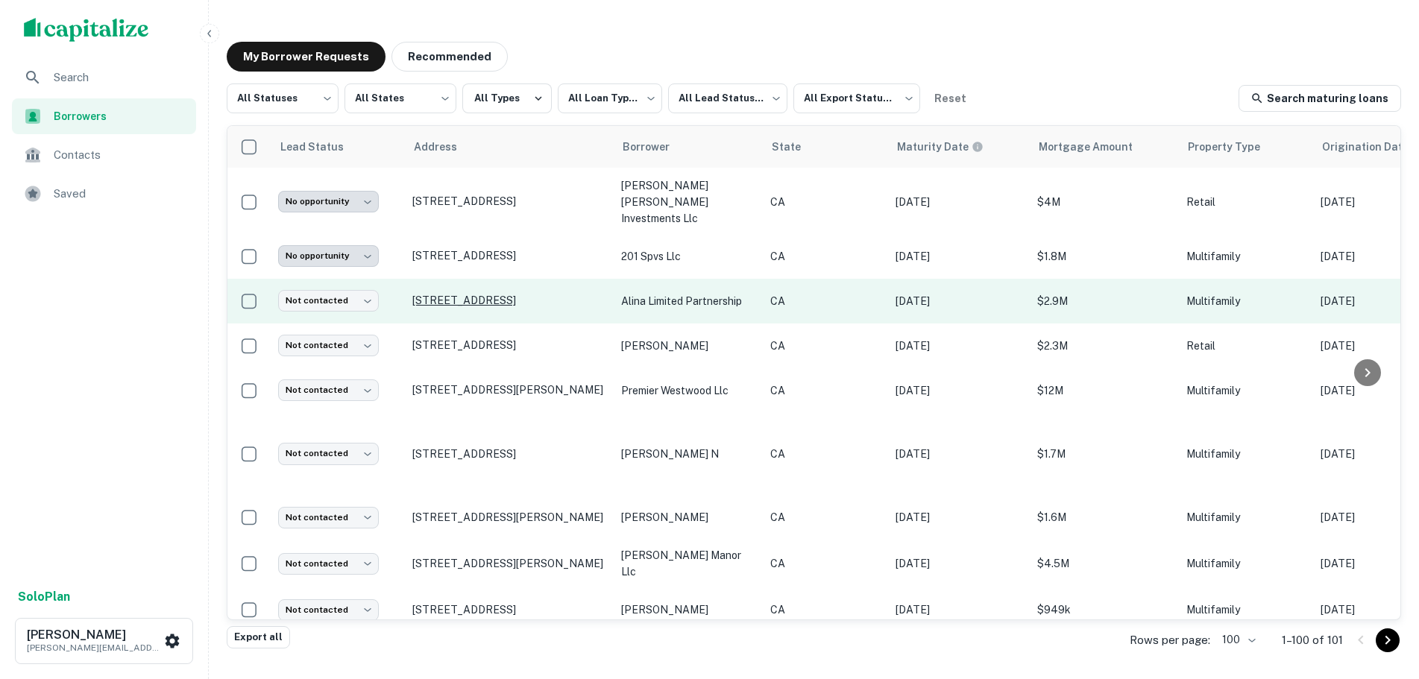
click at [495, 294] on p "[STREET_ADDRESS]" at bounding box center [509, 300] width 194 height 13
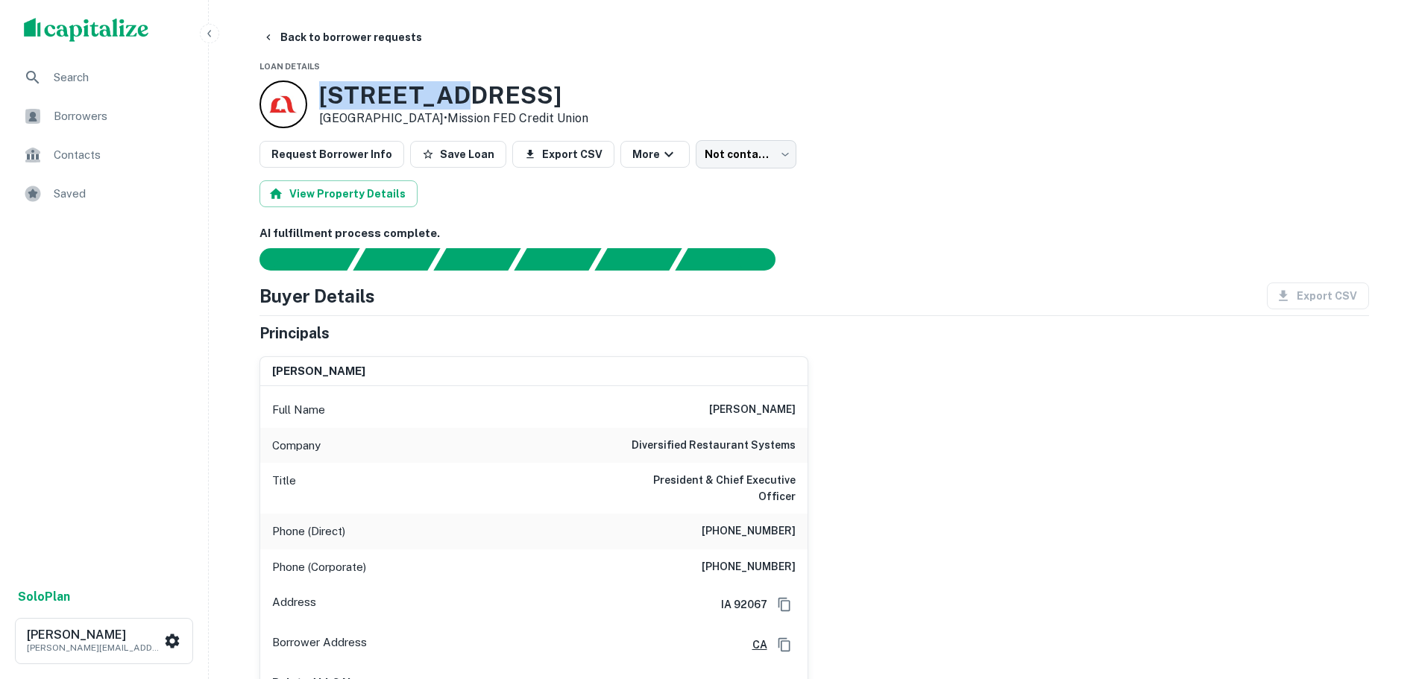
drag, startPoint x: 470, startPoint y: 93, endPoint x: 299, endPoint y: 97, distance: 170.8
click at [299, 97] on div "[STREET_ADDRESS] • Mission FED Credit Union" at bounding box center [424, 105] width 329 height 48
click at [744, 151] on body "Search Borrowers Contacts Saved Solo Plan [PERSON_NAME] [PERSON_NAME][EMAIL_ADD…" at bounding box center [709, 339] width 1419 height 679
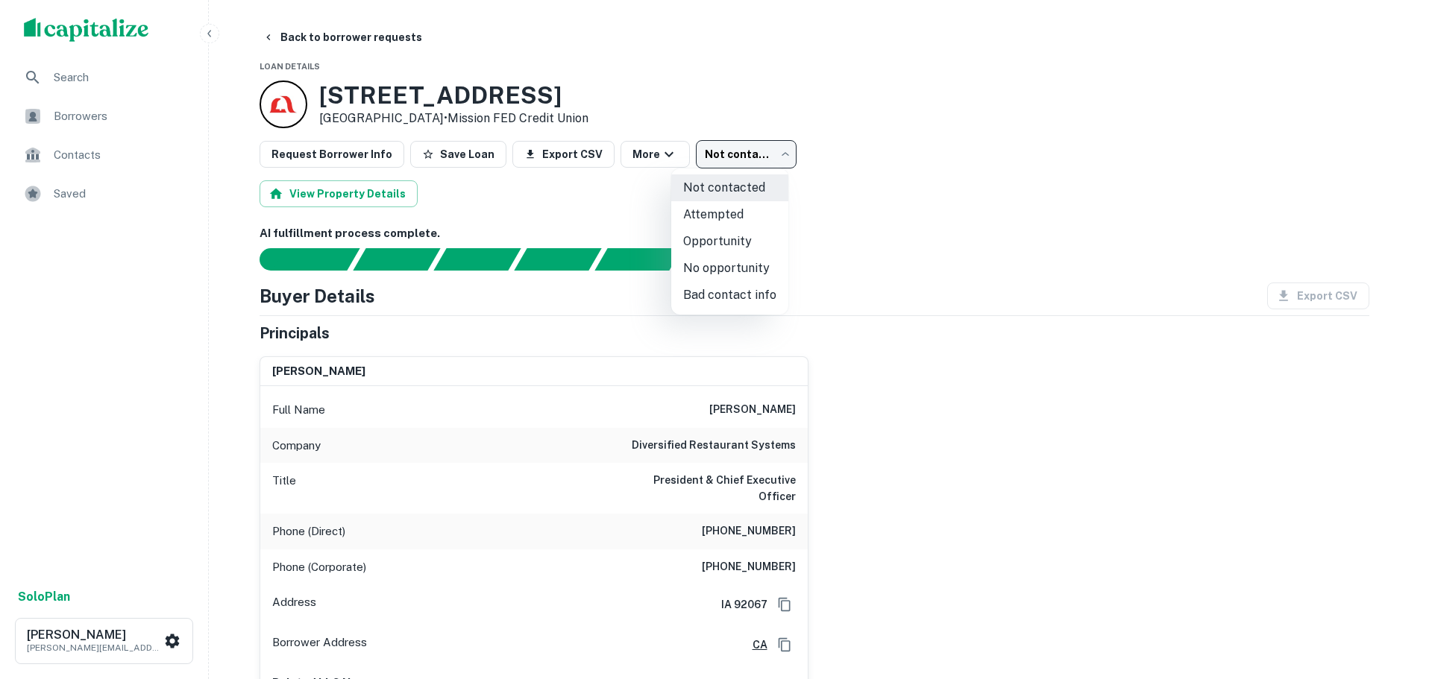
click at [972, 172] on div at bounding box center [716, 339] width 1432 height 679
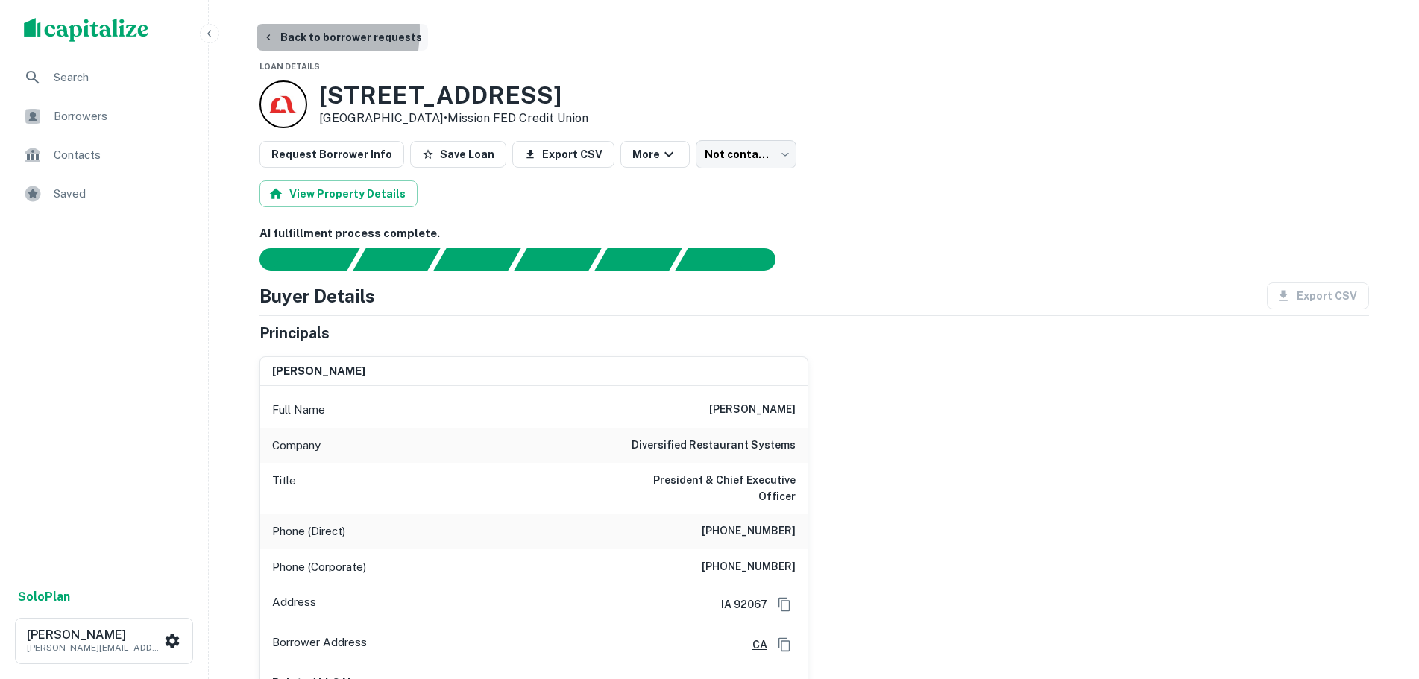
click at [274, 30] on button "Back to borrower requests" at bounding box center [343, 37] width 172 height 27
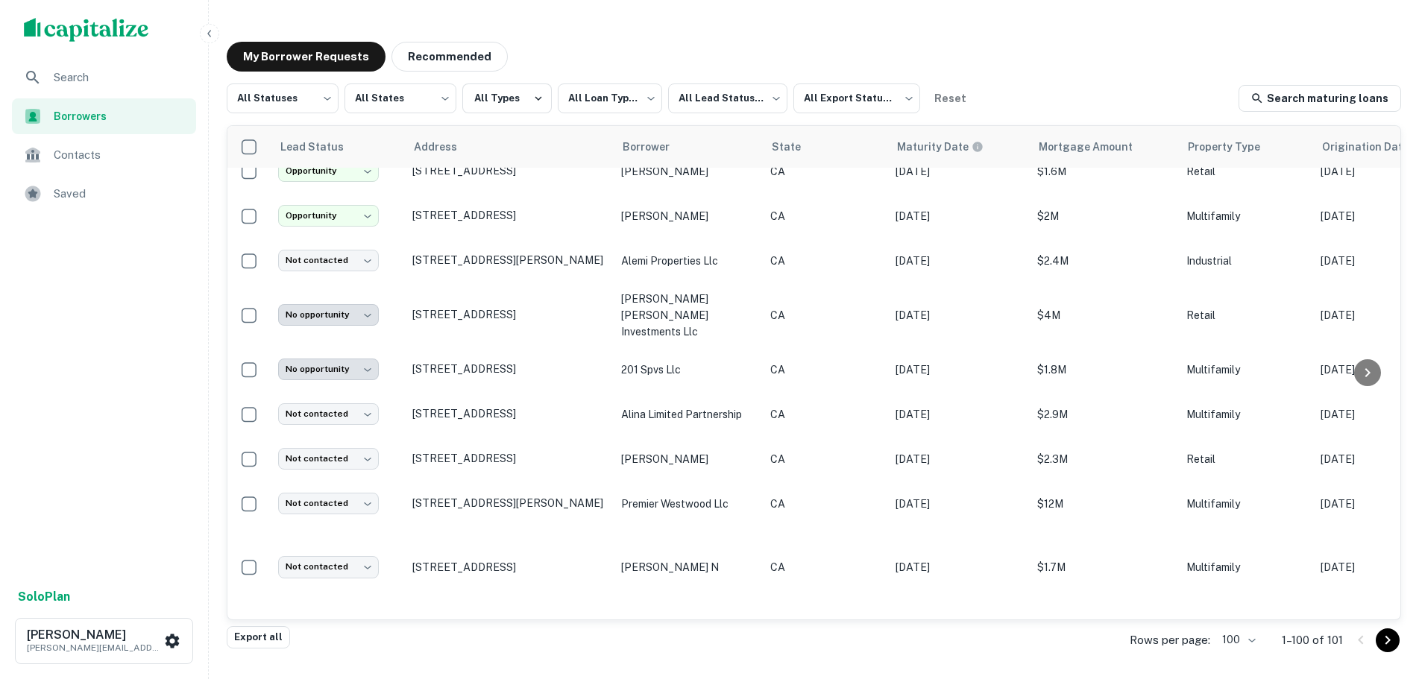
scroll to position [1351, 0]
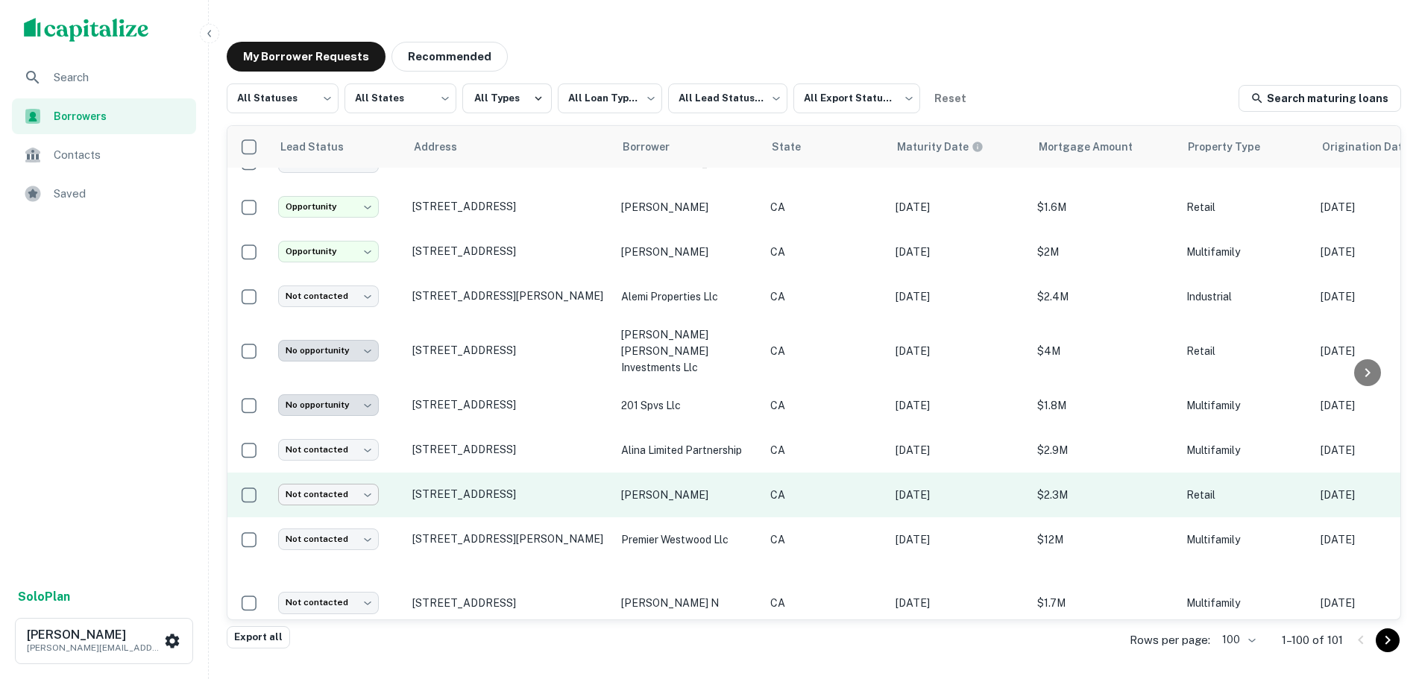
click at [331, 470] on body "**********" at bounding box center [709, 339] width 1419 height 679
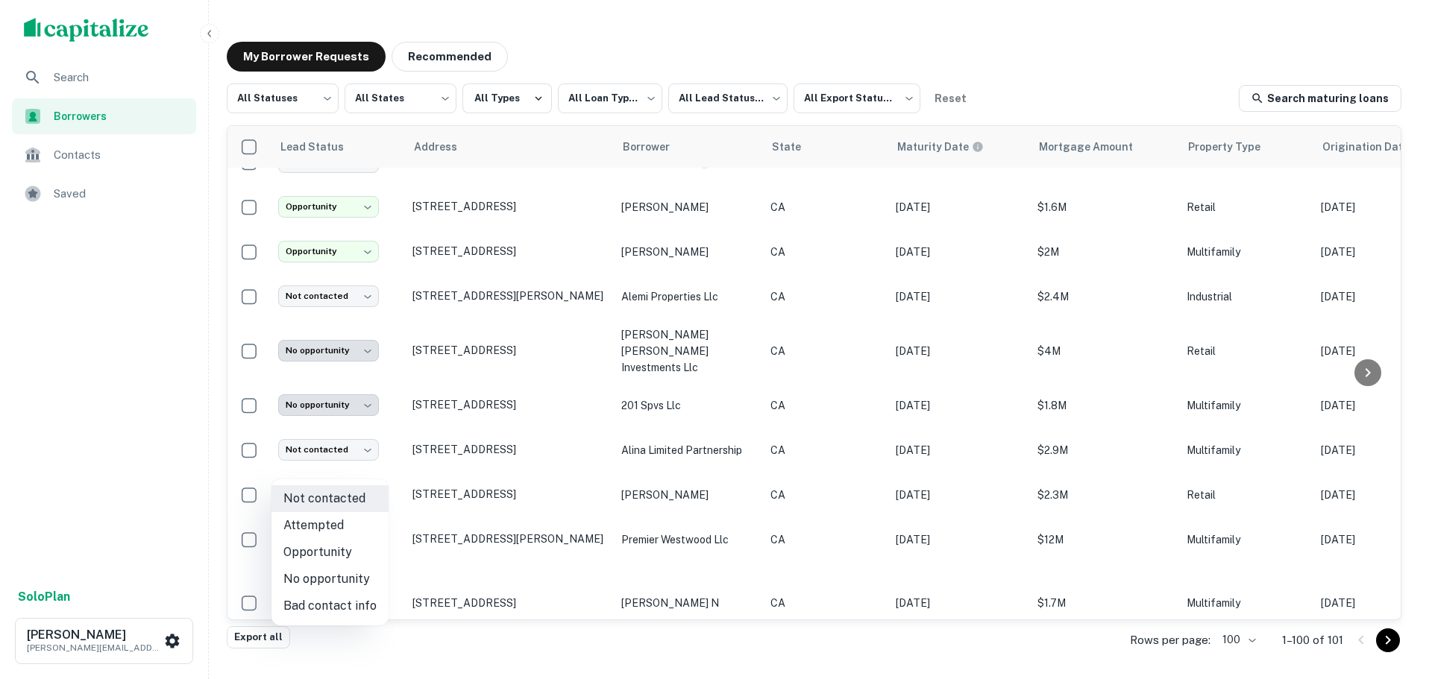
click at [319, 555] on li "Opportunity" at bounding box center [329, 552] width 117 height 27
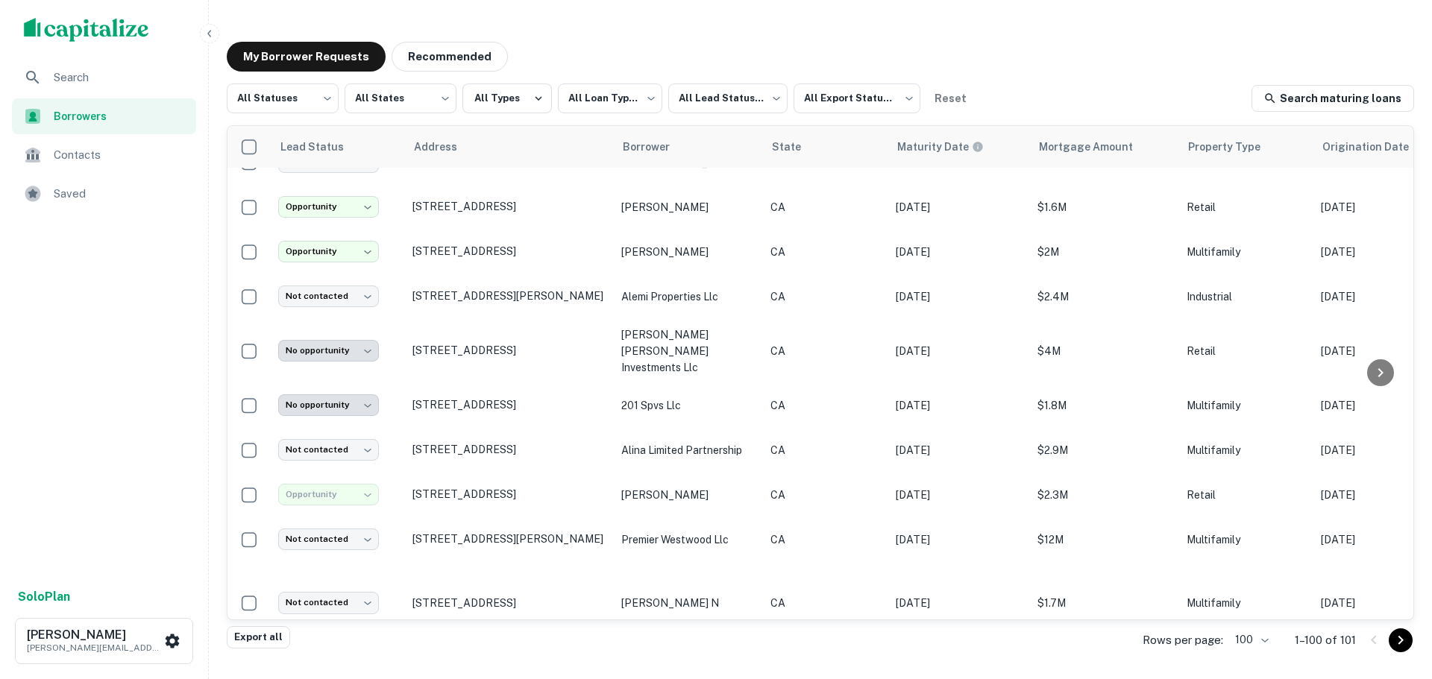
type input "**********"
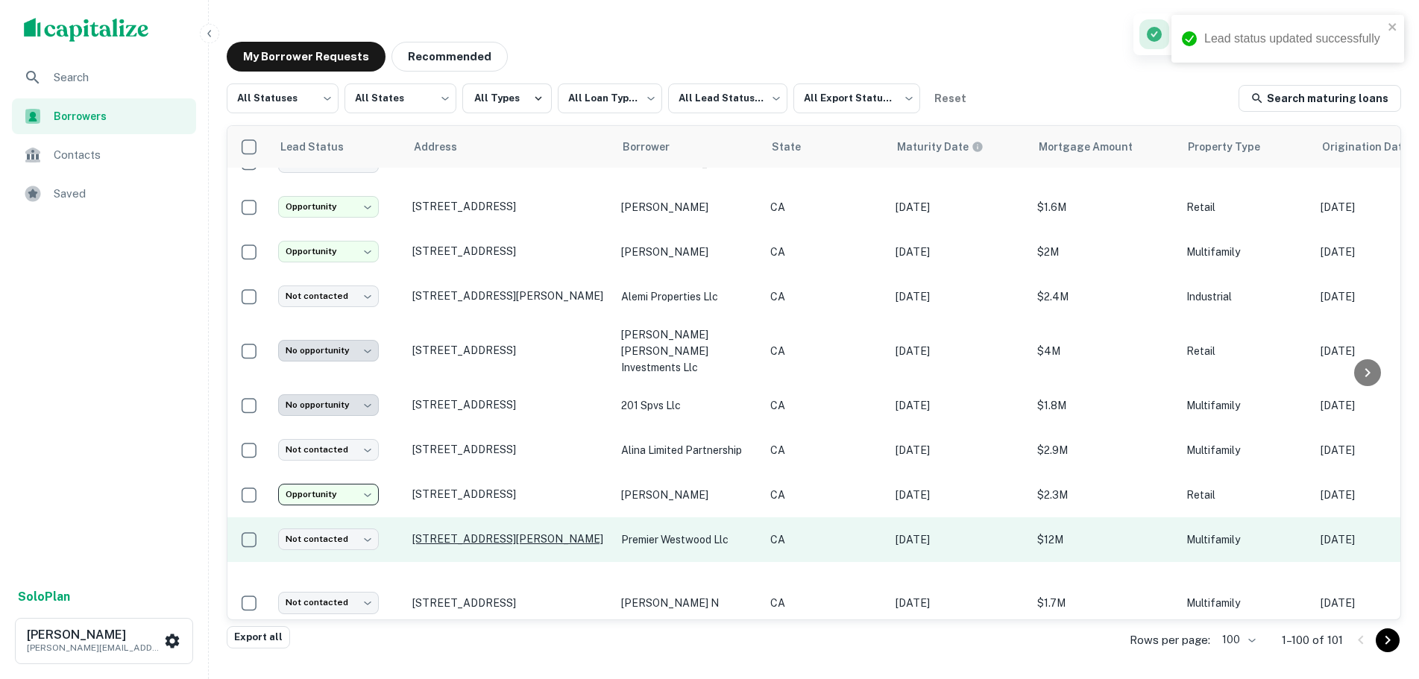
click at [447, 533] on p "[STREET_ADDRESS][PERSON_NAME]" at bounding box center [509, 539] width 194 height 13
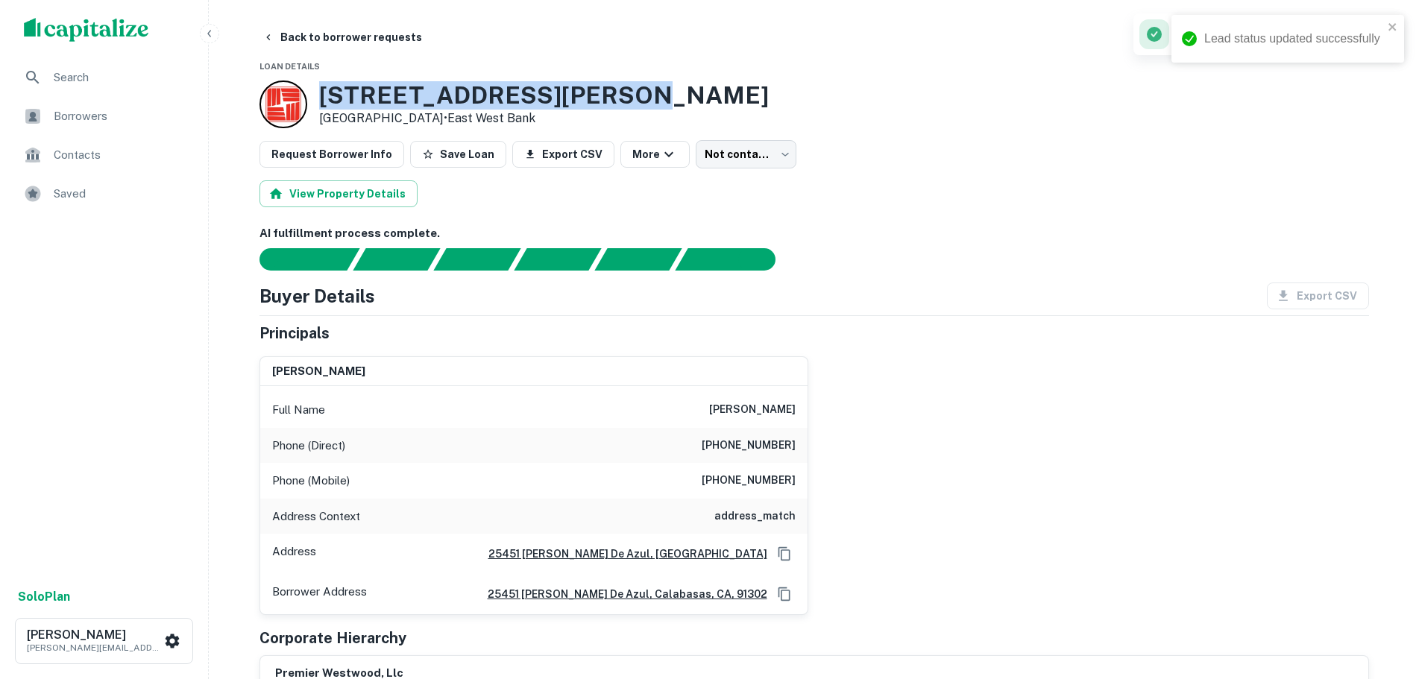
drag, startPoint x: 497, startPoint y: 98, endPoint x: 298, endPoint y: 99, distance: 199.1
click at [298, 99] on div "[STREET_ADDRESS][PERSON_NAME] • [GEOGRAPHIC_DATA]" at bounding box center [815, 105] width 1110 height 48
click at [723, 154] on body "Search Borrowers Contacts Saved Solo Plan [PERSON_NAME] [PERSON_NAME][EMAIL_ADD…" at bounding box center [716, 339] width 1432 height 679
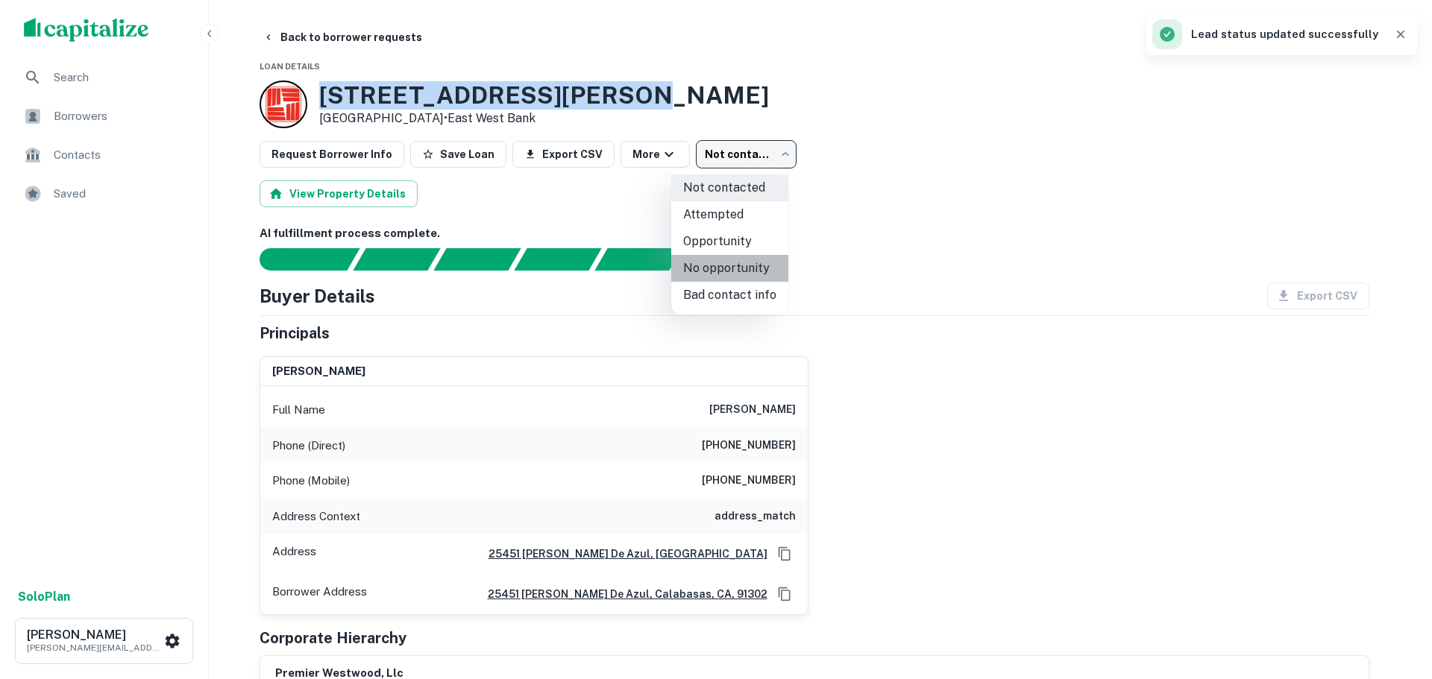
click at [735, 262] on li "No opportunity" at bounding box center [729, 268] width 117 height 27
type input "**********"
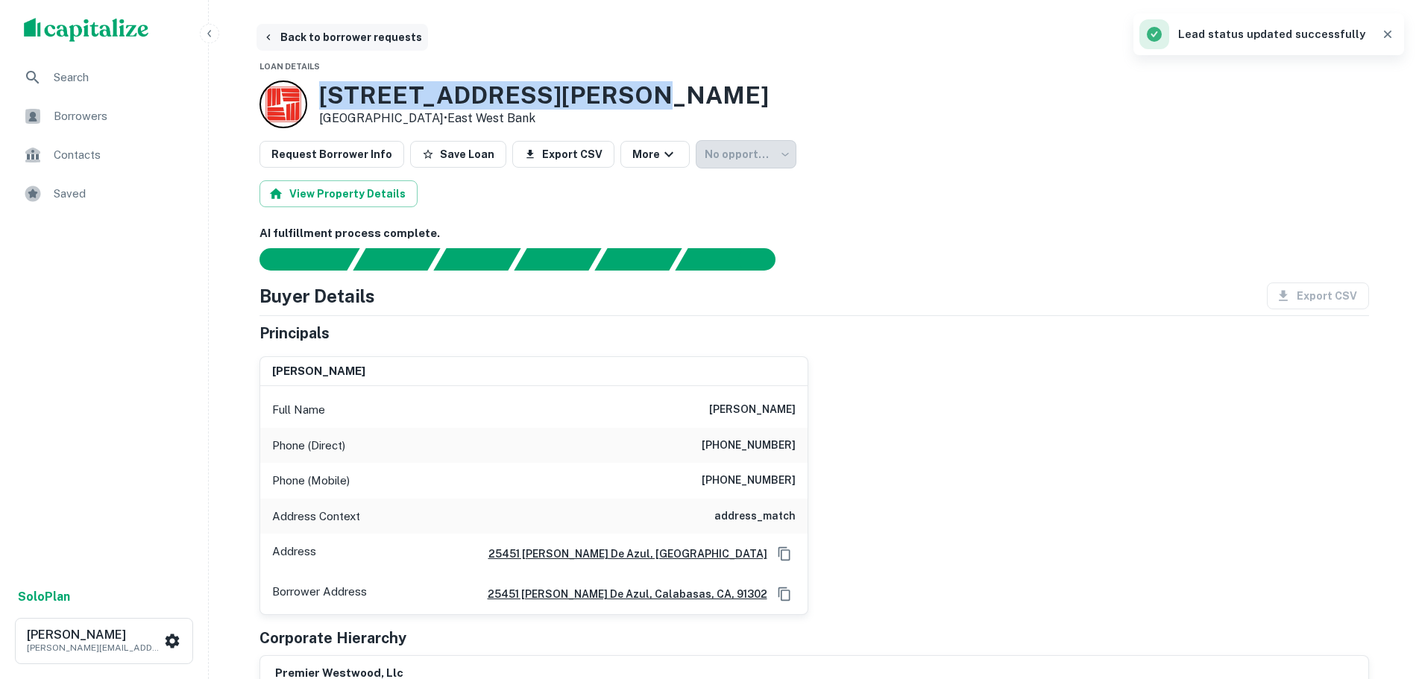
click at [308, 28] on button "Back to borrower requests" at bounding box center [343, 37] width 172 height 27
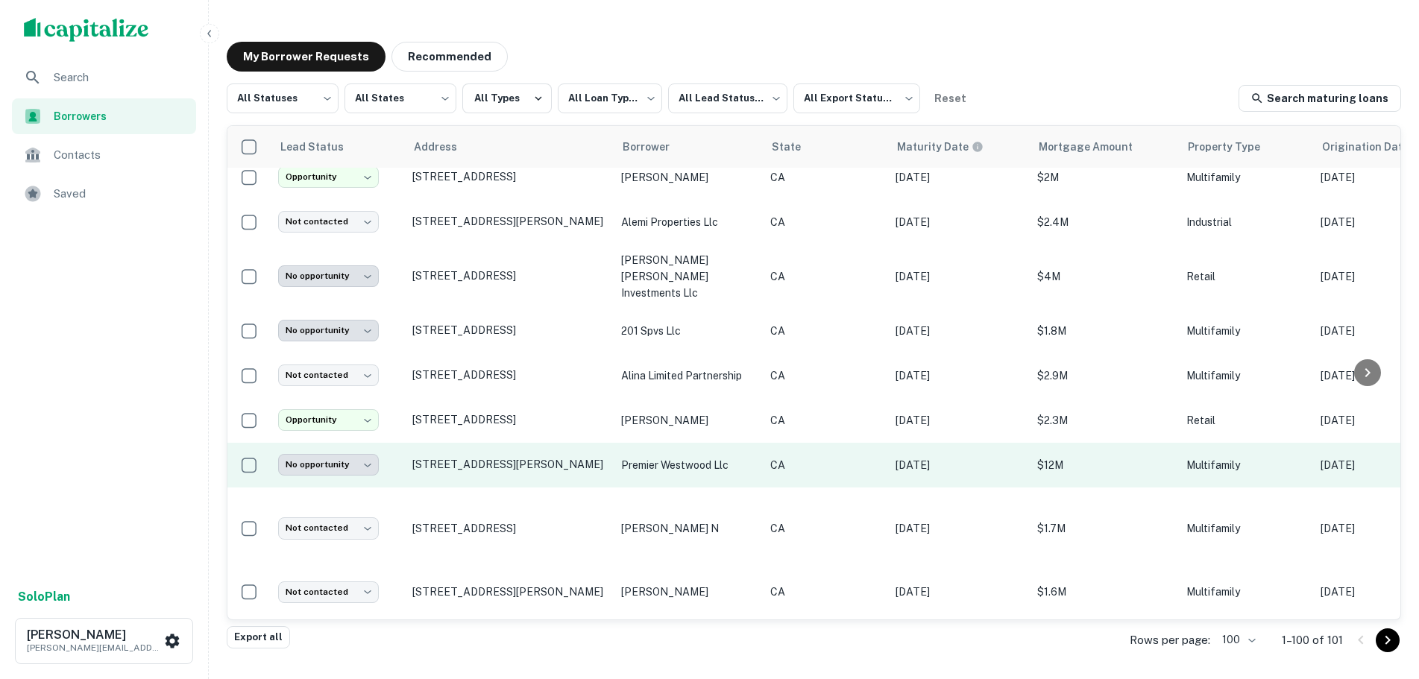
scroll to position [1500, 0]
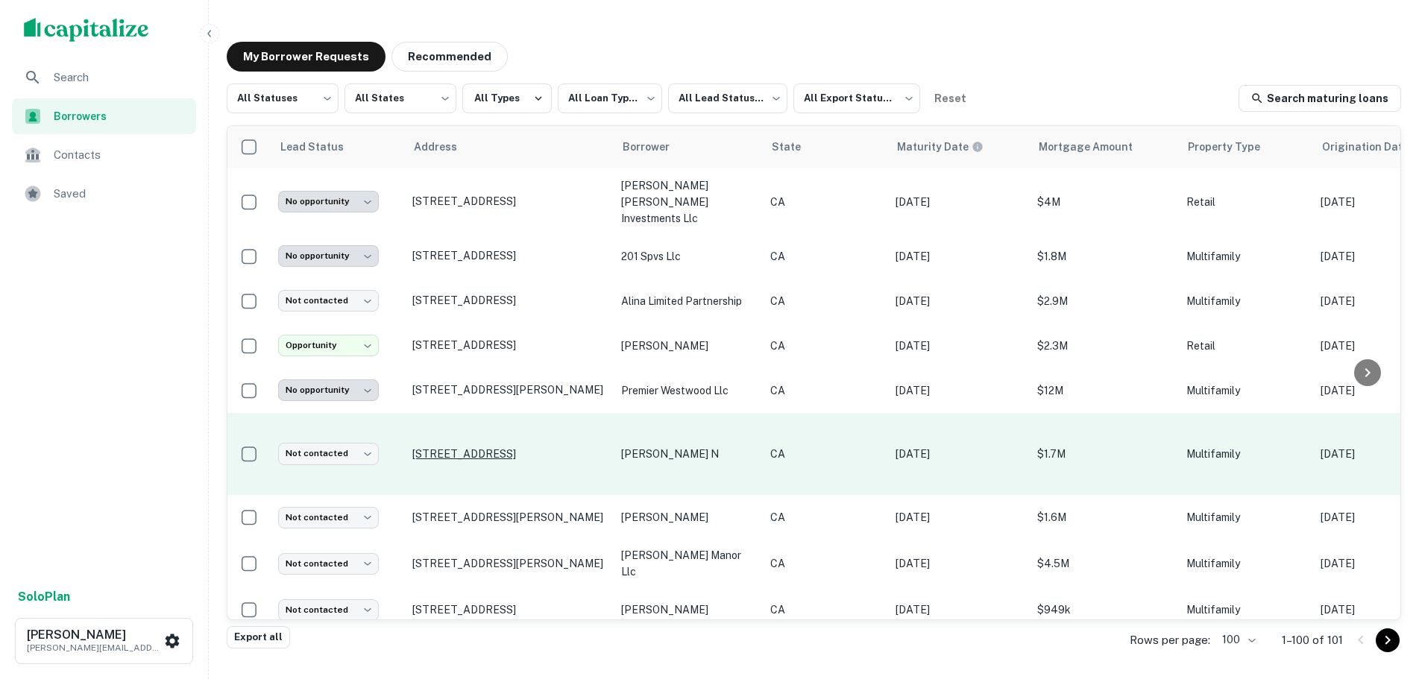
click at [512, 448] on p "[STREET_ADDRESS]" at bounding box center [509, 454] width 194 height 13
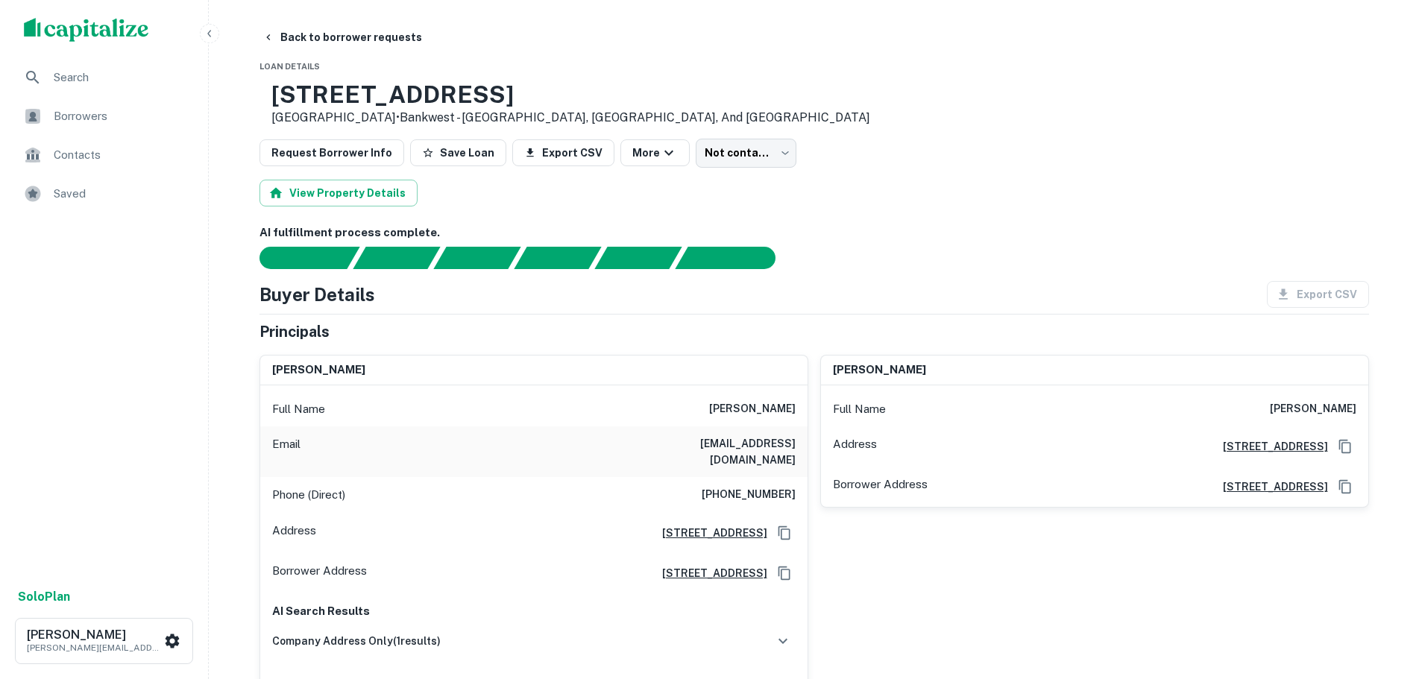
drag, startPoint x: 401, startPoint y: 98, endPoint x: 317, endPoint y: 107, distance: 84.8
click at [317, 107] on div "[STREET_ADDRESS] • Bankwest - [GEOGRAPHIC_DATA], [GEOGRAPHIC_DATA], And [GEOGRA…" at bounding box center [565, 104] width 611 height 46
click at [700, 148] on body "Search Borrowers Contacts Saved Solo Plan [PERSON_NAME] [PERSON_NAME][EMAIL_ADD…" at bounding box center [709, 339] width 1419 height 679
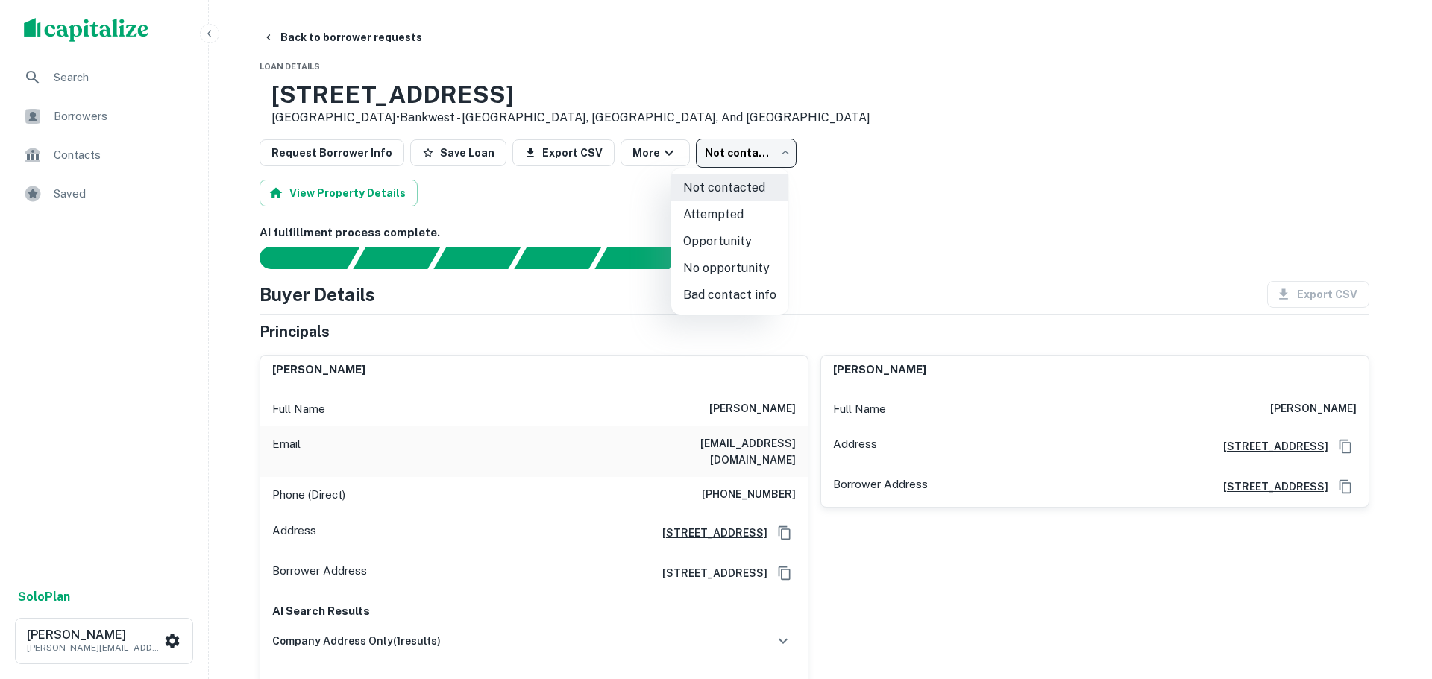
click at [735, 239] on li "Opportunity" at bounding box center [729, 241] width 117 height 27
type input "**********"
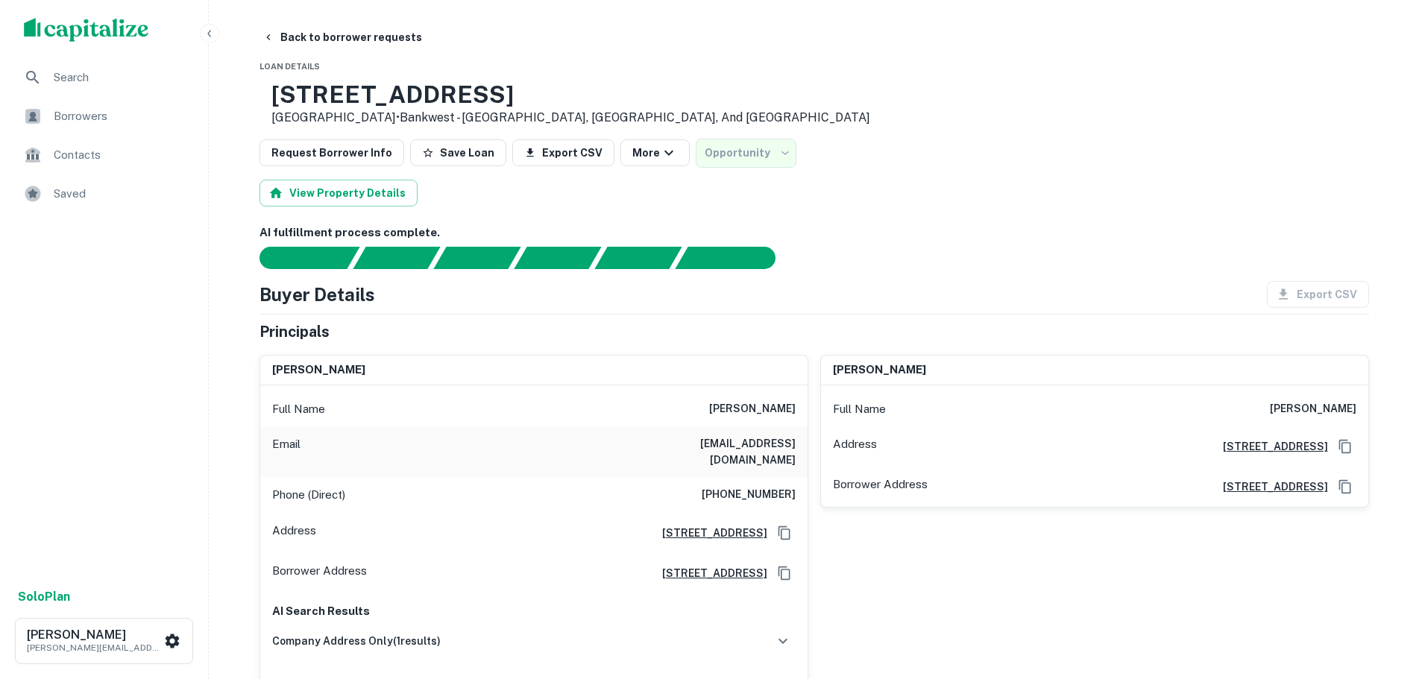
click at [936, 200] on div "Not contacted Attempted Opportunity No opportunity Bad contact info" at bounding box center [709, 339] width 1419 height 679
click at [278, 40] on button "Back to borrower requests" at bounding box center [343, 37] width 172 height 27
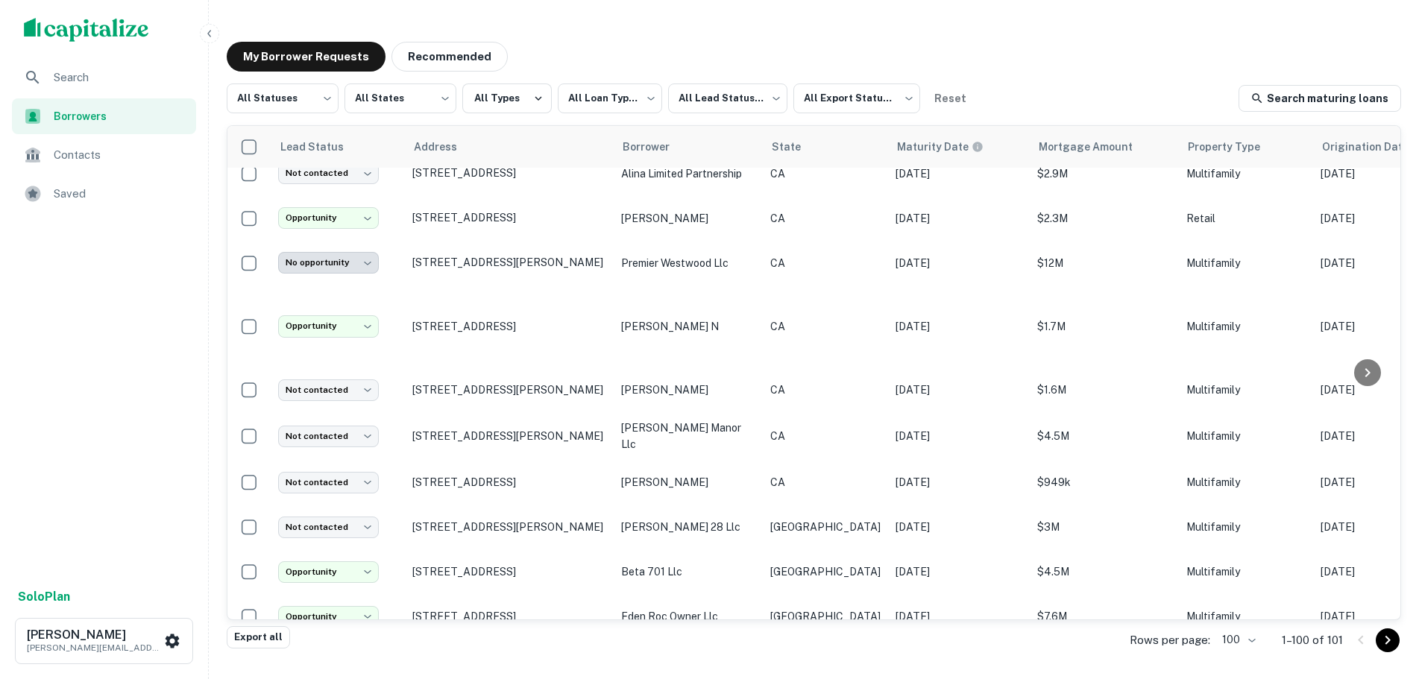
scroll to position [1649, 0]
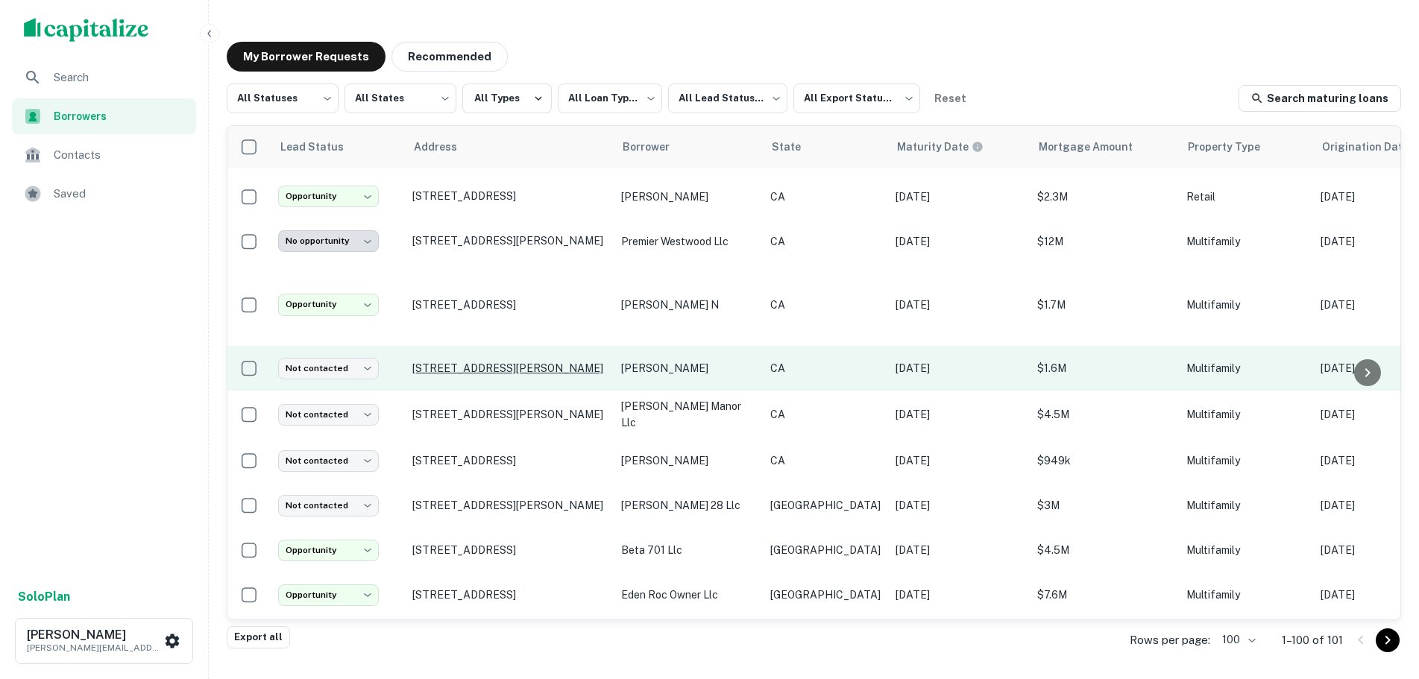
click at [479, 362] on p "[STREET_ADDRESS][PERSON_NAME]" at bounding box center [509, 368] width 194 height 13
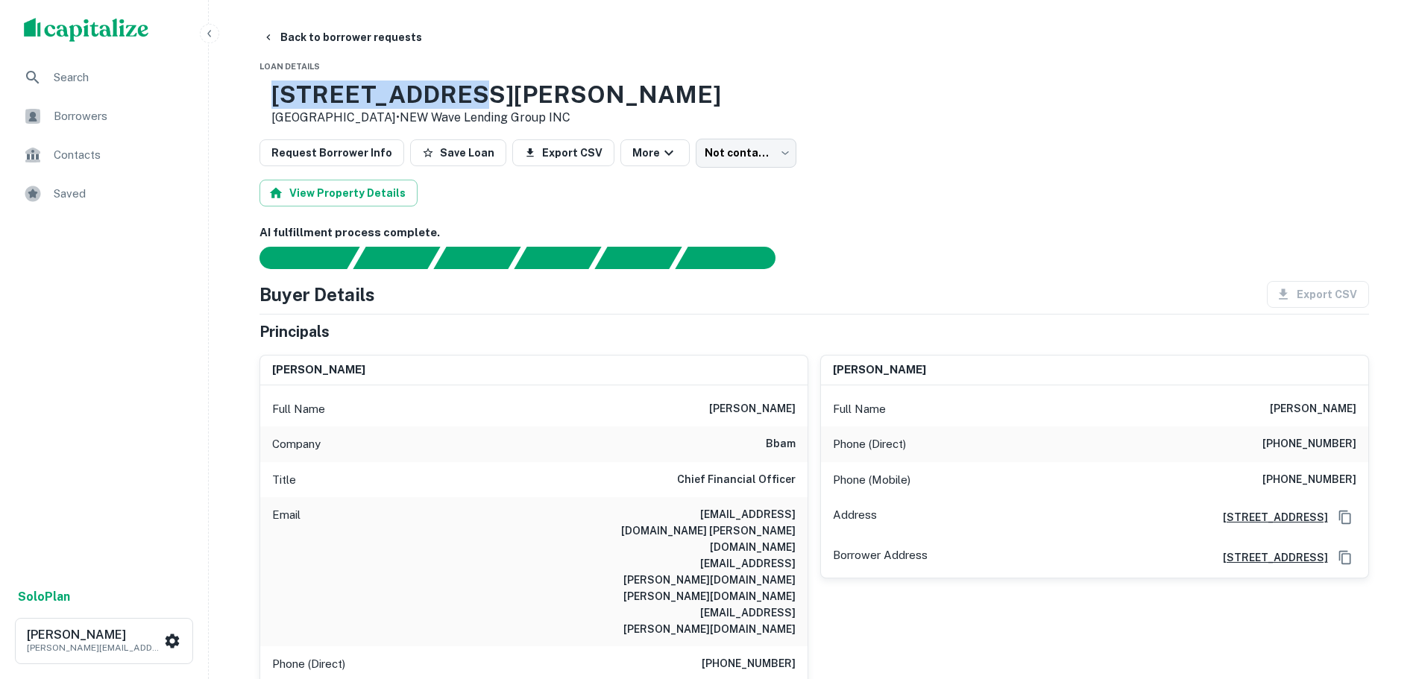
drag, startPoint x: 449, startPoint y: 95, endPoint x: 316, endPoint y: 87, distance: 133.8
click at [316, 87] on div "[STREET_ADDRESS][PERSON_NAME] • NEW Wave Lending Group INC" at bounding box center [491, 104] width 462 height 46
click at [558, 48] on div "Back to borrower requests" at bounding box center [815, 37] width 1110 height 27
click at [281, 33] on button "Back to borrower requests" at bounding box center [343, 37] width 172 height 27
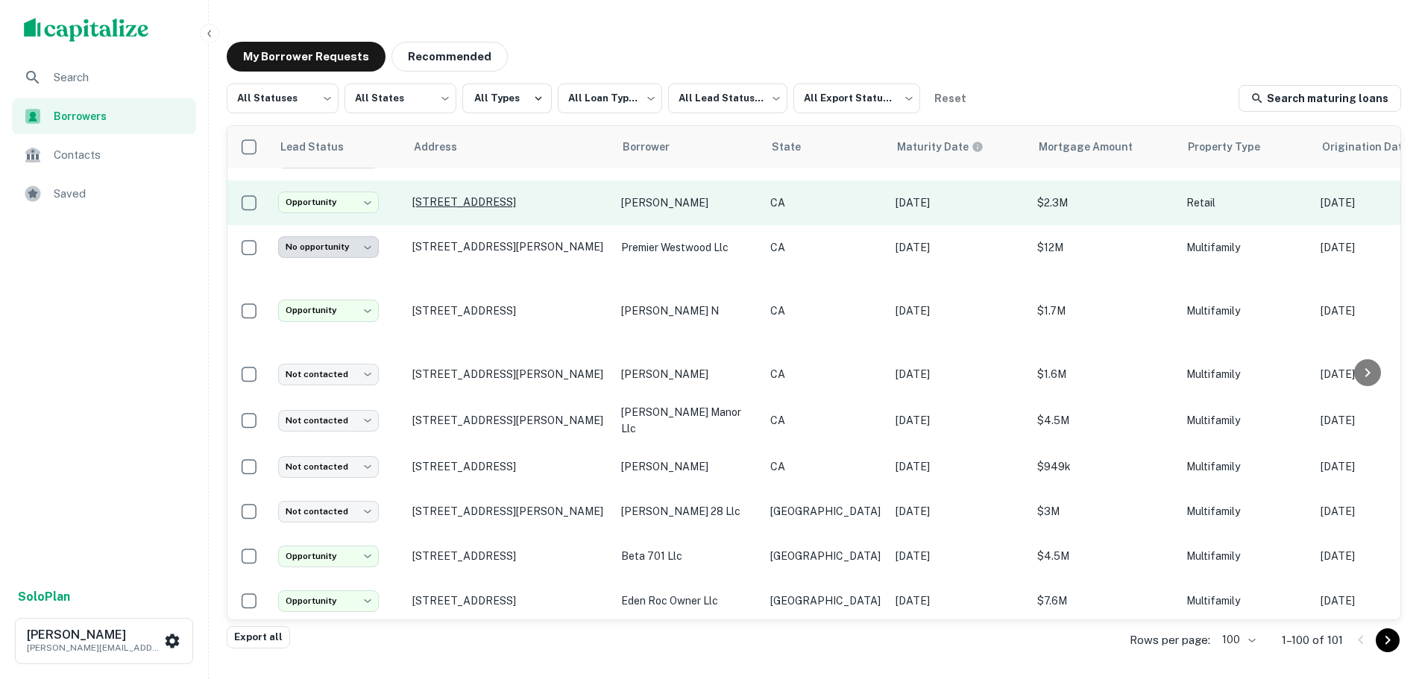
scroll to position [1649, 0]
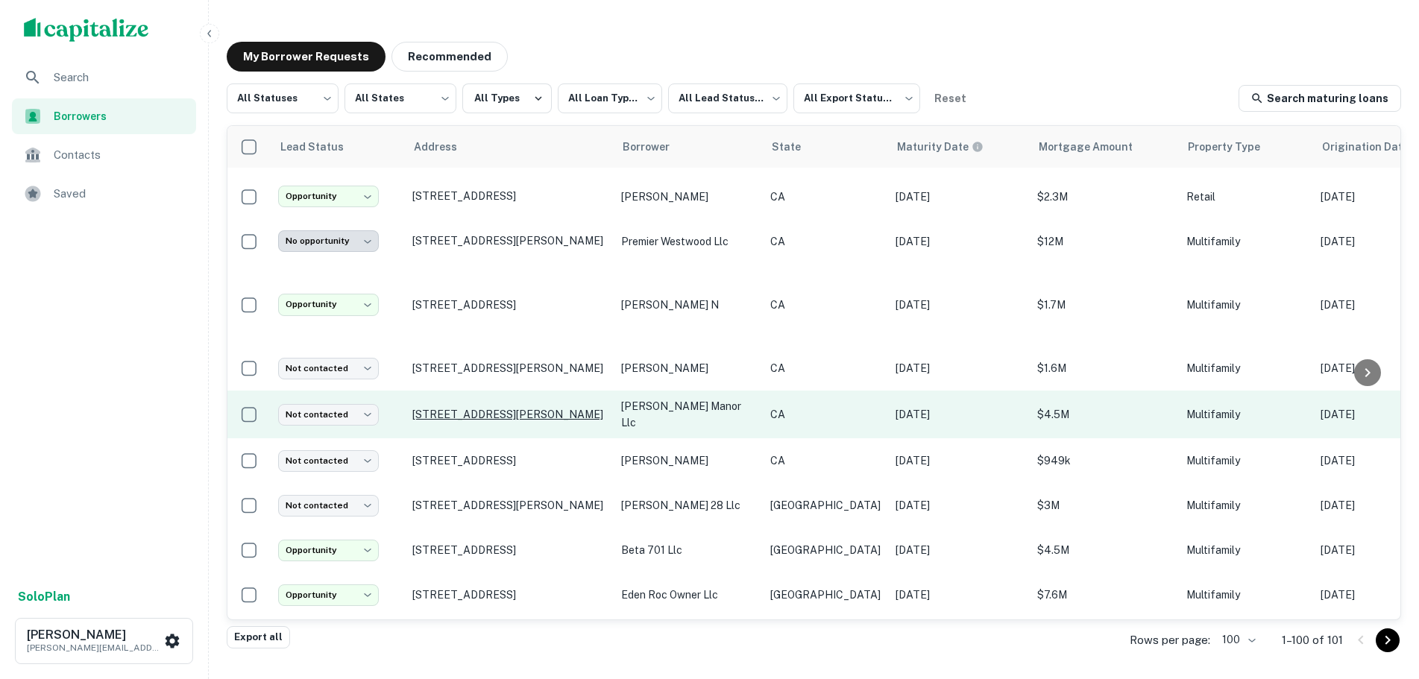
click at [437, 408] on p "[STREET_ADDRESS][PERSON_NAME]" at bounding box center [509, 414] width 194 height 13
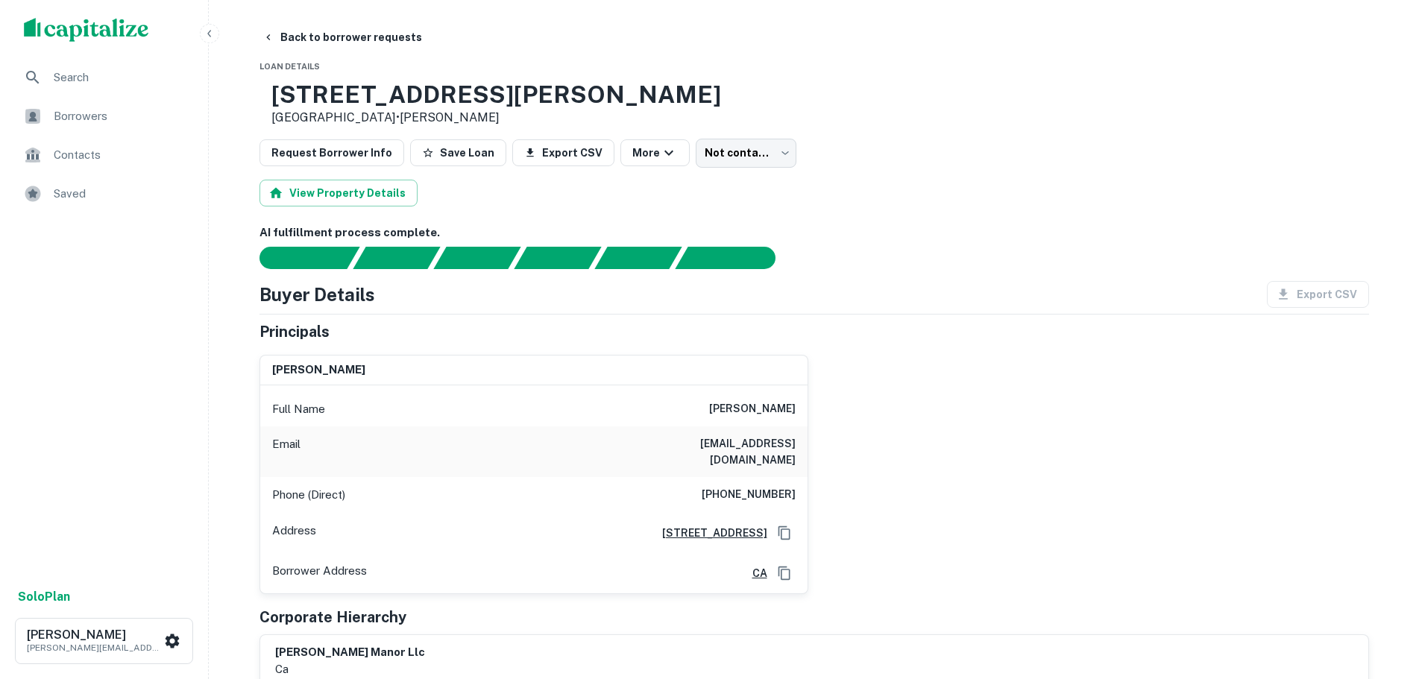
click at [966, 90] on div "[STREET_ADDRESS][PERSON_NAME] • [PERSON_NAME]" at bounding box center [815, 104] width 1110 height 46
drag, startPoint x: 529, startPoint y: 84, endPoint x: 319, endPoint y: 93, distance: 209.8
click at [319, 93] on h3 "[STREET_ADDRESS][PERSON_NAME]" at bounding box center [496, 95] width 450 height 28
click at [729, 148] on body "Search Borrowers Contacts Saved Solo Plan [PERSON_NAME] [PERSON_NAME][EMAIL_ADD…" at bounding box center [709, 339] width 1419 height 679
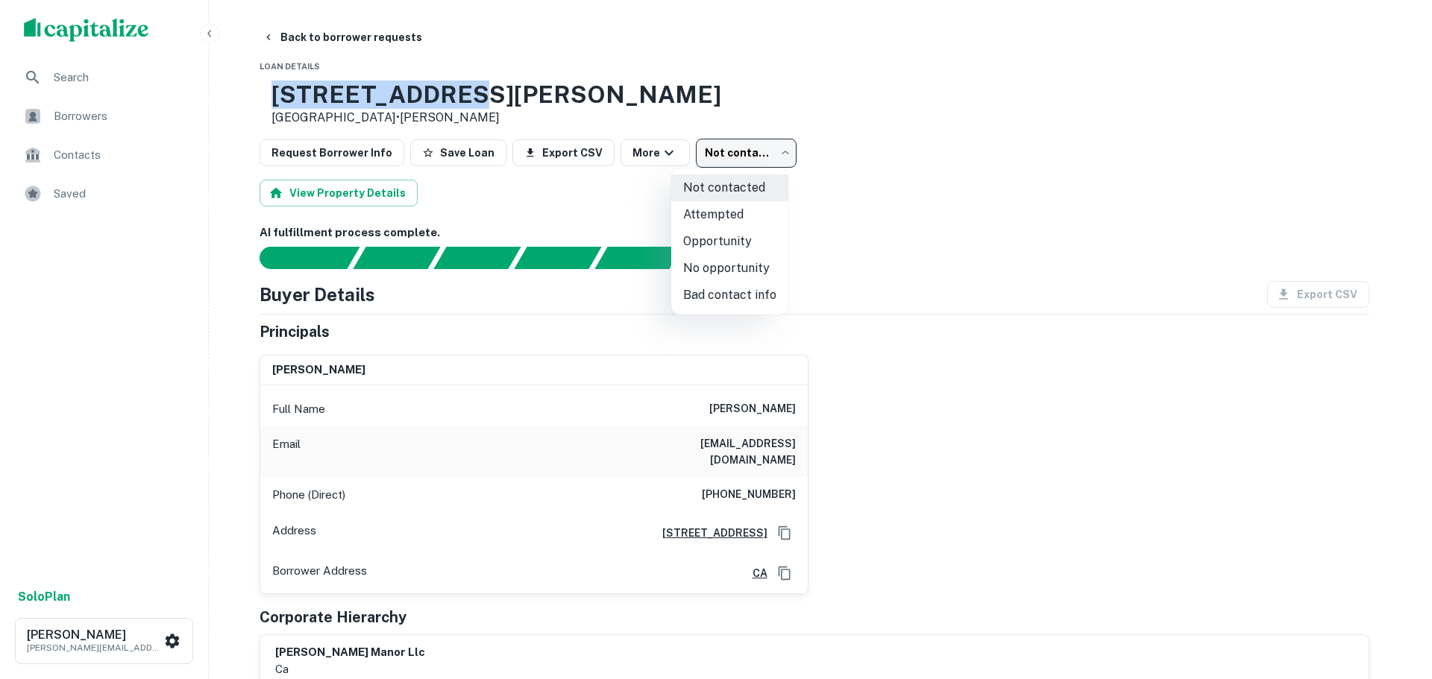
click at [737, 244] on li "Opportunity" at bounding box center [729, 241] width 117 height 27
type input "**********"
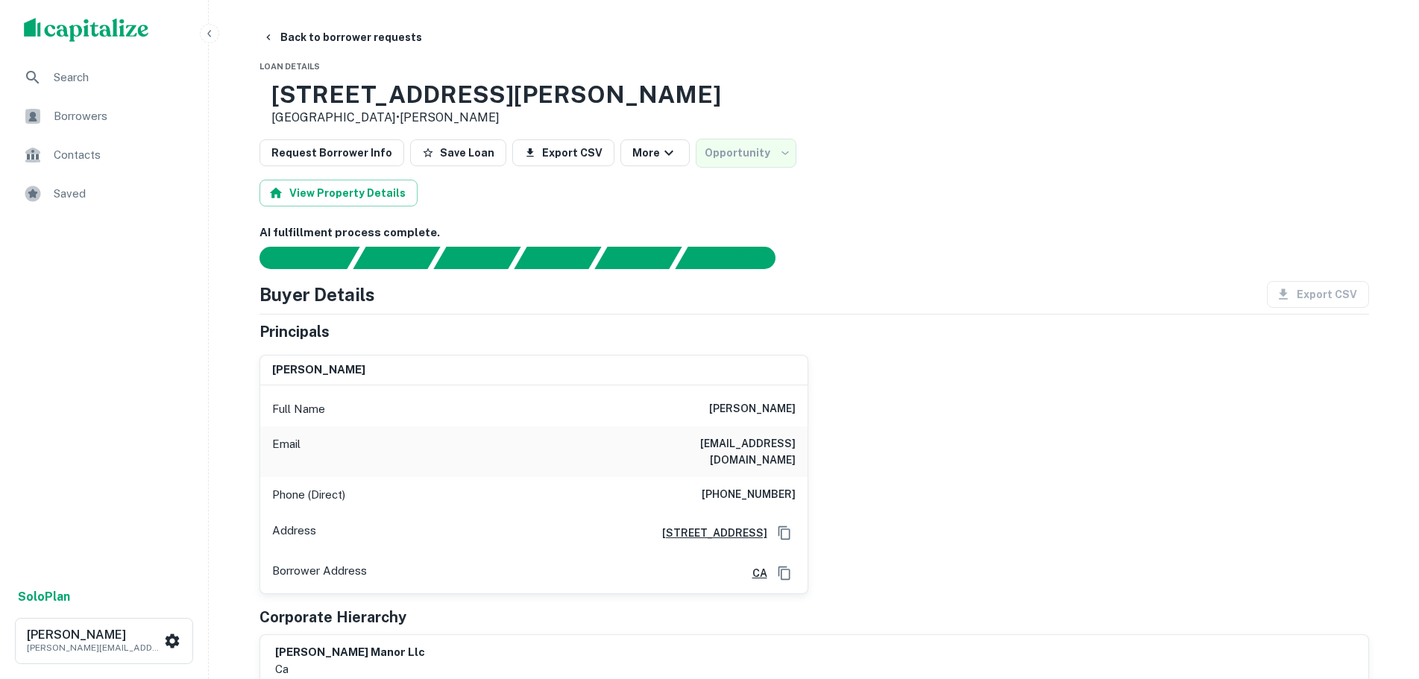
click at [1045, 190] on div "View Property Details" at bounding box center [815, 193] width 1110 height 27
click at [1389, 31] on icon "button" at bounding box center [1388, 34] width 15 height 15
click at [276, 37] on button "Back to borrower requests" at bounding box center [343, 37] width 172 height 27
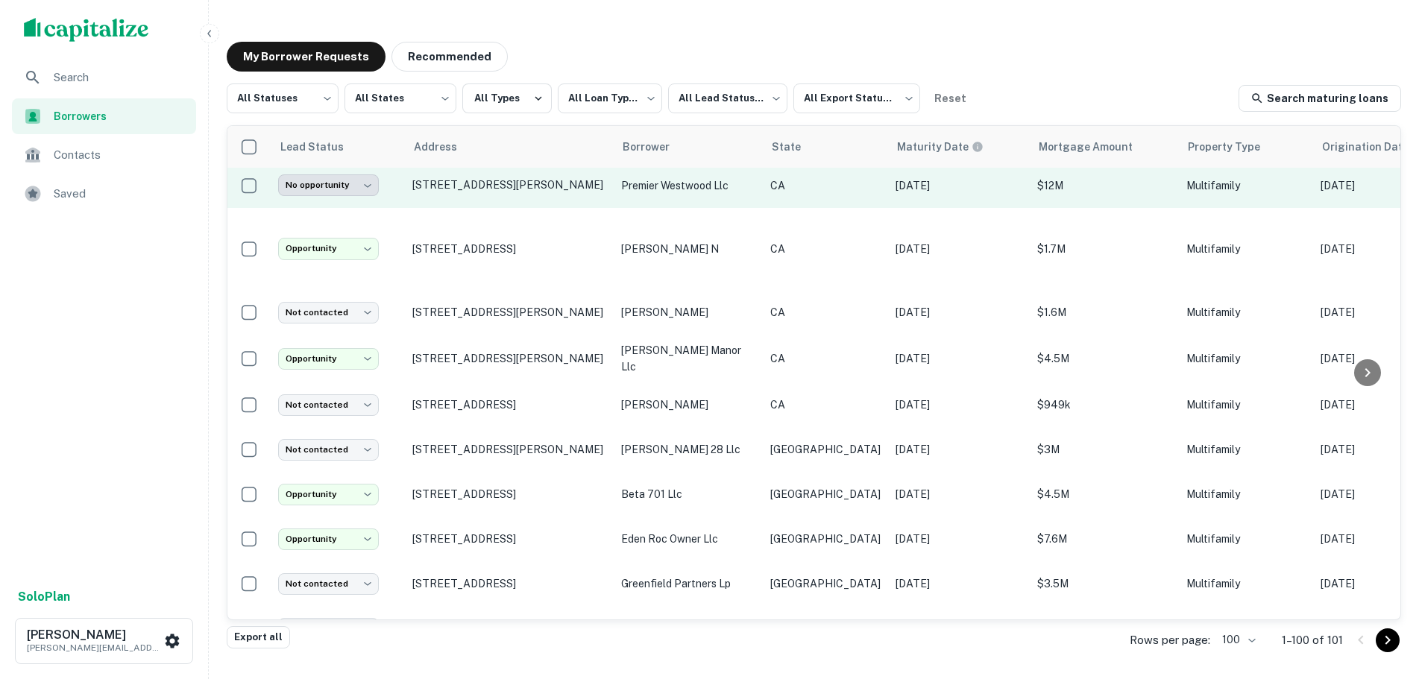
scroll to position [1724, 0]
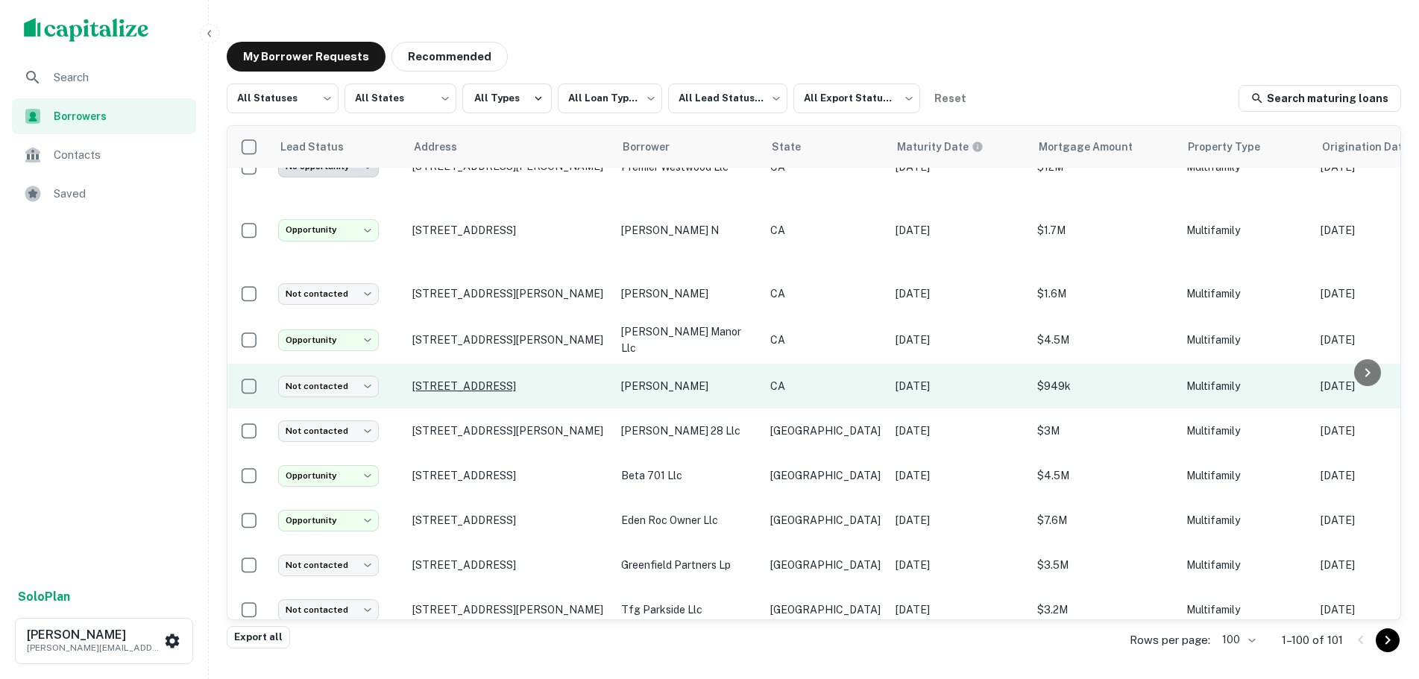
click at [509, 380] on p "[STREET_ADDRESS]" at bounding box center [509, 386] width 194 height 13
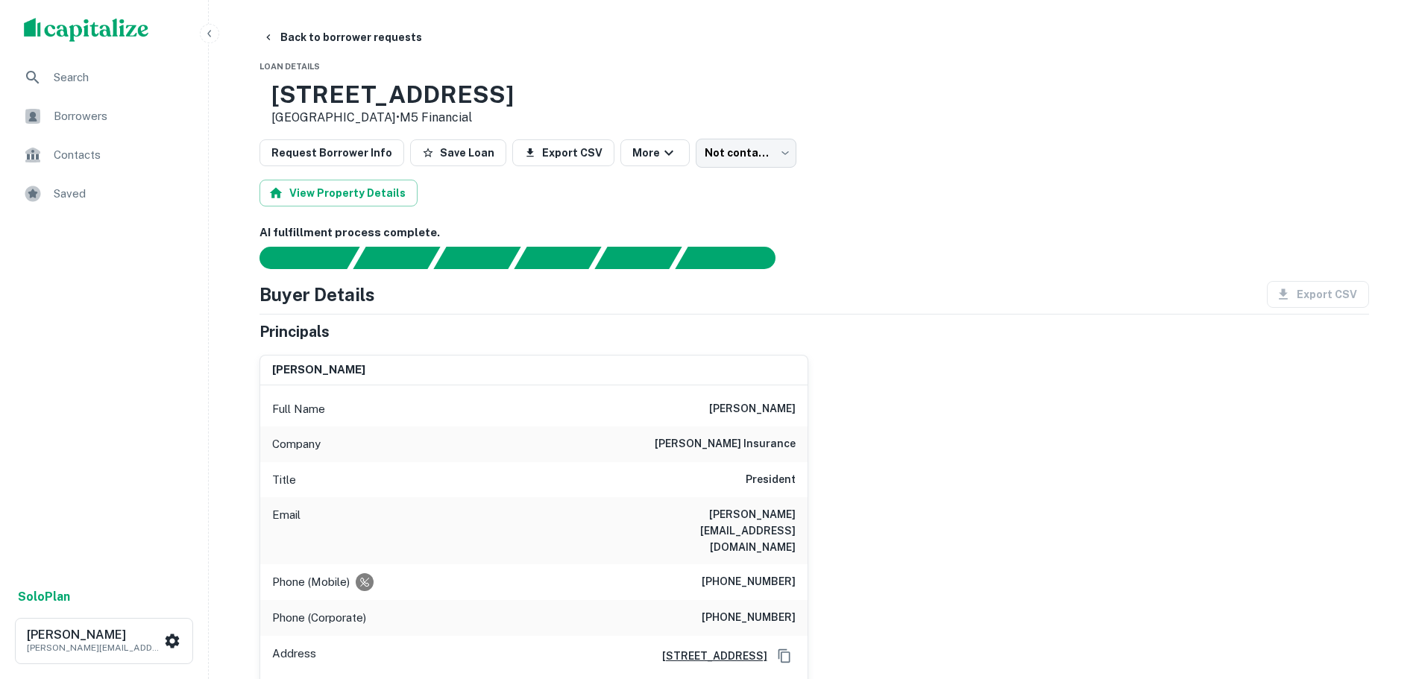
drag, startPoint x: 652, startPoint y: 90, endPoint x: 628, endPoint y: 95, distance: 24.4
click at [630, 95] on div "[STREET_ADDRESS] • M5 Financial" at bounding box center [815, 104] width 1110 height 46
drag, startPoint x: 547, startPoint y: 87, endPoint x: 310, endPoint y: 93, distance: 237.3
click at [310, 93] on div "[STREET_ADDRESS] • M5 Financial" at bounding box center [387, 104] width 254 height 46
click at [733, 153] on body "Search Borrowers Contacts Saved Solo Plan [PERSON_NAME] [PERSON_NAME][EMAIL_ADD…" at bounding box center [709, 339] width 1419 height 679
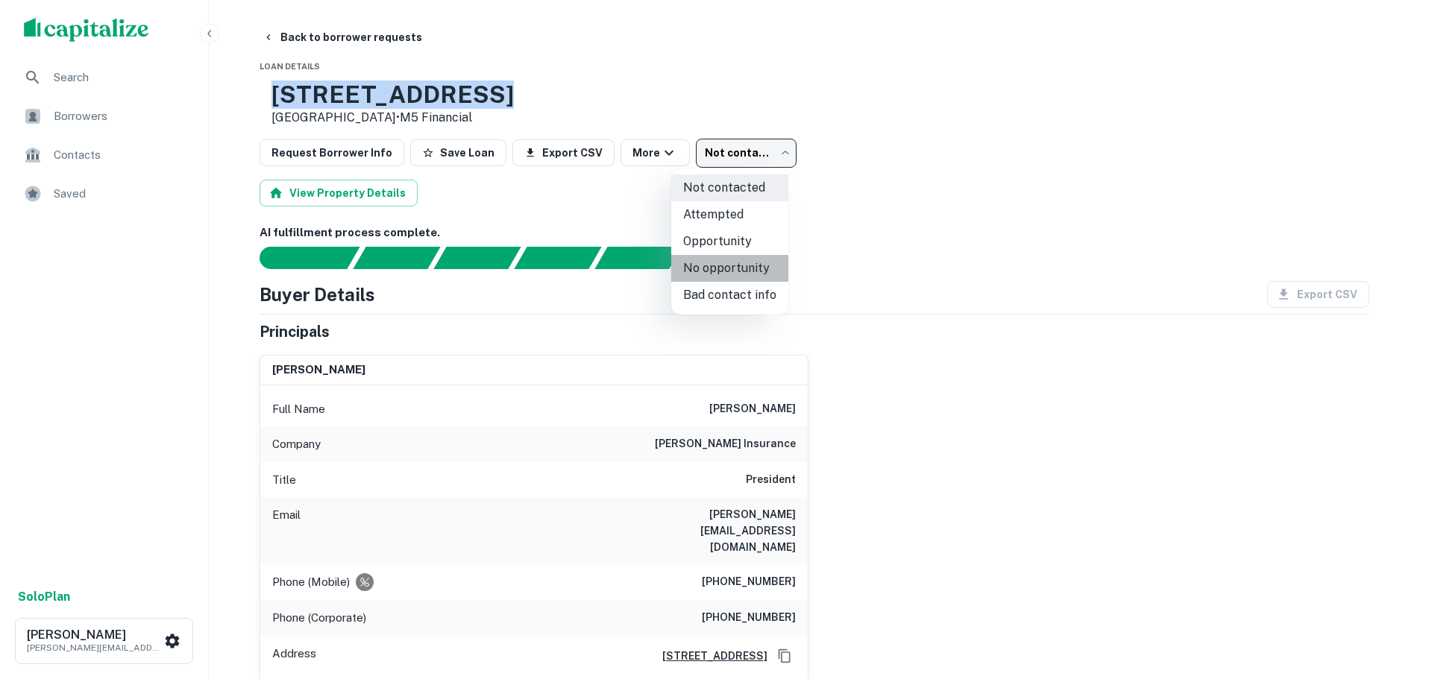
click at [749, 269] on li "No opportunity" at bounding box center [729, 268] width 117 height 27
type input "**********"
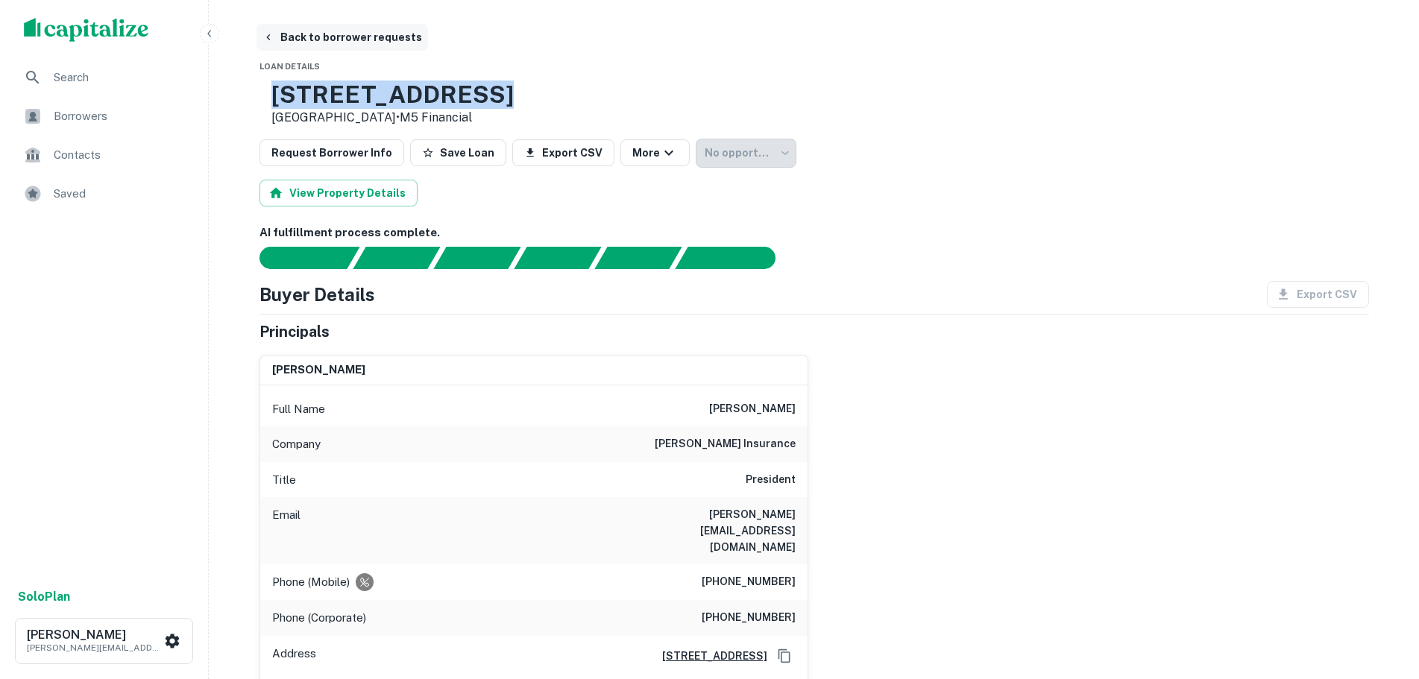
click at [291, 40] on button "Back to borrower requests" at bounding box center [343, 37] width 172 height 27
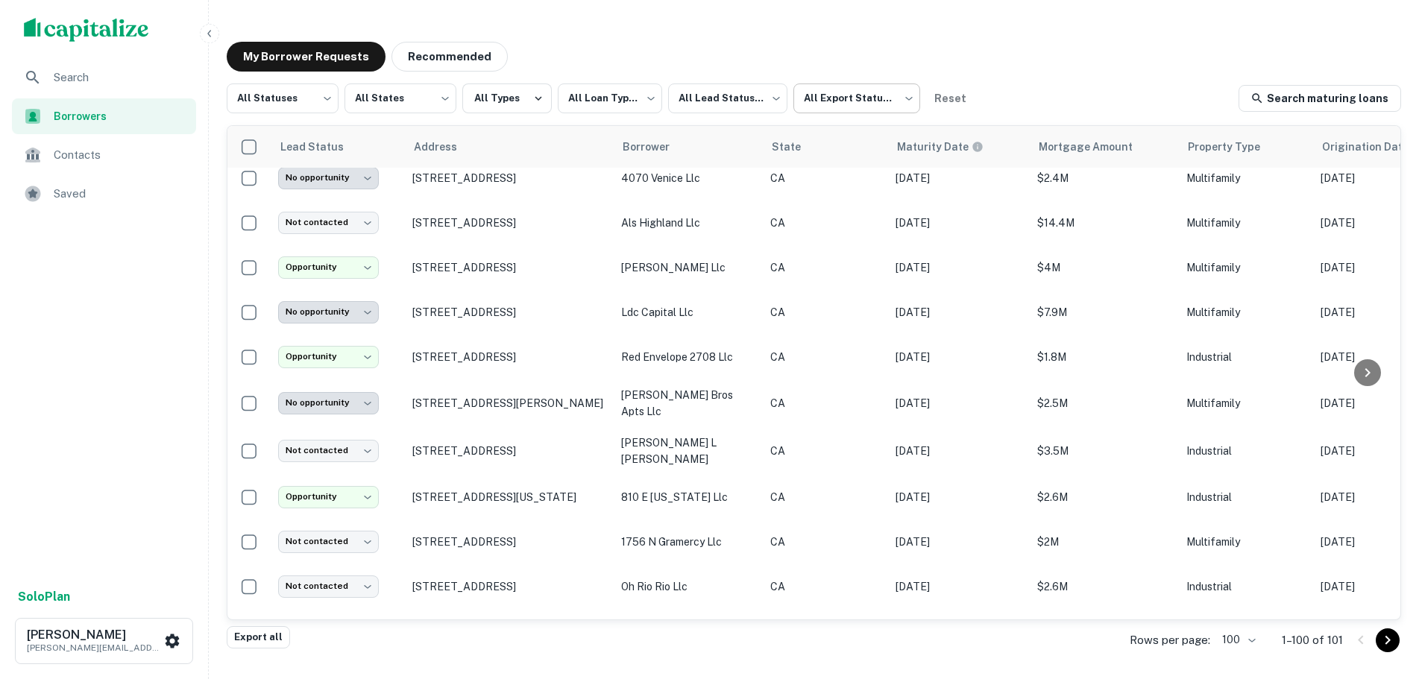
scroll to position [157, 0]
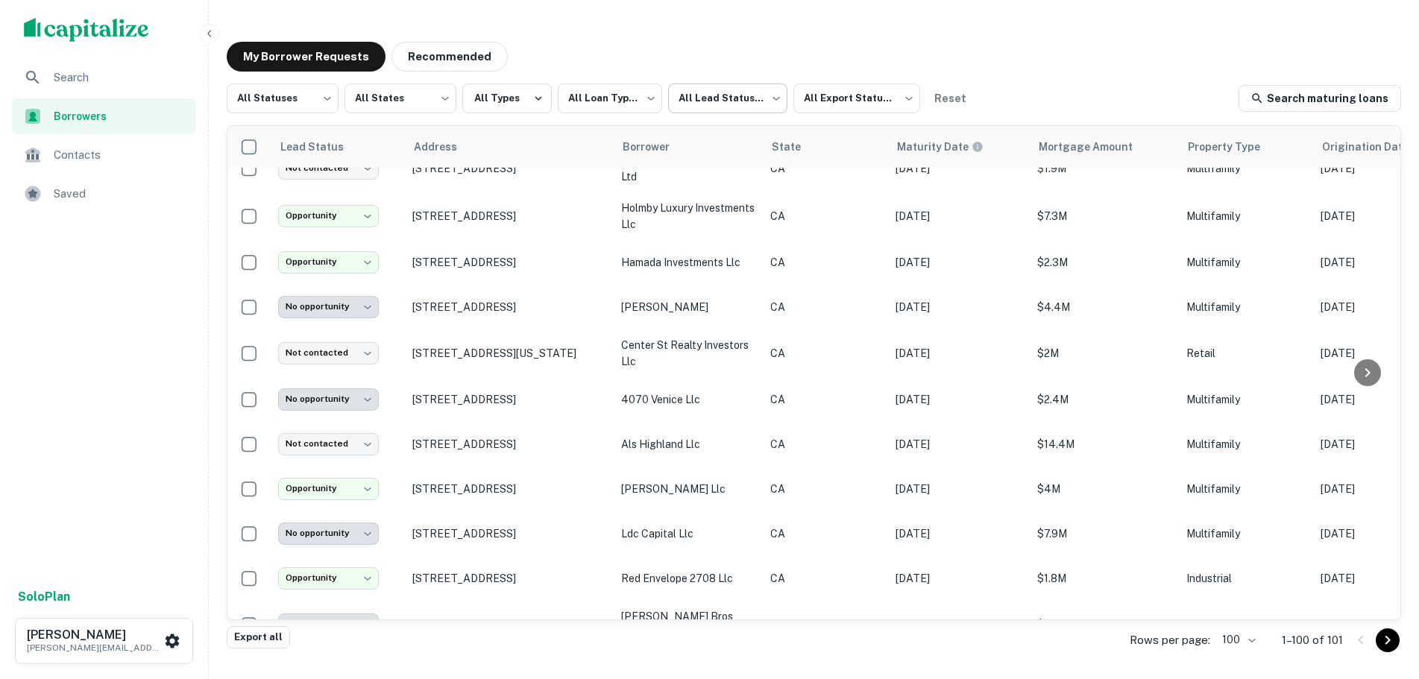
click at [746, 91] on body "**********" at bounding box center [709, 339] width 1419 height 679
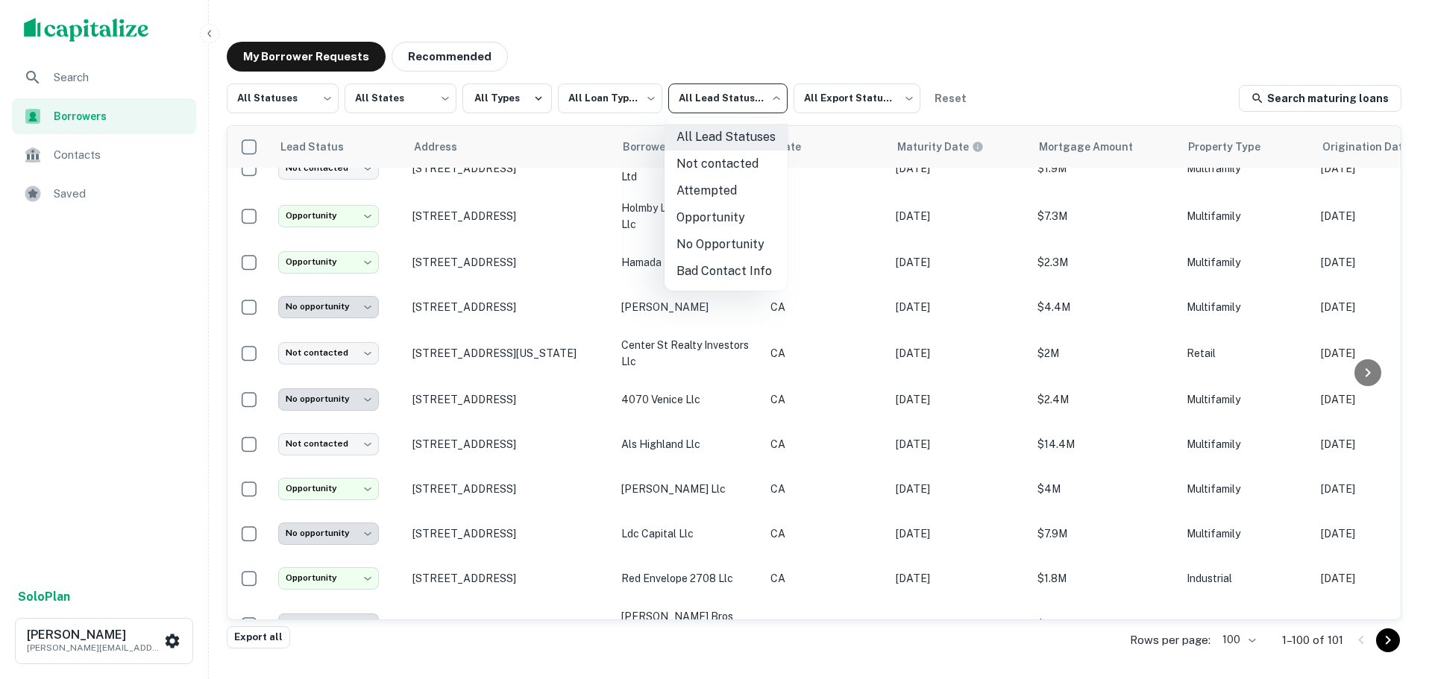
click at [712, 212] on li "Opportunity" at bounding box center [726, 217] width 123 height 27
type input "**********"
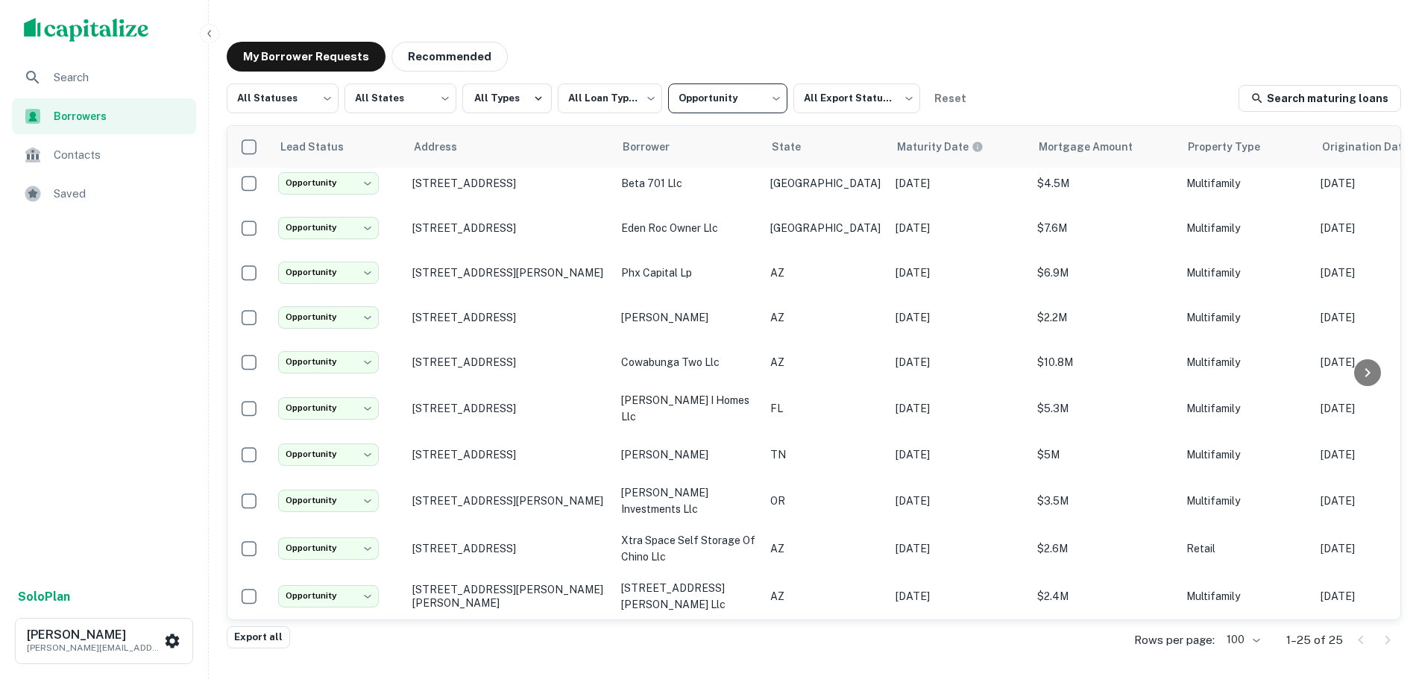
scroll to position [707, 0]
